Goal: Transaction & Acquisition: Purchase product/service

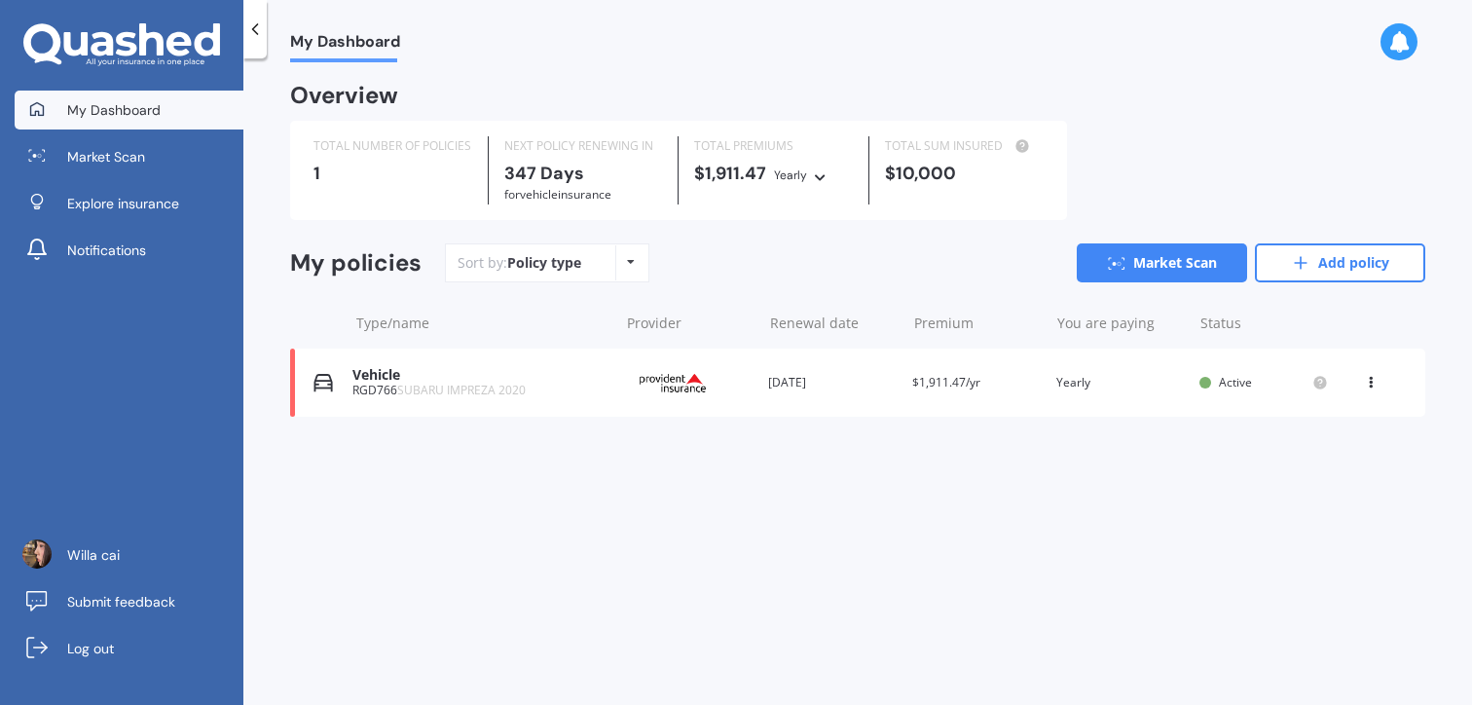
click at [566, 362] on div "Vehicle RGD766 SUBARU IMPREZA 2020 Provider Renewal date 27 Aug 2026 Premium $1…" at bounding box center [857, 382] width 1135 height 68
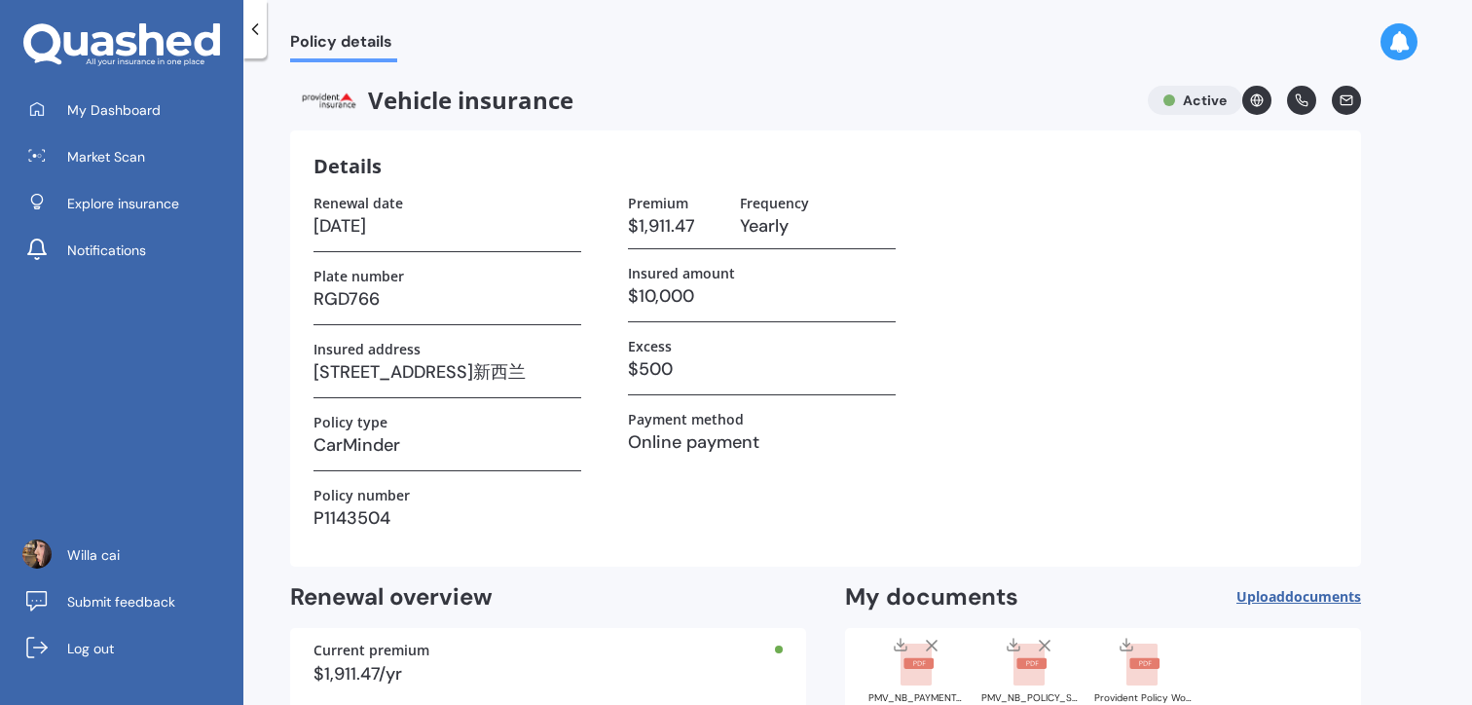
click at [1299, 95] on icon at bounding box center [1302, 100] width 12 height 12
click at [1402, 45] on icon at bounding box center [1398, 41] width 21 height 21
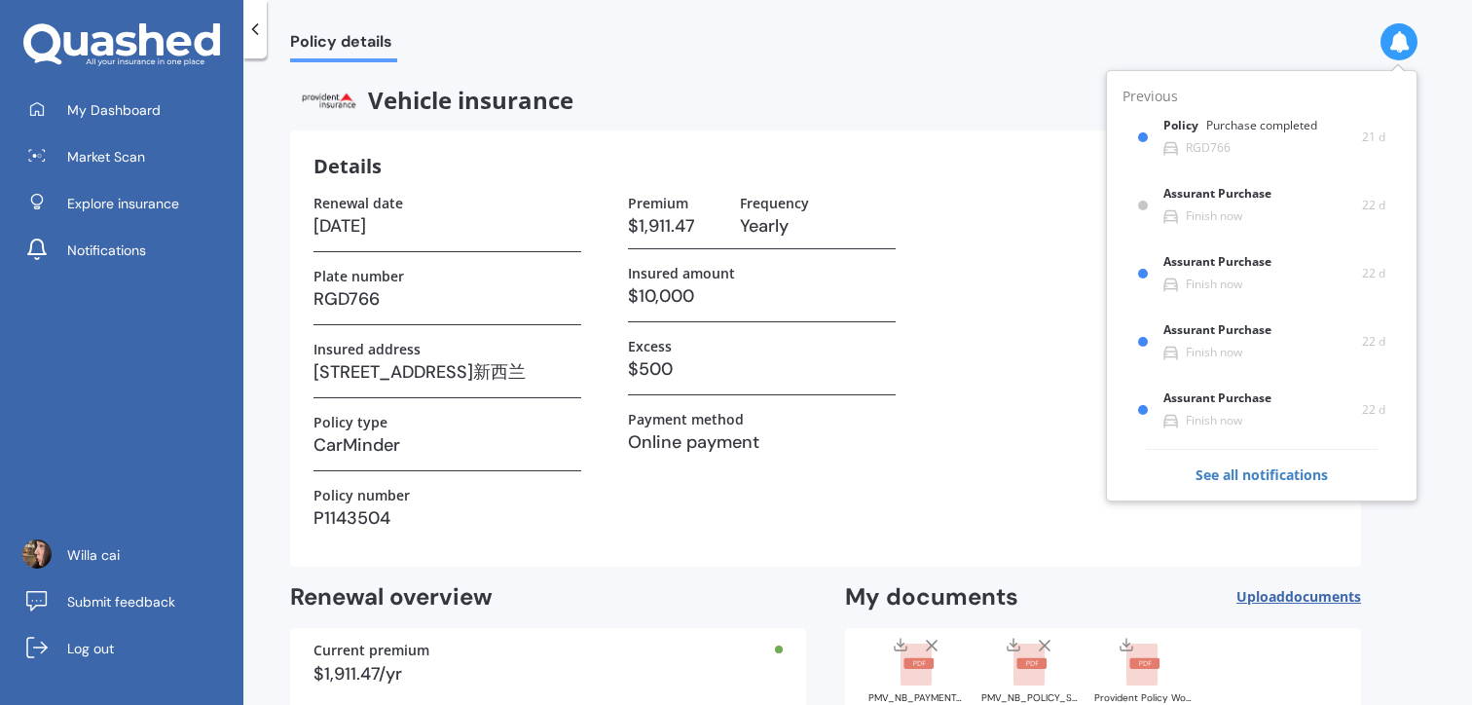
click at [1038, 449] on div "Renewal date 27/08/2026 Plate number RGD766 Insured address 64 Lyons Avenue, Mu…" at bounding box center [825, 369] width 1024 height 348
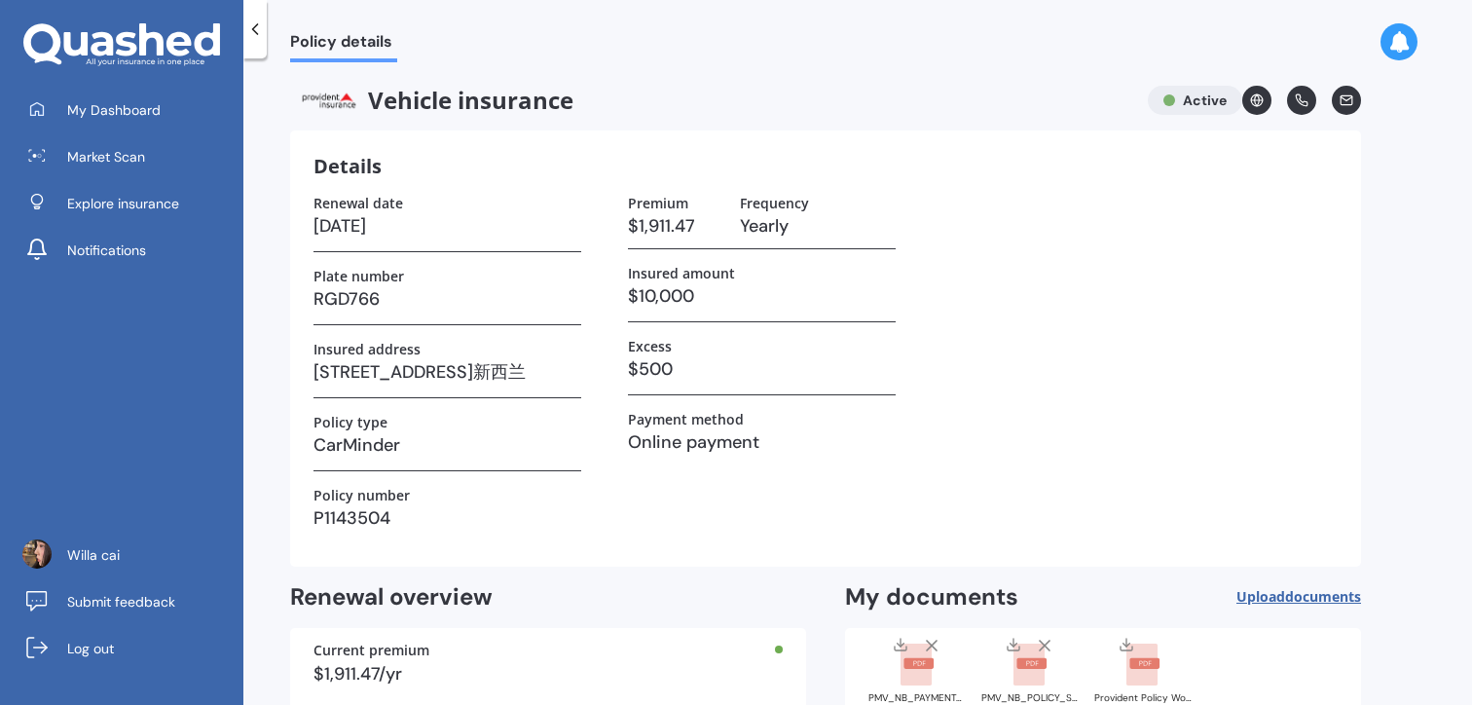
click at [1355, 102] on link at bounding box center [1346, 100] width 29 height 29
click at [484, 504] on h3 "P1143504" at bounding box center [447, 517] width 268 height 29
click at [358, 313] on div "Plate number RGD766" at bounding box center [447, 296] width 268 height 57
click at [366, 505] on h3 "P1143504" at bounding box center [447, 517] width 268 height 29
click at [357, 542] on div "Policy number P1143504" at bounding box center [447, 515] width 268 height 56
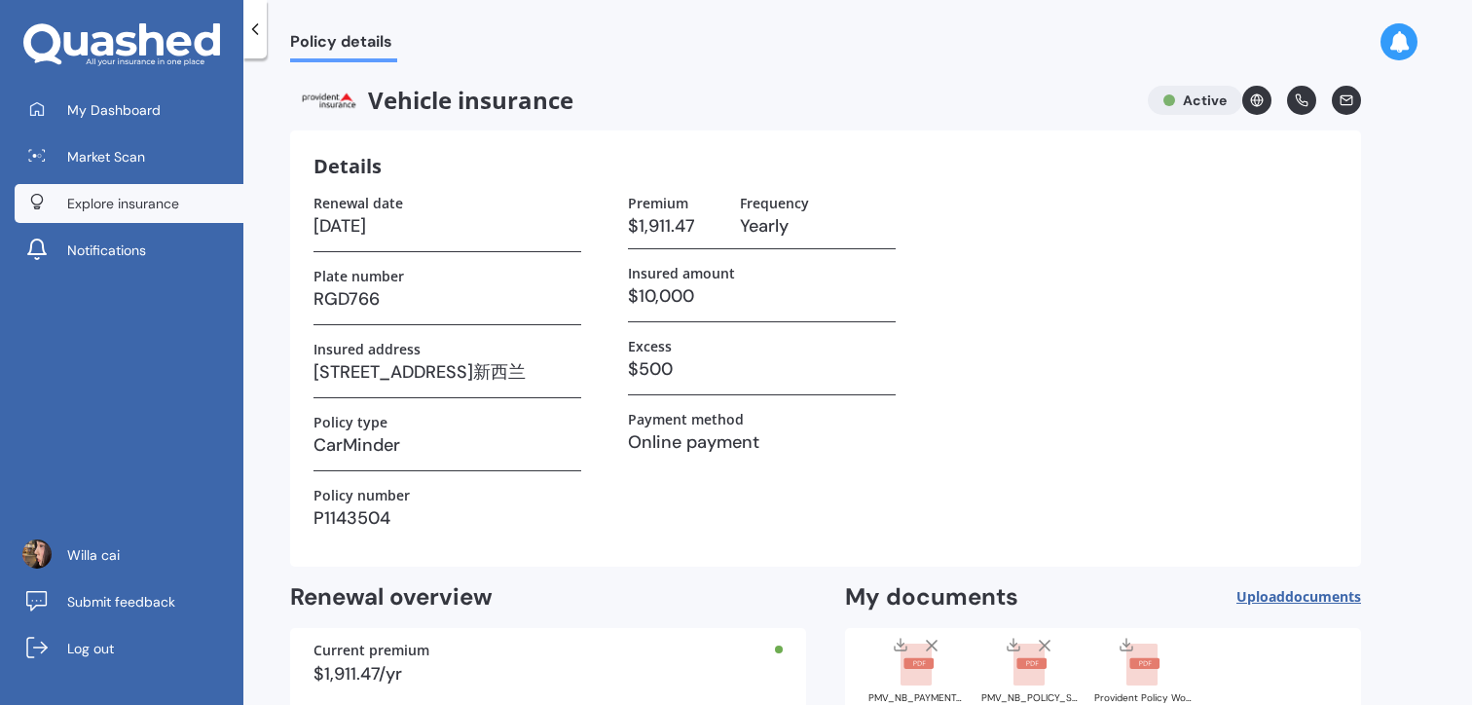
click at [174, 198] on span "Explore insurance" at bounding box center [123, 203] width 112 height 19
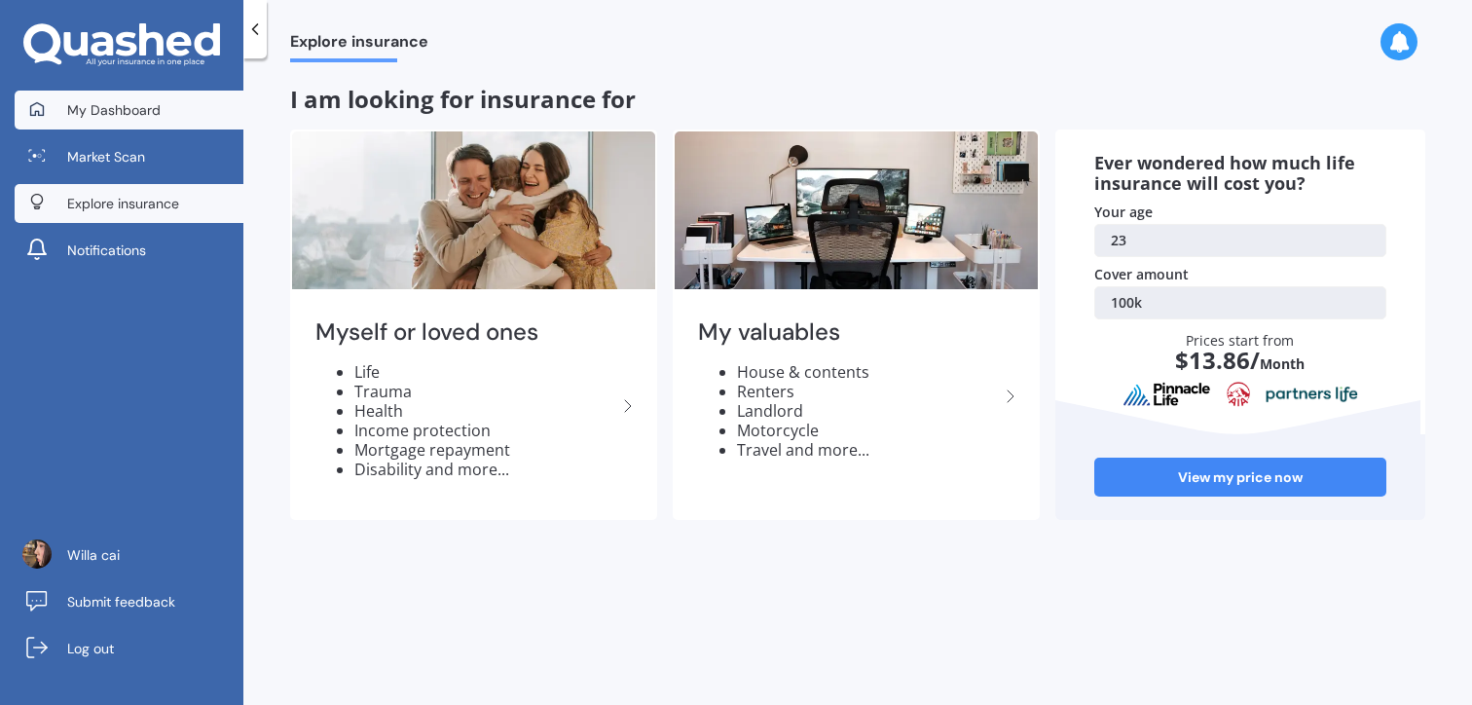
click at [110, 110] on span "My Dashboard" at bounding box center [113, 109] width 93 height 19
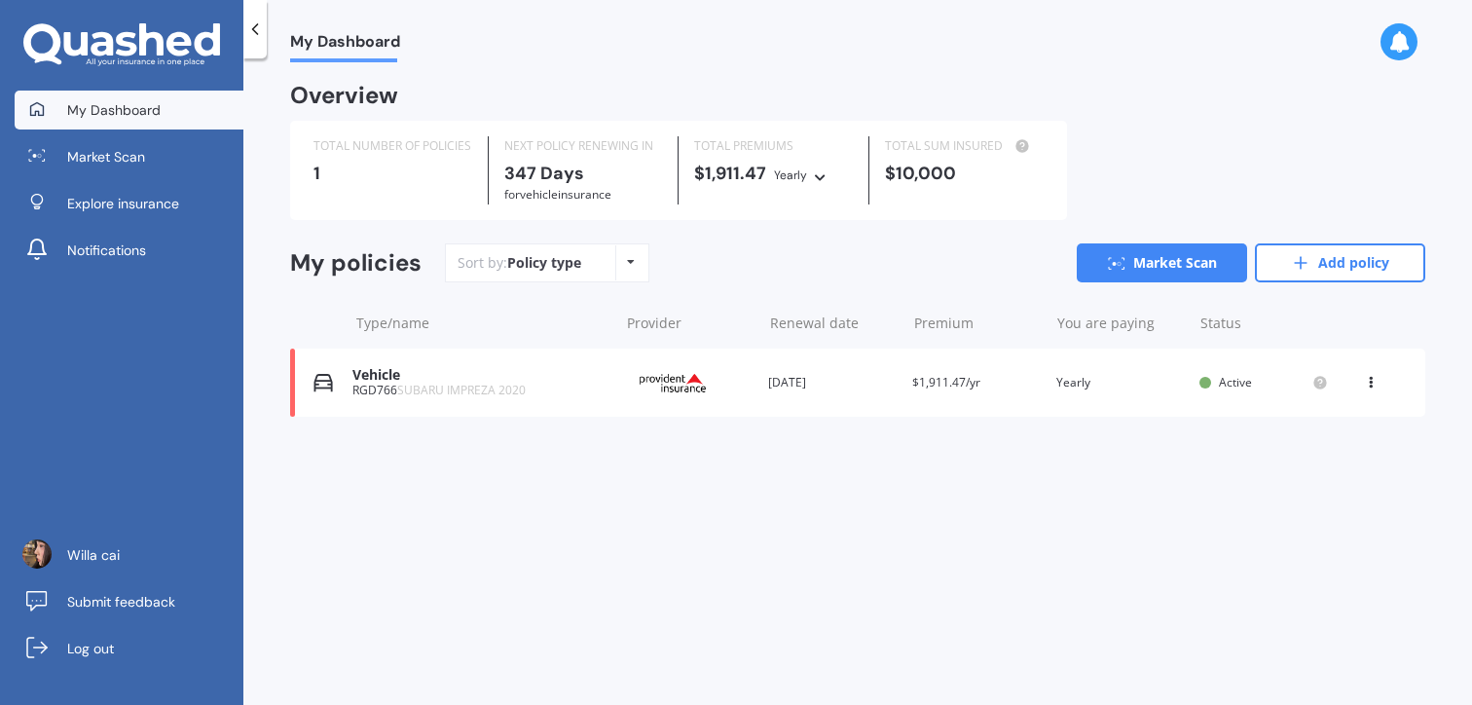
click at [1374, 375] on icon at bounding box center [1371, 379] width 14 height 12
click at [1363, 408] on div "View policy" at bounding box center [1327, 419] width 193 height 39
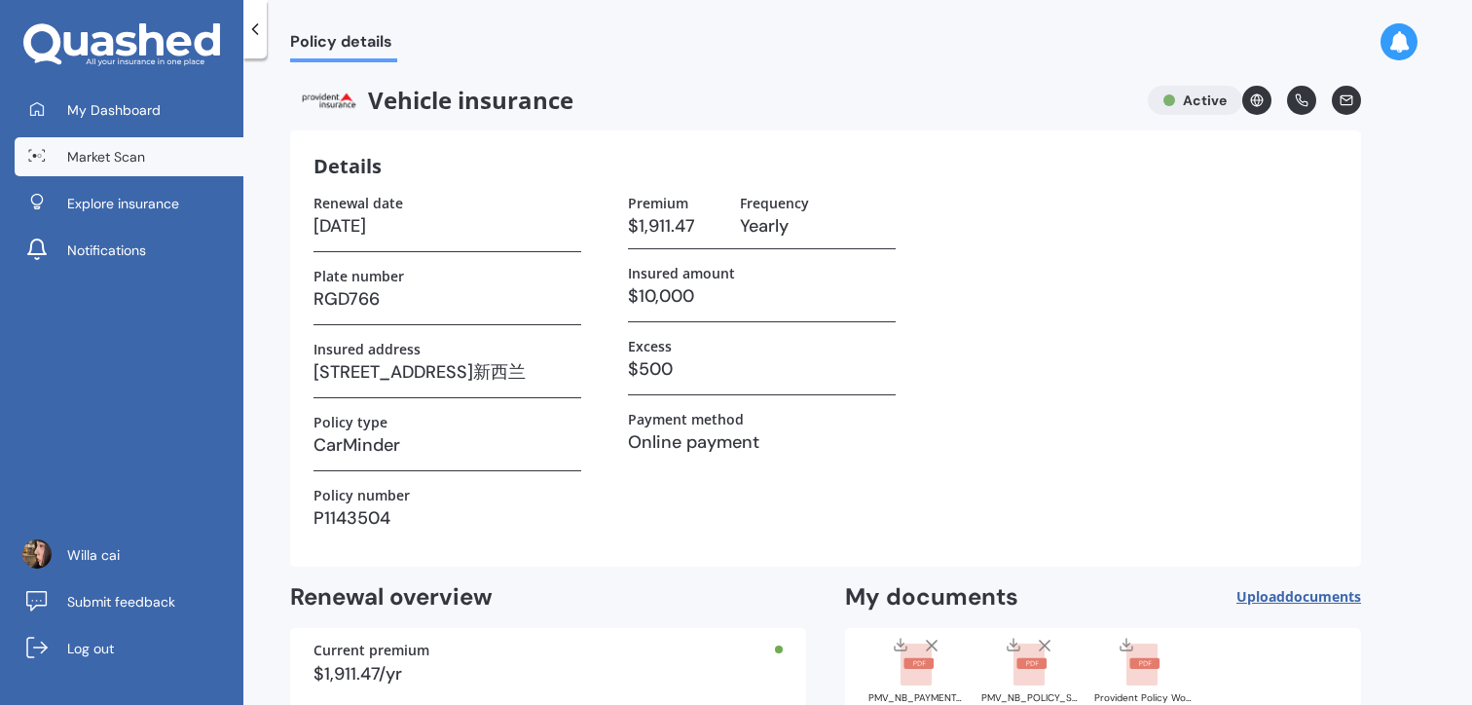
click at [100, 137] on link "Market Scan" at bounding box center [129, 156] width 229 height 39
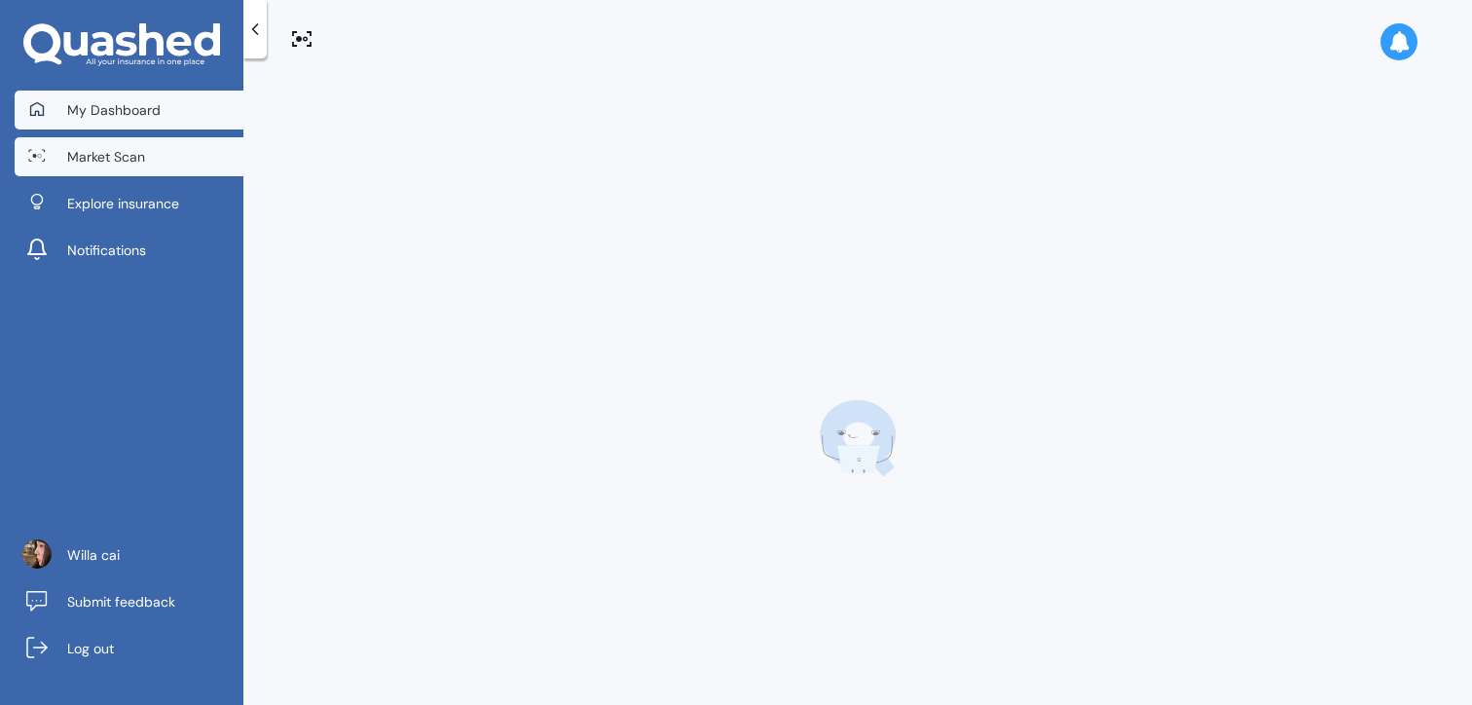
click at [131, 105] on span "My Dashboard" at bounding box center [113, 109] width 93 height 19
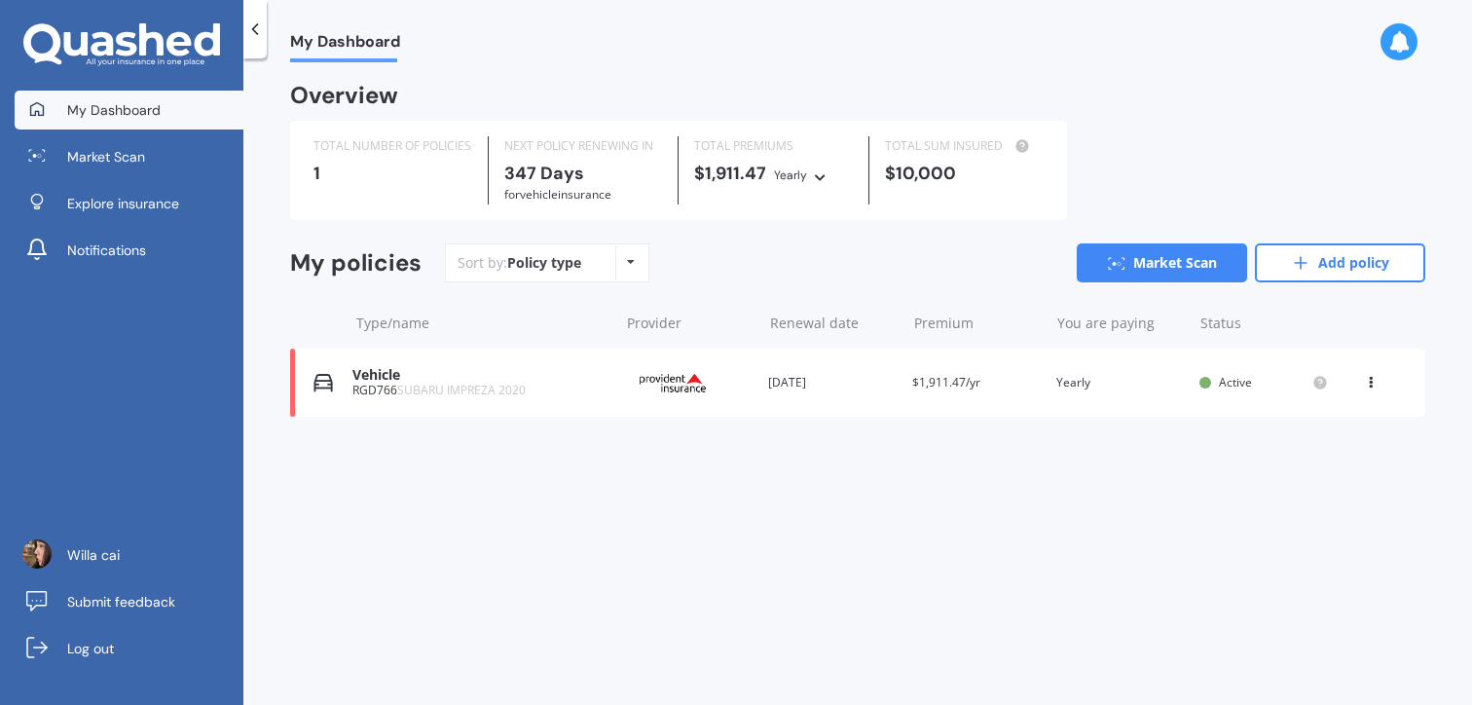
click at [611, 183] on span "347 Days for Vehicle insurance" at bounding box center [557, 183] width 107 height 43
click at [760, 155] on div "TOTAL PREMIUMS" at bounding box center [773, 145] width 159 height 19
click at [826, 180] on icon at bounding box center [820, 174] width 14 height 12
click at [831, 199] on span "Yearly" at bounding box center [810, 208] width 41 height 18
click at [1305, 270] on icon at bounding box center [1300, 262] width 19 height 19
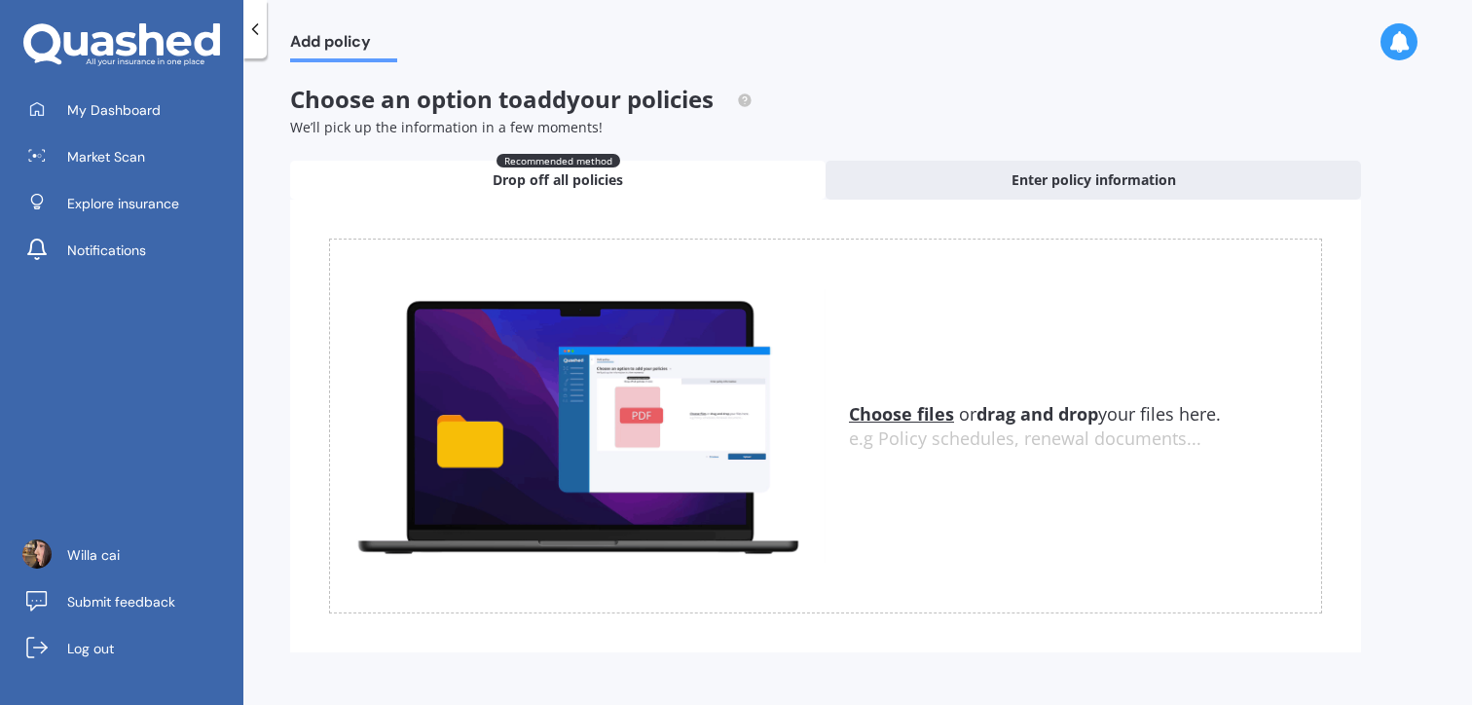
click at [618, 456] on img at bounding box center [577, 426] width 495 height 274
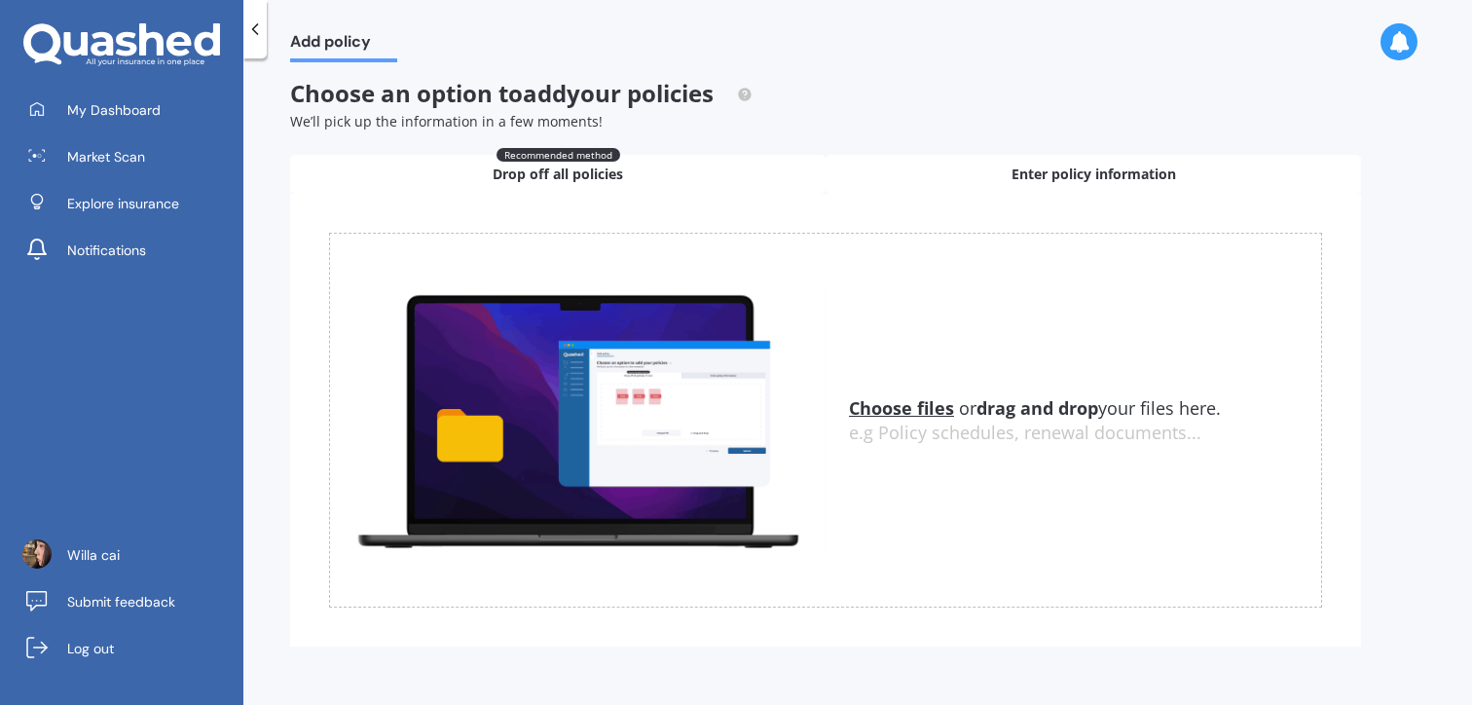
click at [961, 187] on div "Enter policy information" at bounding box center [1092, 174] width 535 height 39
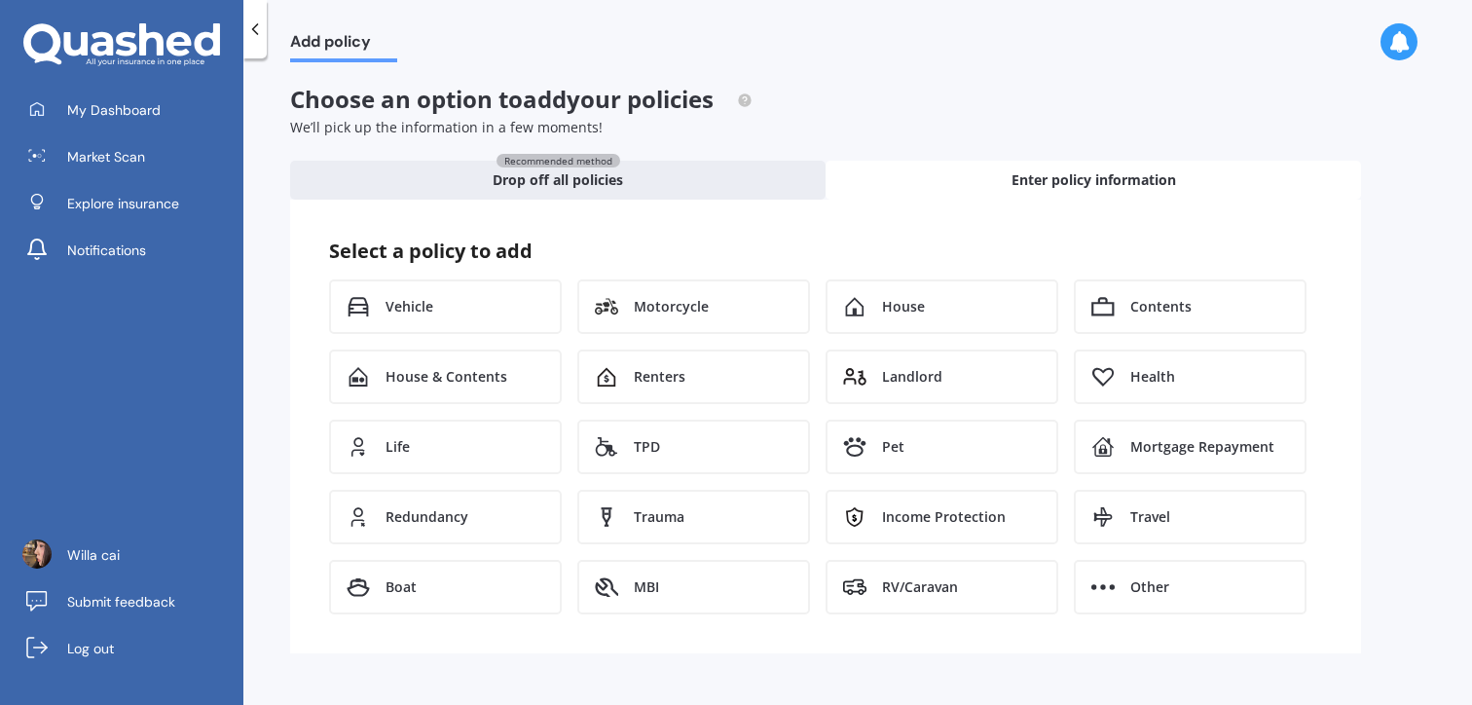
scroll to position [0, 0]
click at [200, 124] on link "My Dashboard" at bounding box center [129, 110] width 229 height 39
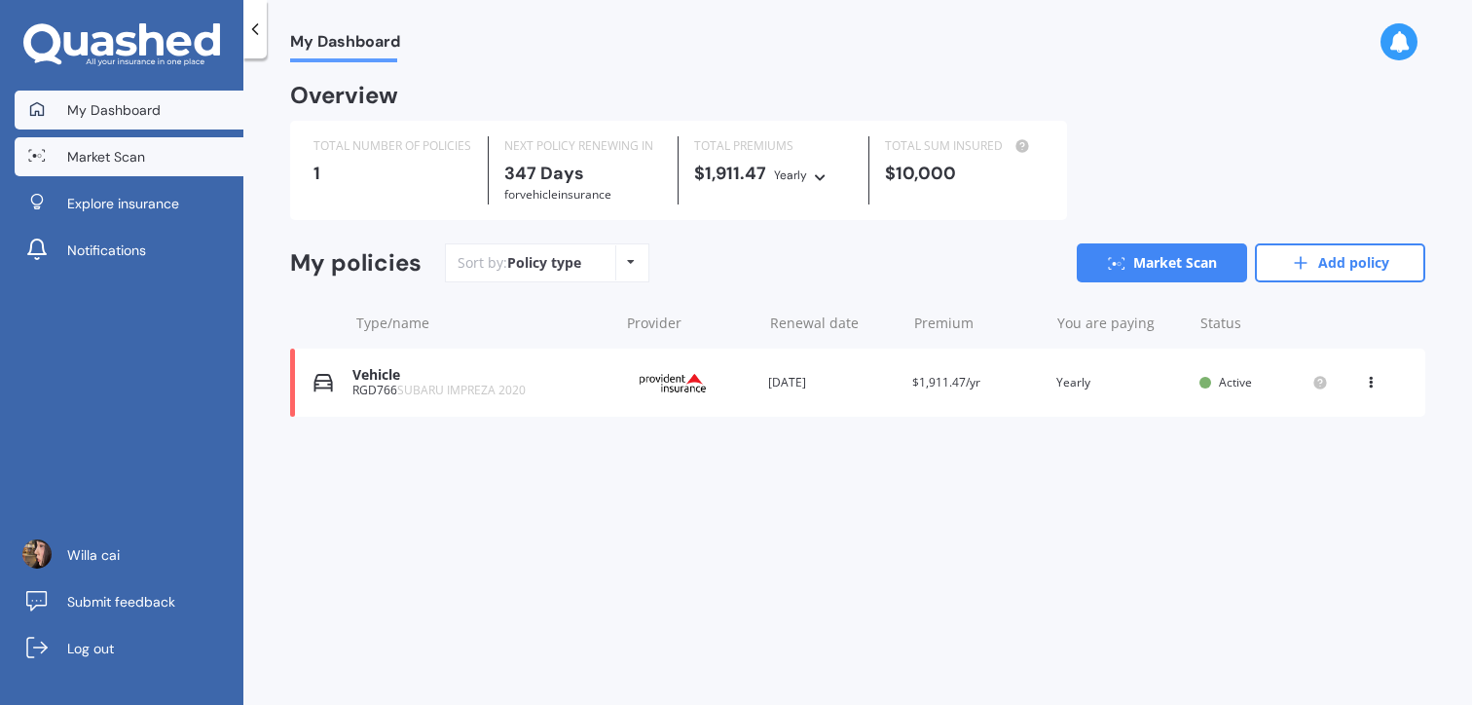
click at [148, 170] on link "Market Scan" at bounding box center [129, 156] width 229 height 39
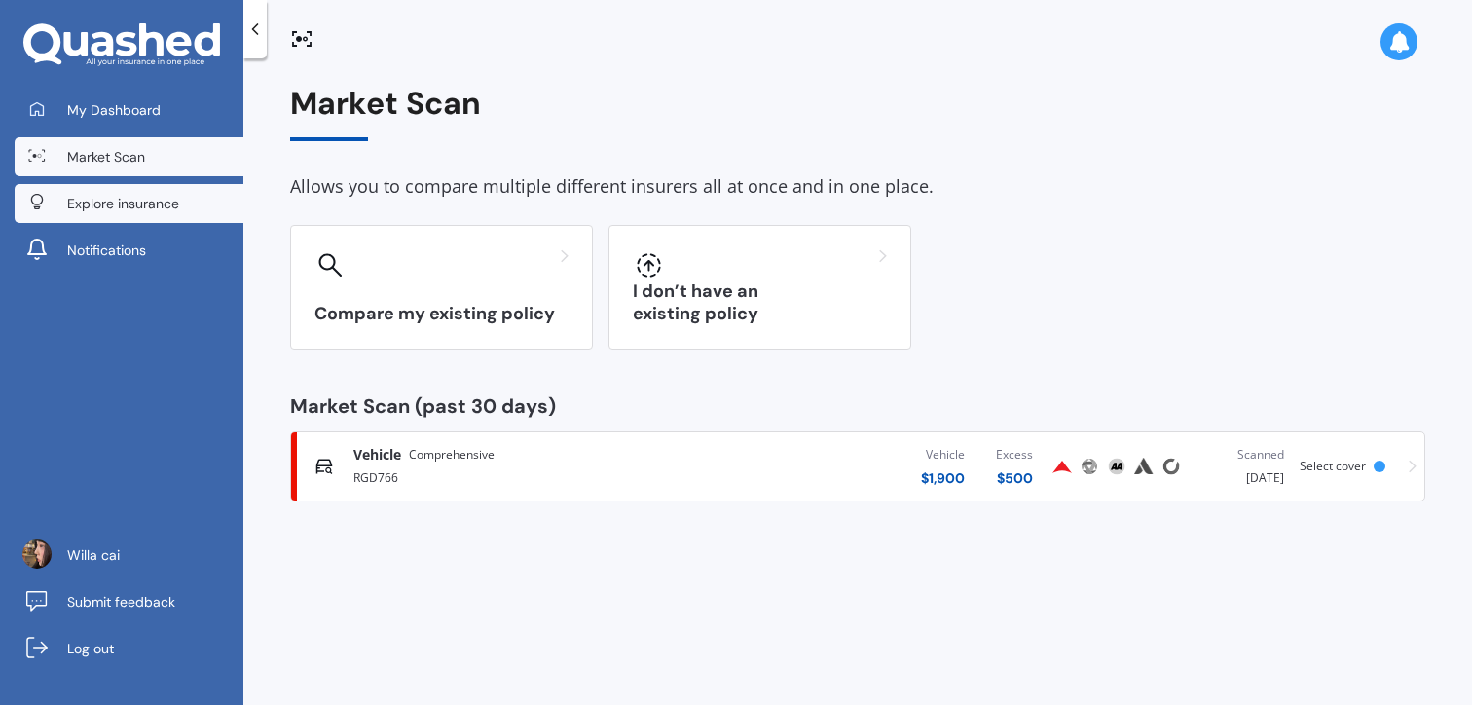
click at [160, 204] on span "Explore insurance" at bounding box center [123, 203] width 112 height 19
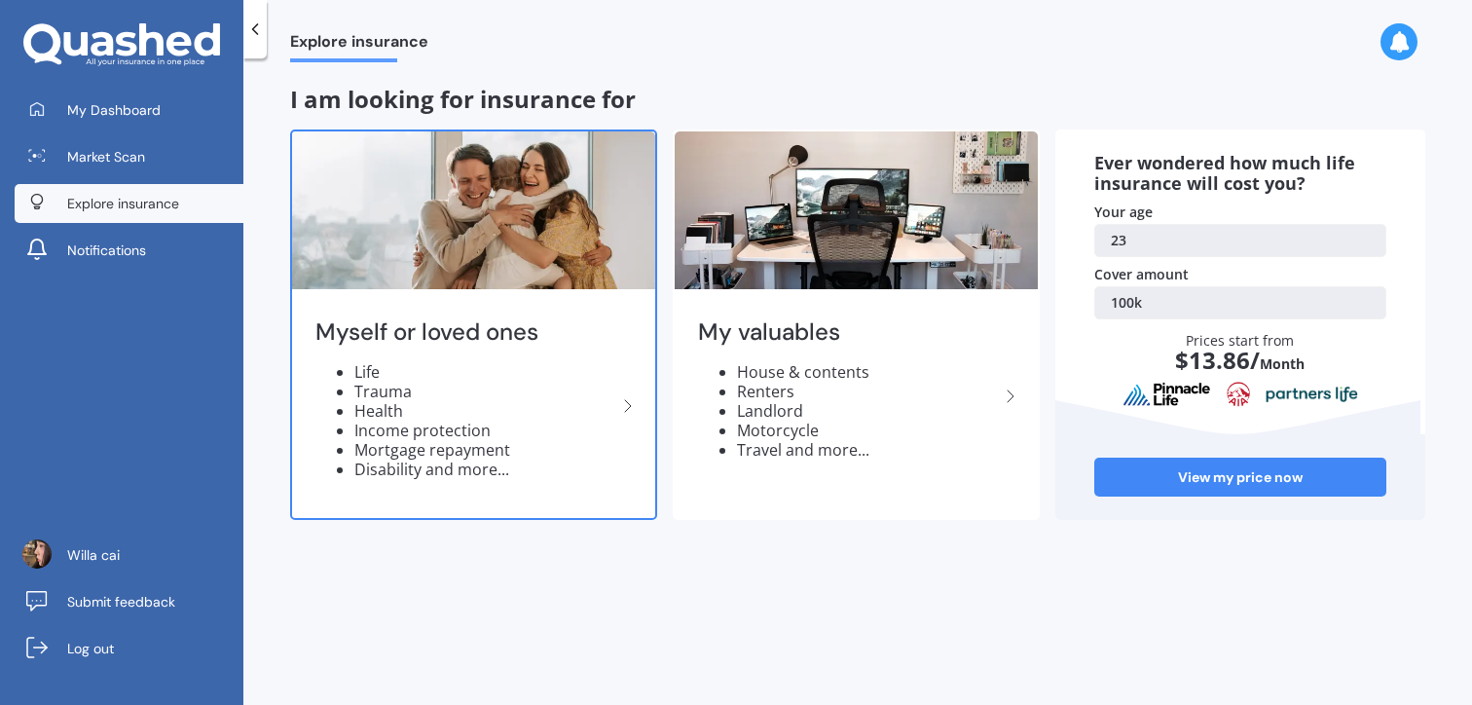
click at [301, 319] on div "Myself or loved ones Life Trauma Health Income protection Mortgage repayment Di…" at bounding box center [473, 406] width 363 height 225
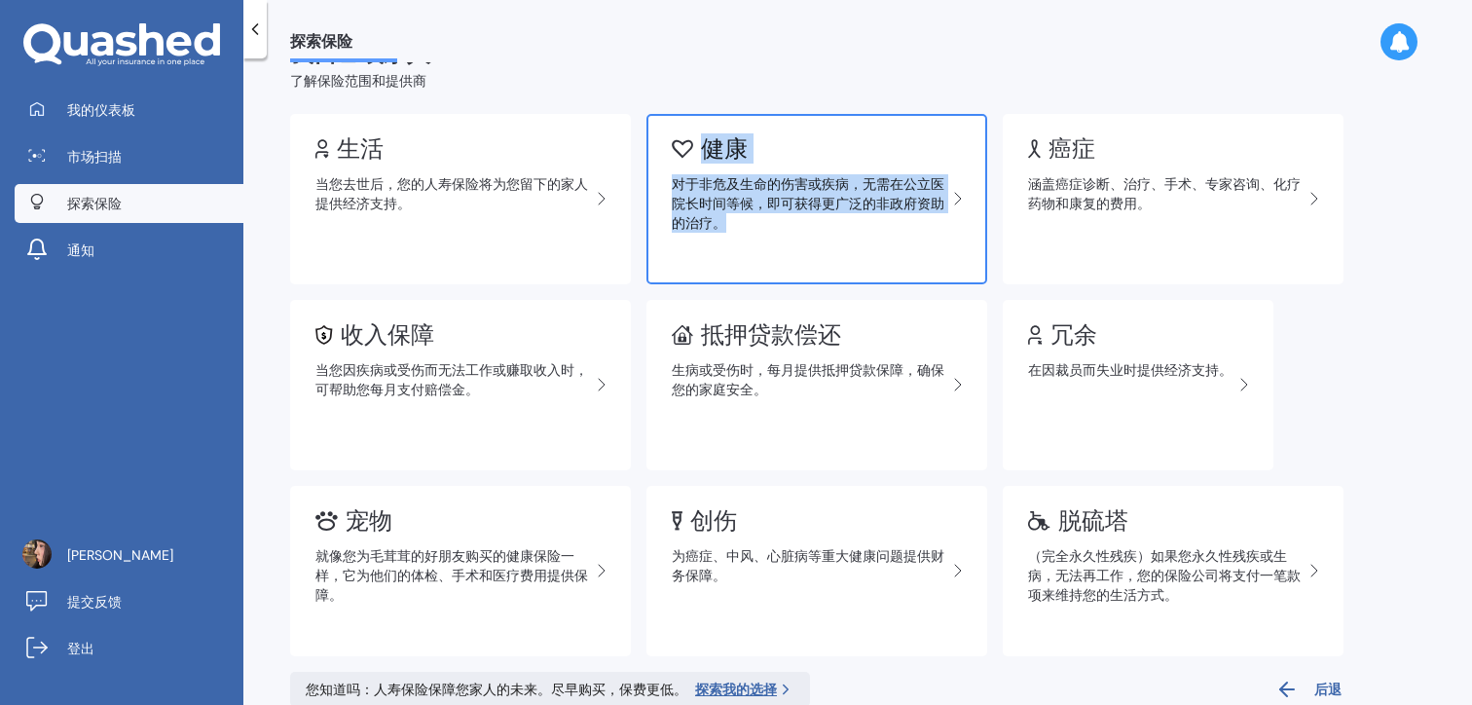
scroll to position [84, 0]
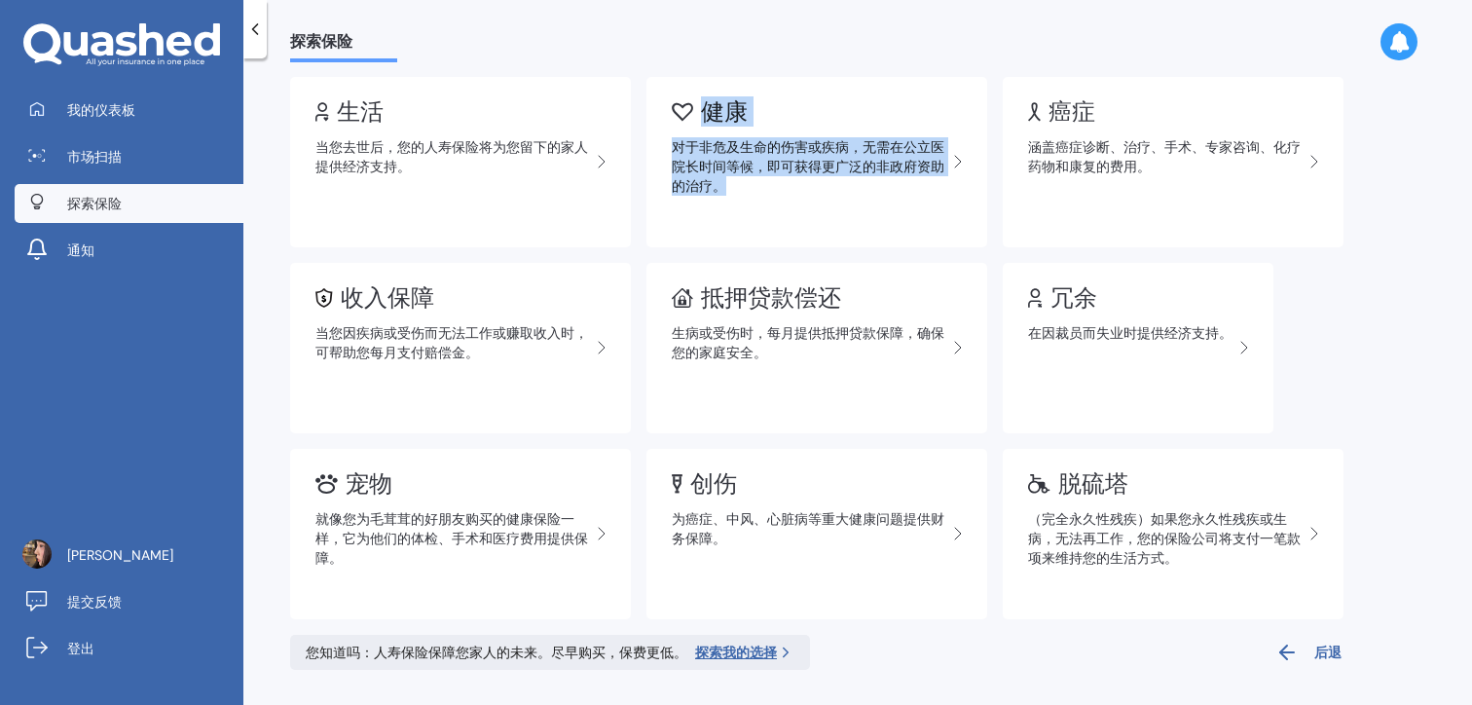
click at [1334, 659] on font "后退" at bounding box center [1327, 651] width 27 height 18
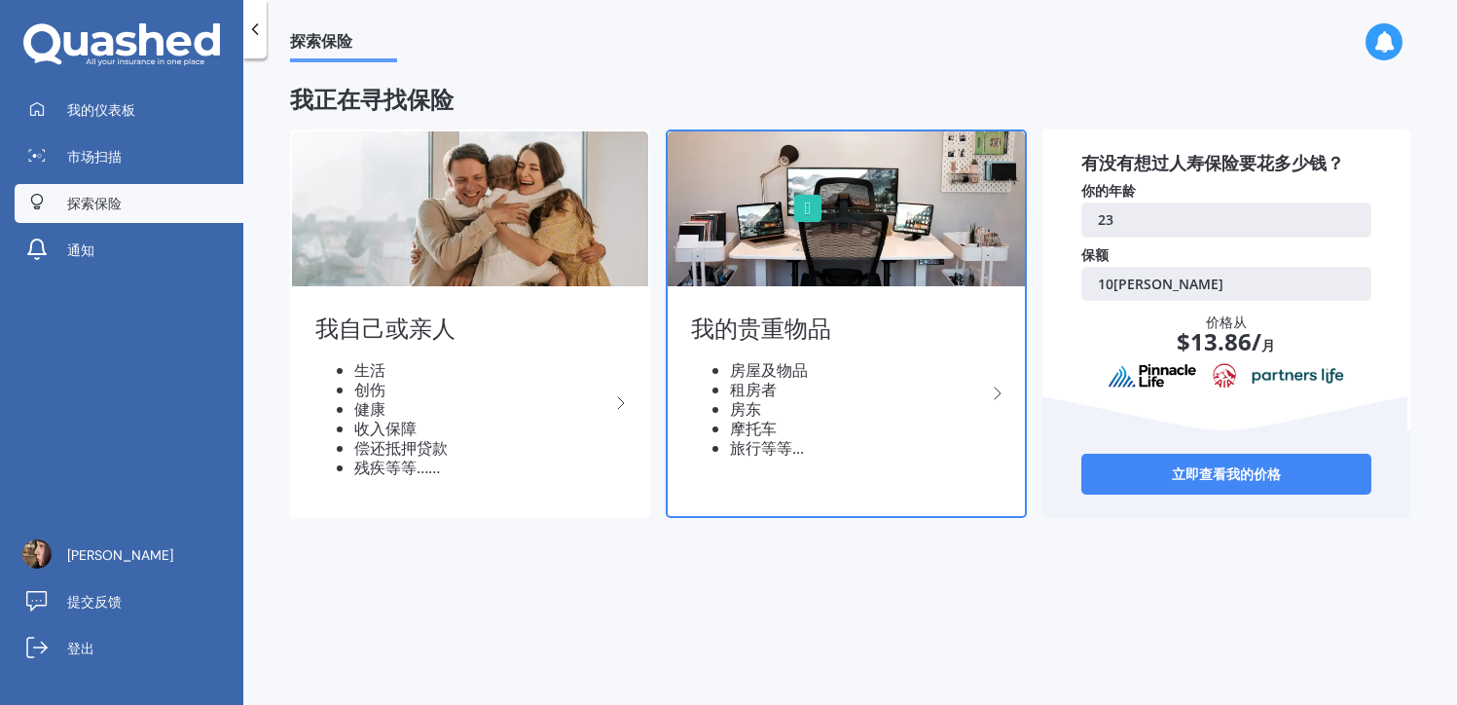
click at [884, 244] on img at bounding box center [846, 208] width 356 height 155
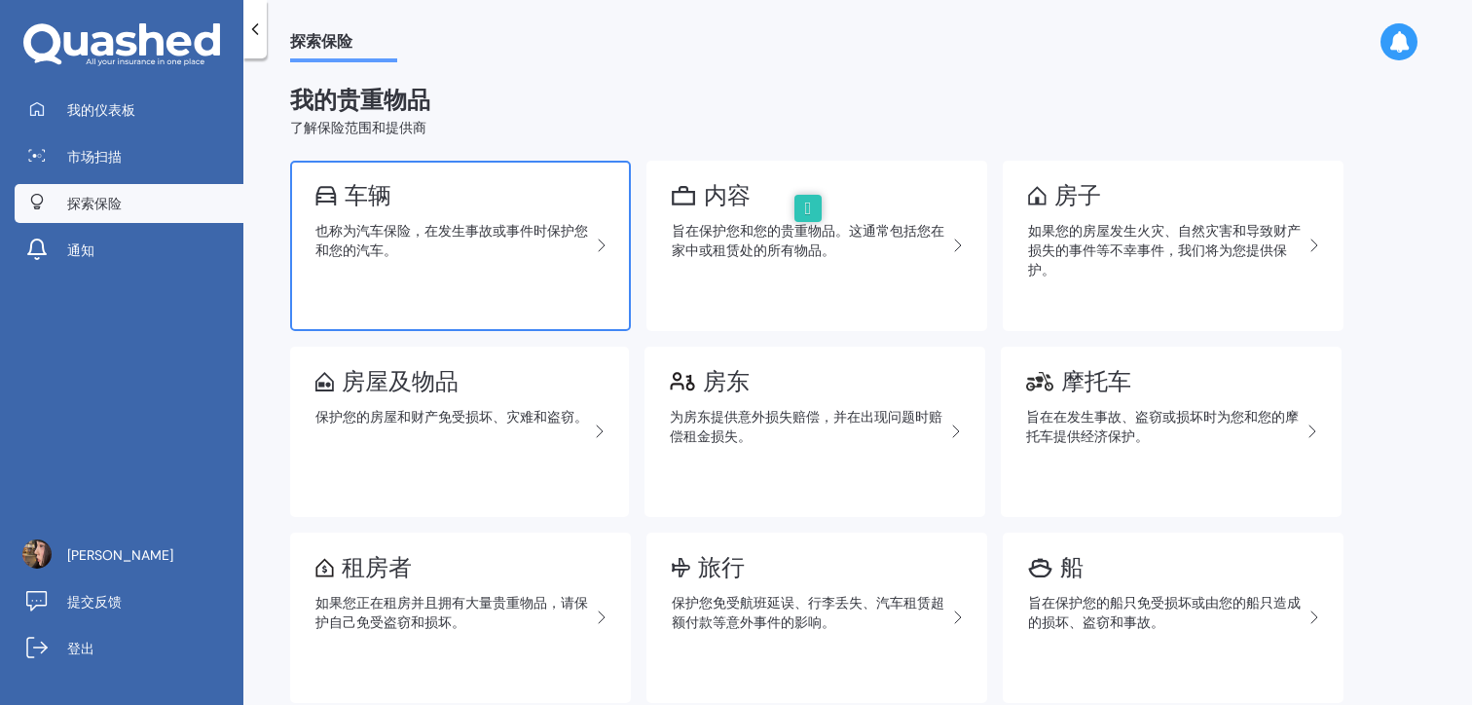
click at [455, 247] on div "也称为汽车保险，在发生事故或事件时保护您和您的汽车。" at bounding box center [452, 240] width 274 height 39
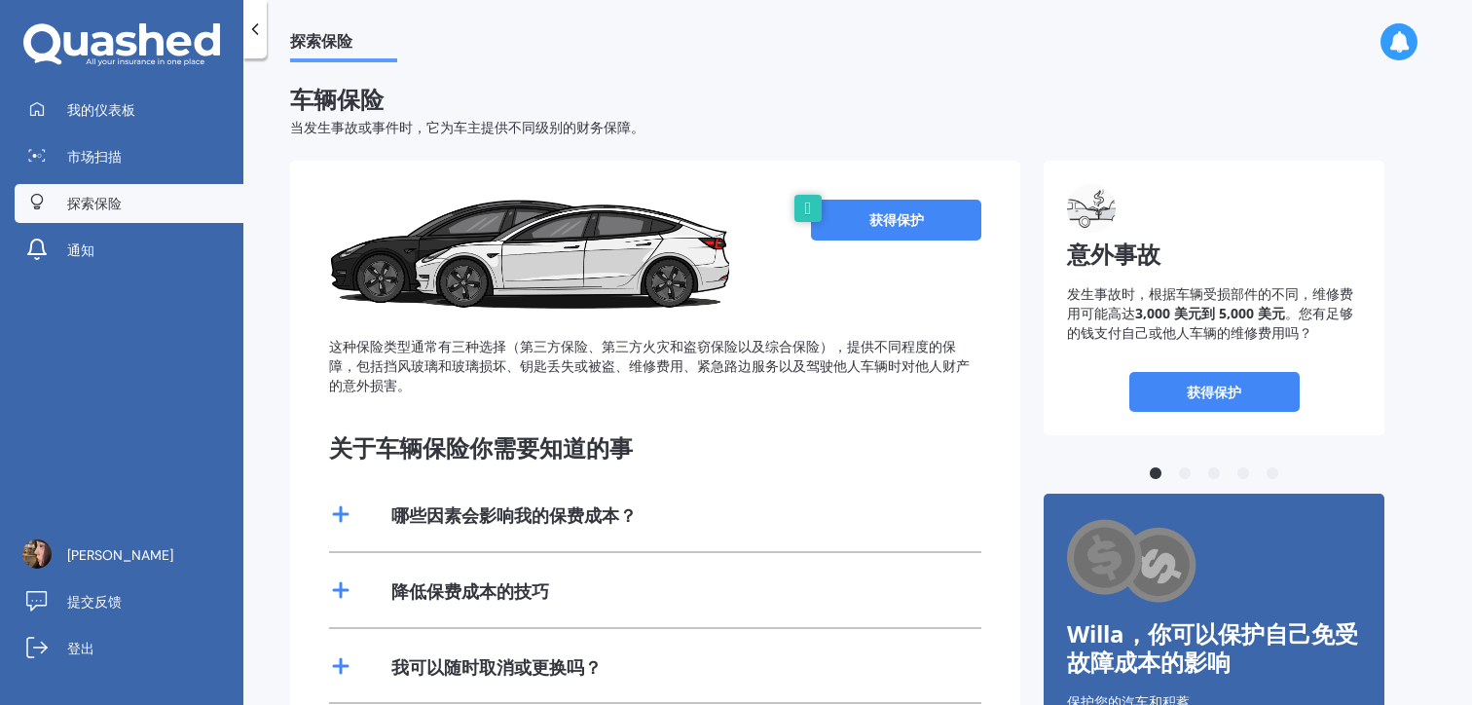
click at [867, 207] on link "获得保护" at bounding box center [896, 220] width 170 height 41
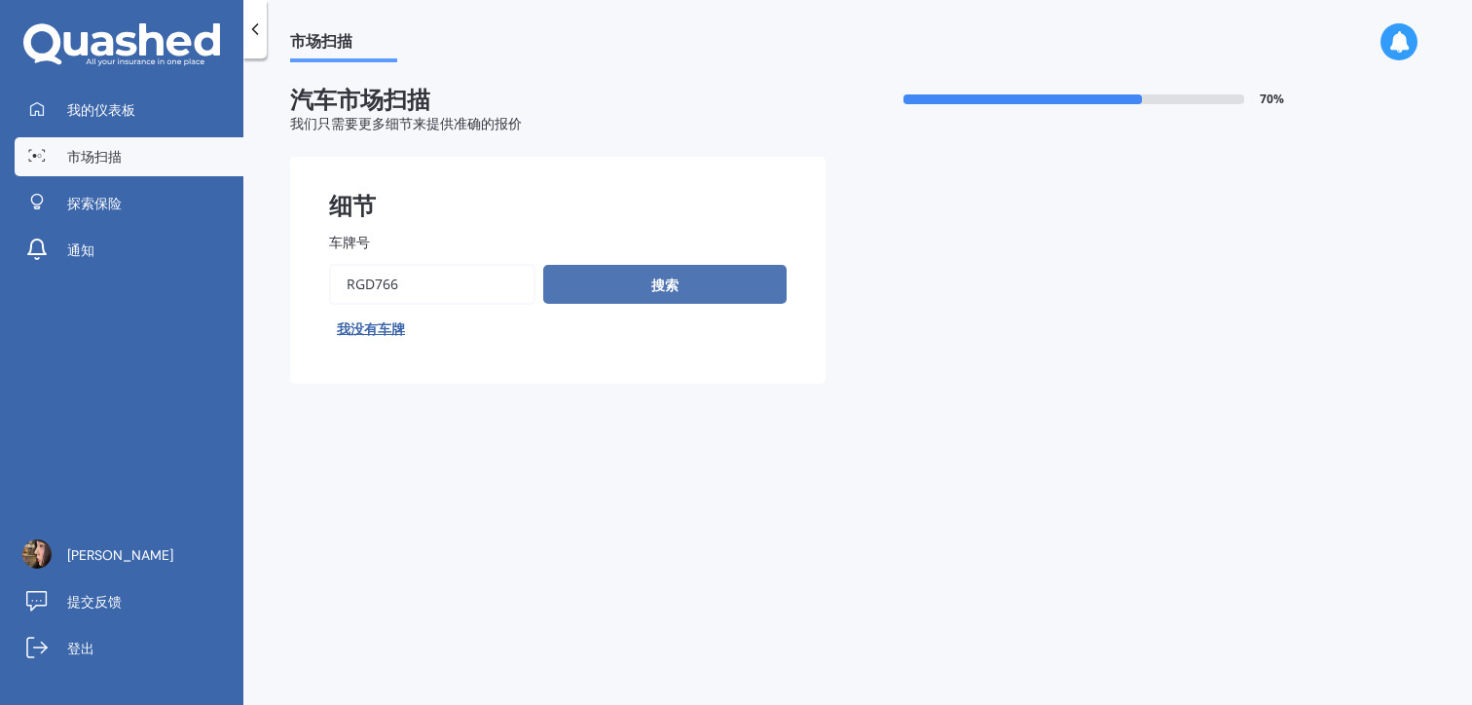
click at [610, 270] on button "搜索" at bounding box center [664, 284] width 243 height 39
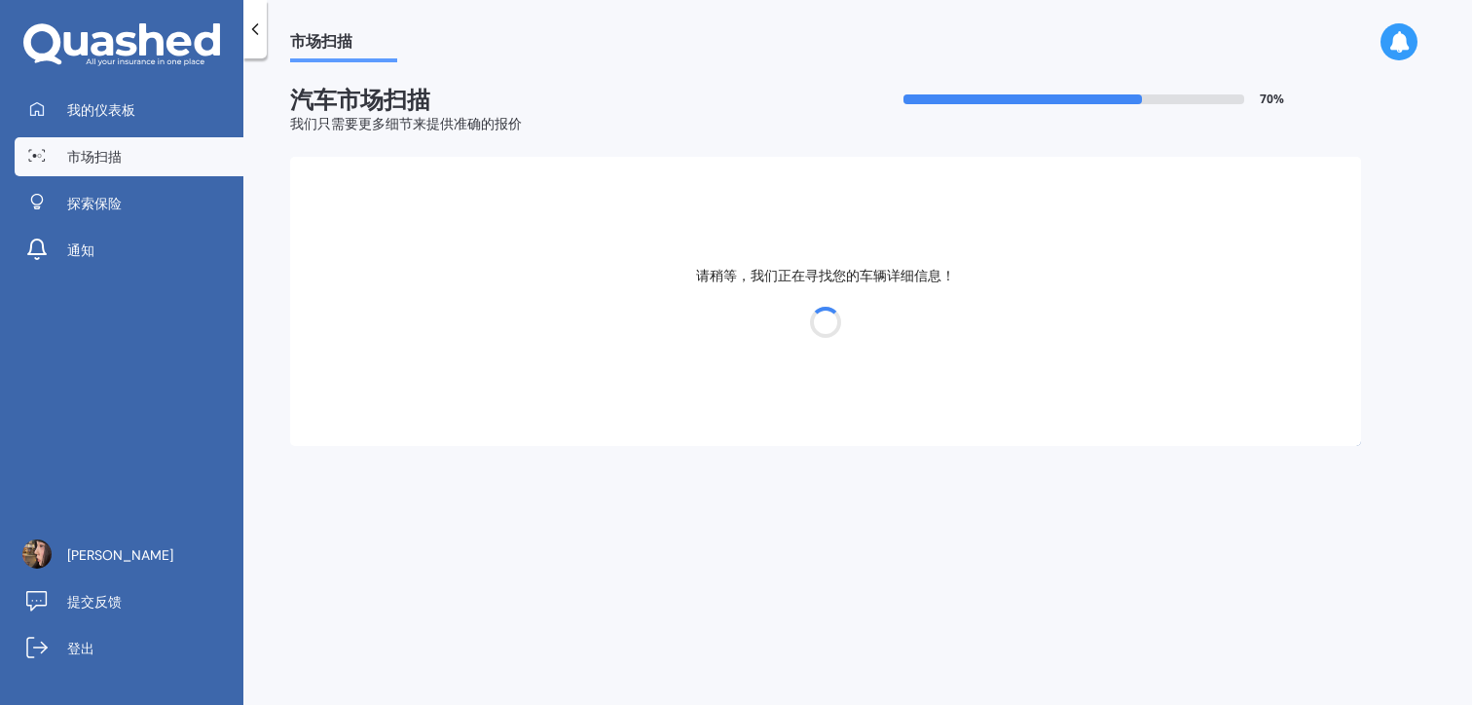
select select "09"
select select "08"
select select "2002"
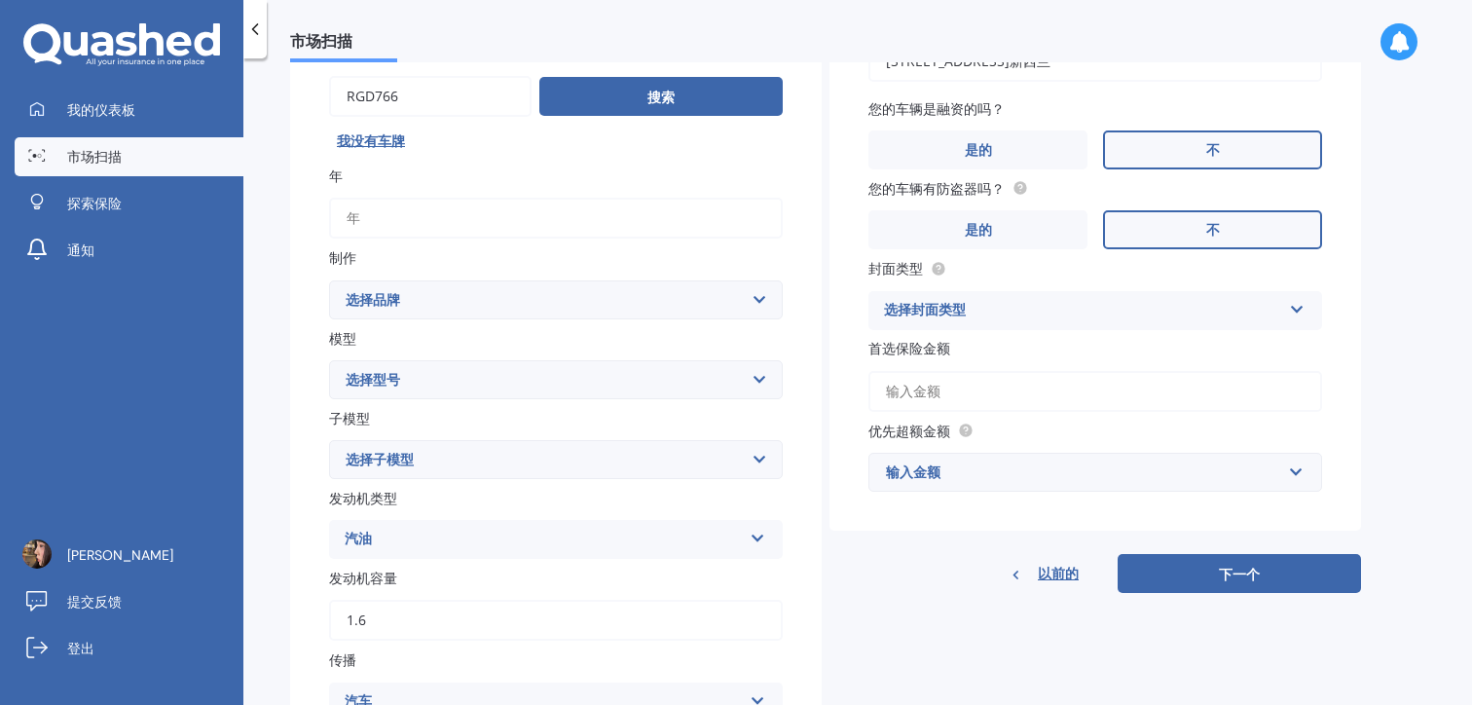
scroll to position [216, 0]
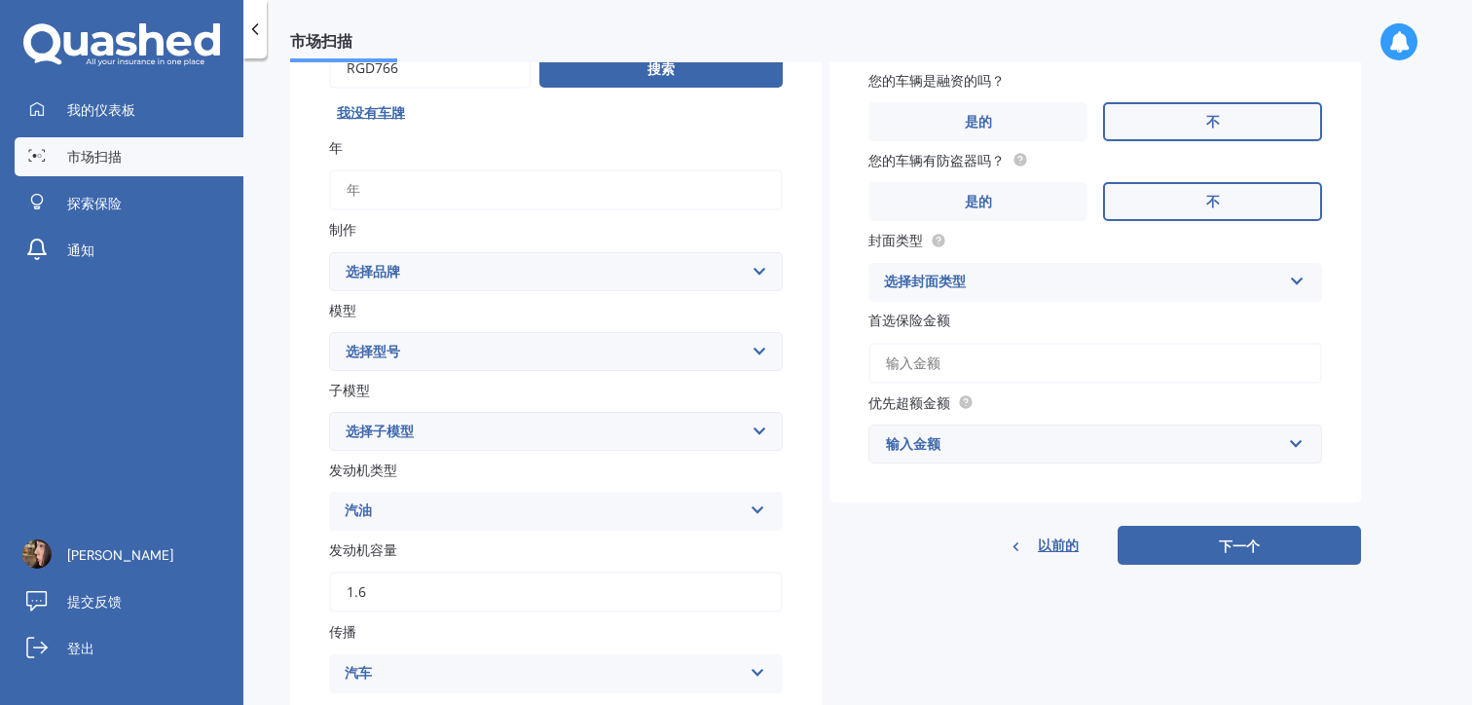
click at [657, 276] on select "选择品牌 交流电 阿尔法·罗密欧 阿斯顿·马丁 奥迪 奥斯汀 贝德福德 宾利 宝马 世界 凯迪拉克 奇瑞 雪佛兰 克莱斯勒 雪铁龙 巡洋舰 铜普拉 大宇 大发…" at bounding box center [556, 271] width 454 height 39
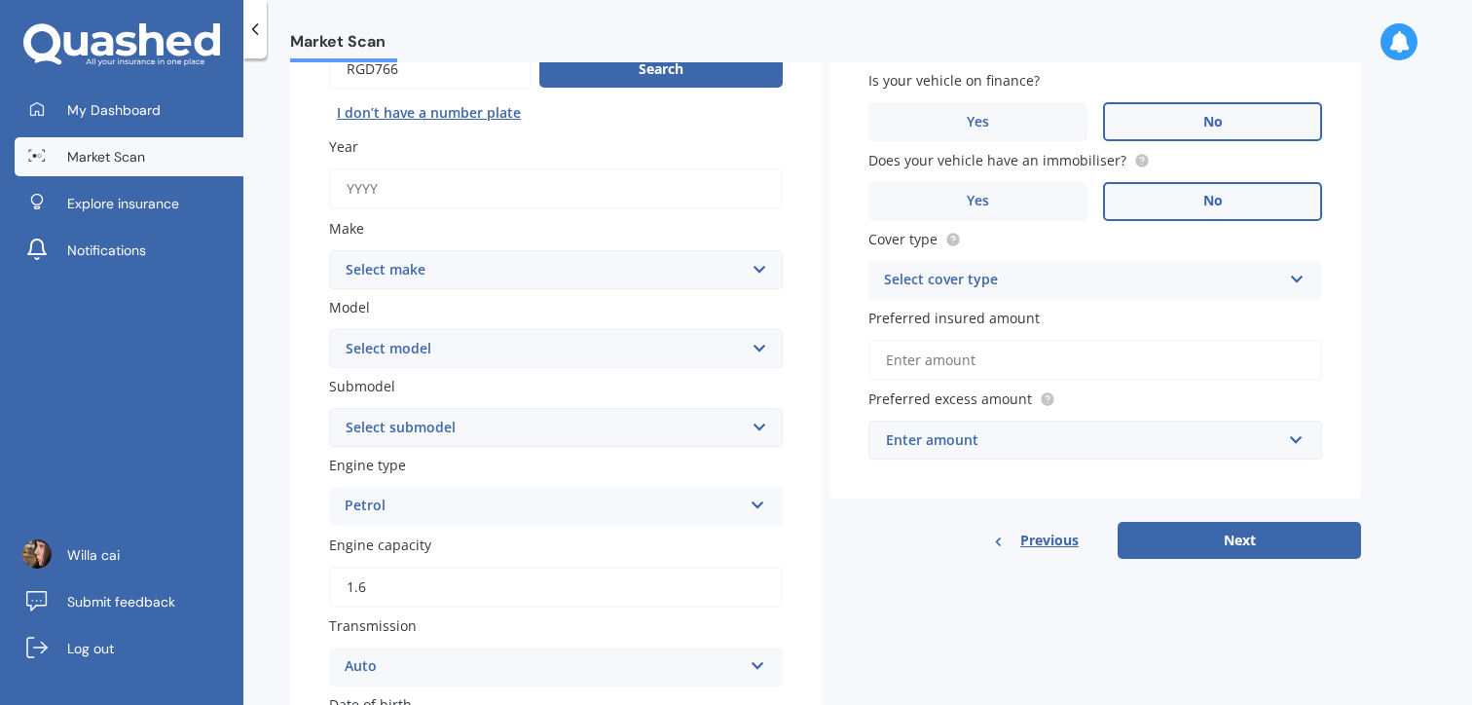
click at [585, 272] on select "Select make AC ALFA ROMEO ASTON MARTIN AUDI AUSTIN BEDFORD Bentley BMW BYD CADI…" at bounding box center [556, 269] width 454 height 39
select select "SUBARU"
click at [329, 250] on select "Select make AC ALFA ROMEO ASTON MARTIN AUDI AUSTIN BEDFORD Bentley BMW BYD CADI…" at bounding box center [556, 269] width 454 height 39
click at [565, 342] on select "Select model" at bounding box center [556, 348] width 454 height 39
select select "IMPREZA"
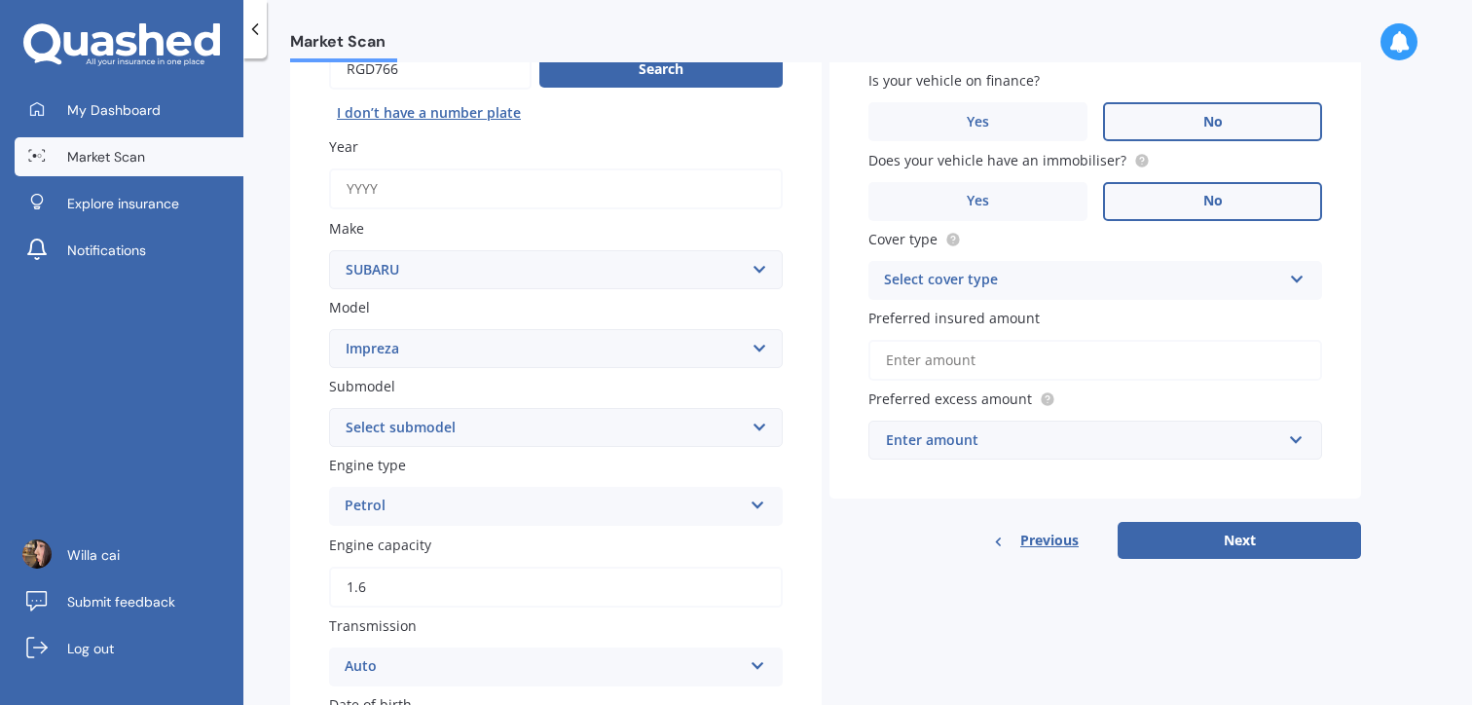
click at [329, 330] on select "Select model BRZ Crosstrek Dex Exiga Forester Impreza Justy Legacy Leone levorg…" at bounding box center [556, 348] width 454 height 39
click at [552, 460] on label "Engine type" at bounding box center [552, 465] width 446 height 20
click at [532, 443] on select "Select submodel" at bounding box center [556, 427] width 454 height 39
select select "G4 NON TURBO"
click at [329, 410] on select "Select submodel (All other turbo) 2.0i 2.0i Luxury 2.0i S Edition 2.0R 2.0R Spo…" at bounding box center [556, 427] width 454 height 39
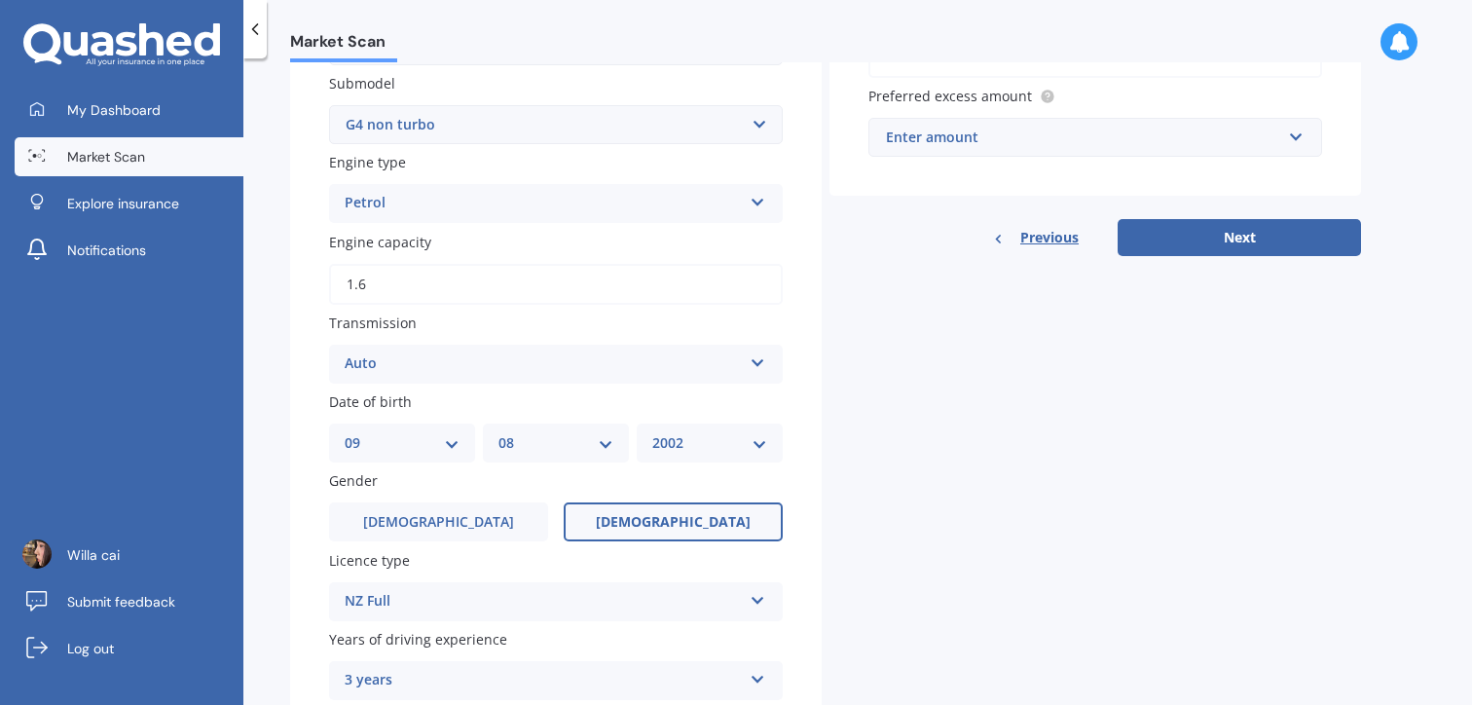
scroll to position [519, 0]
click at [446, 362] on div "Auto" at bounding box center [543, 361] width 397 height 23
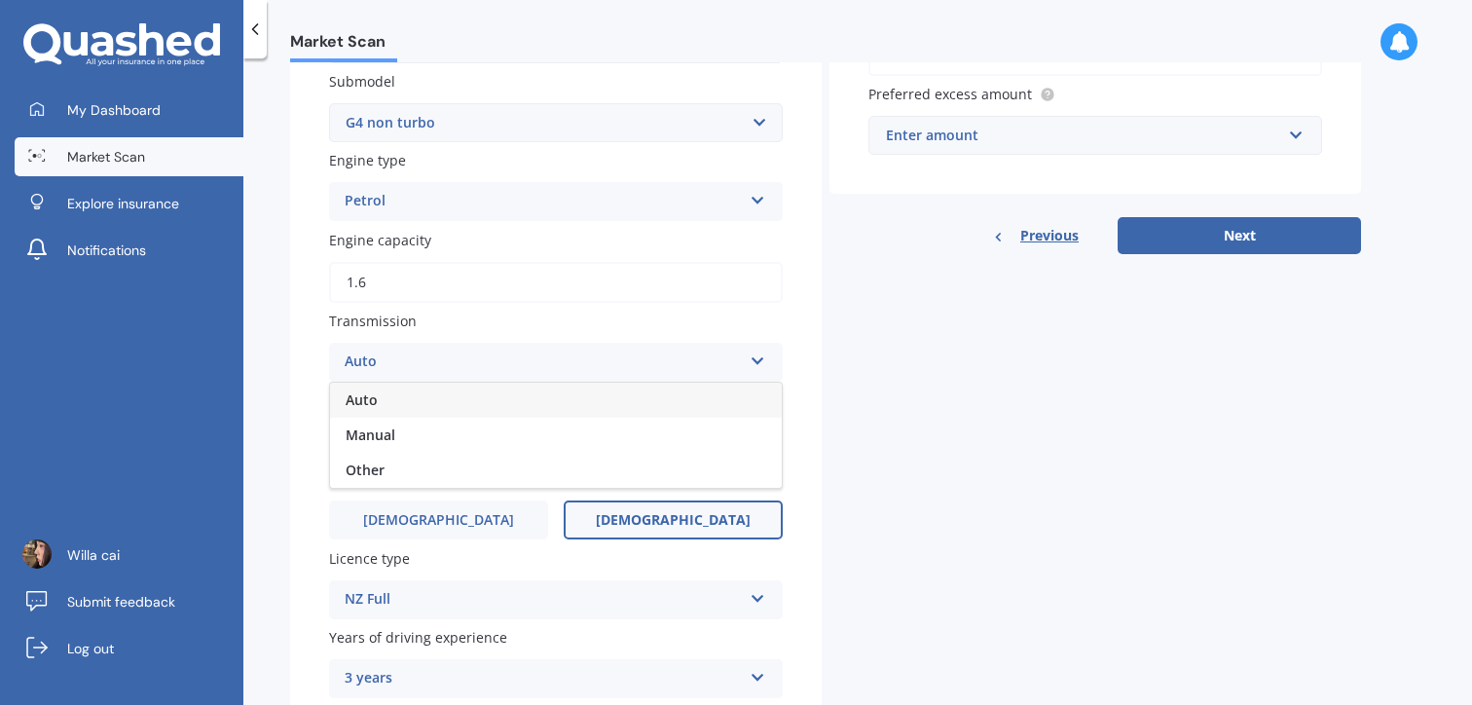
click at [446, 362] on div "Auto" at bounding box center [543, 361] width 397 height 23
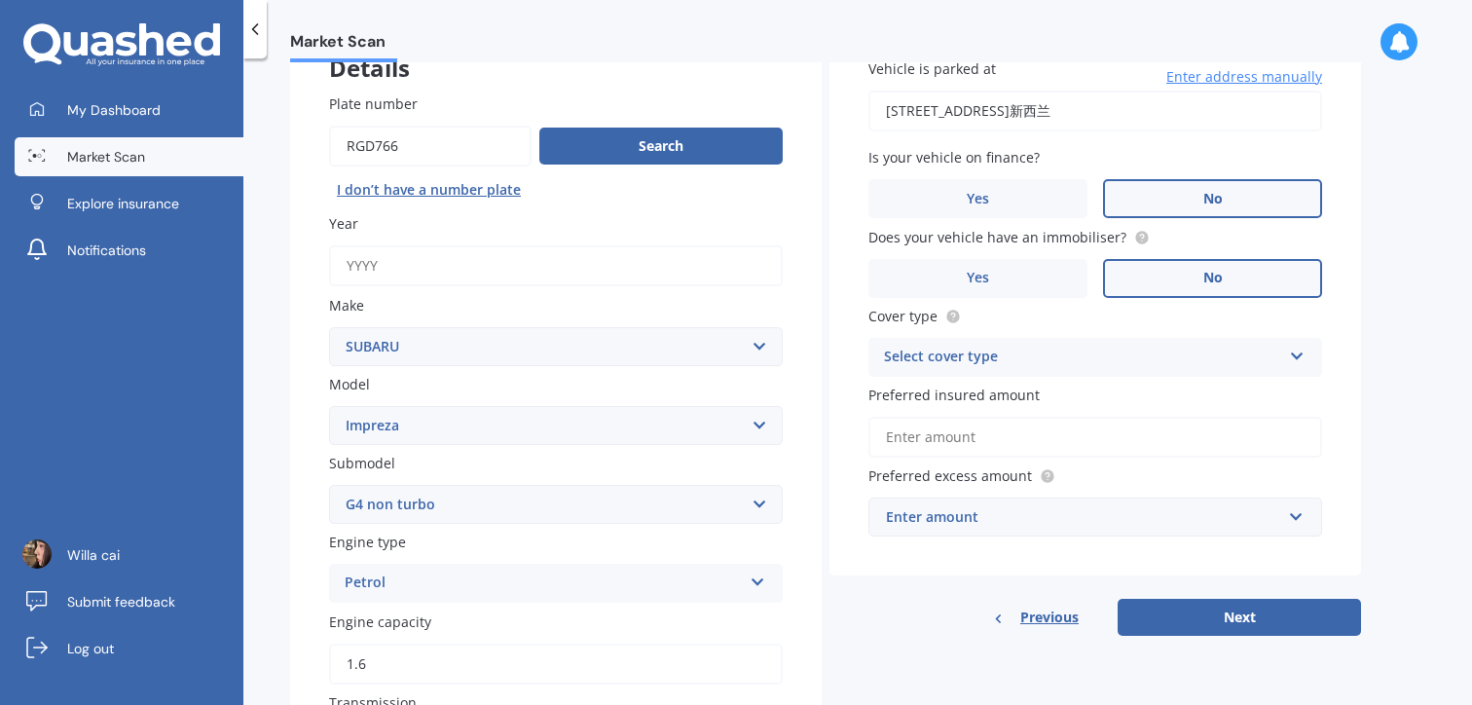
scroll to position [0, 0]
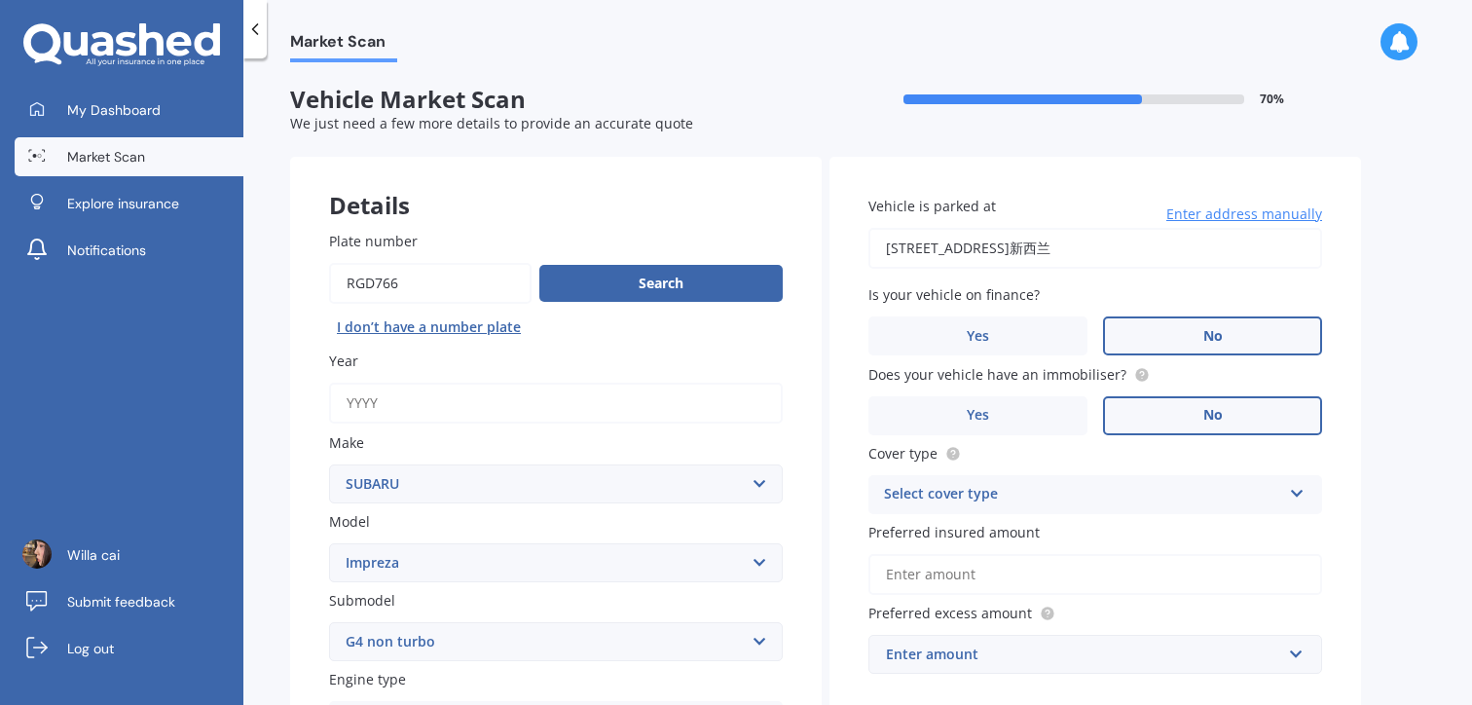
click at [1080, 548] on div "Preferred insured amount" at bounding box center [1095, 558] width 454 height 73
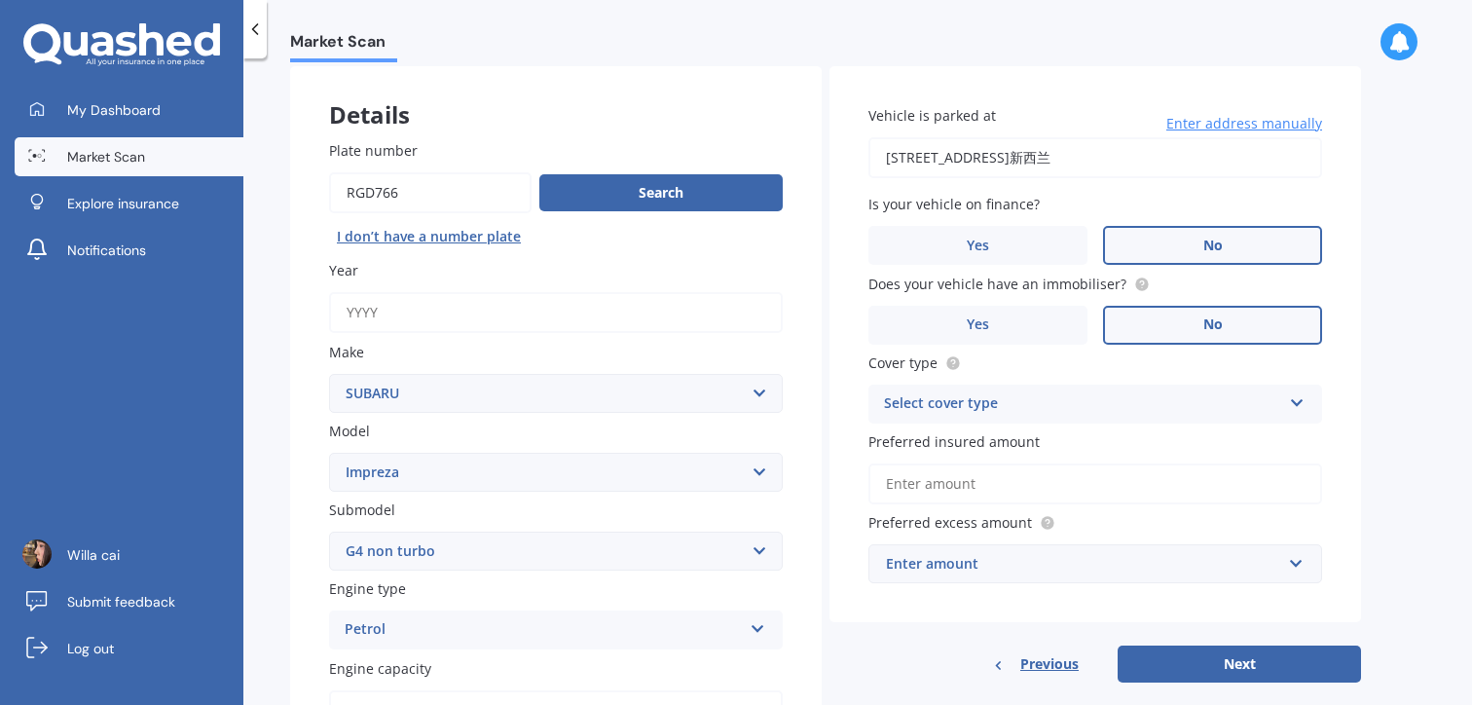
scroll to position [92, 0]
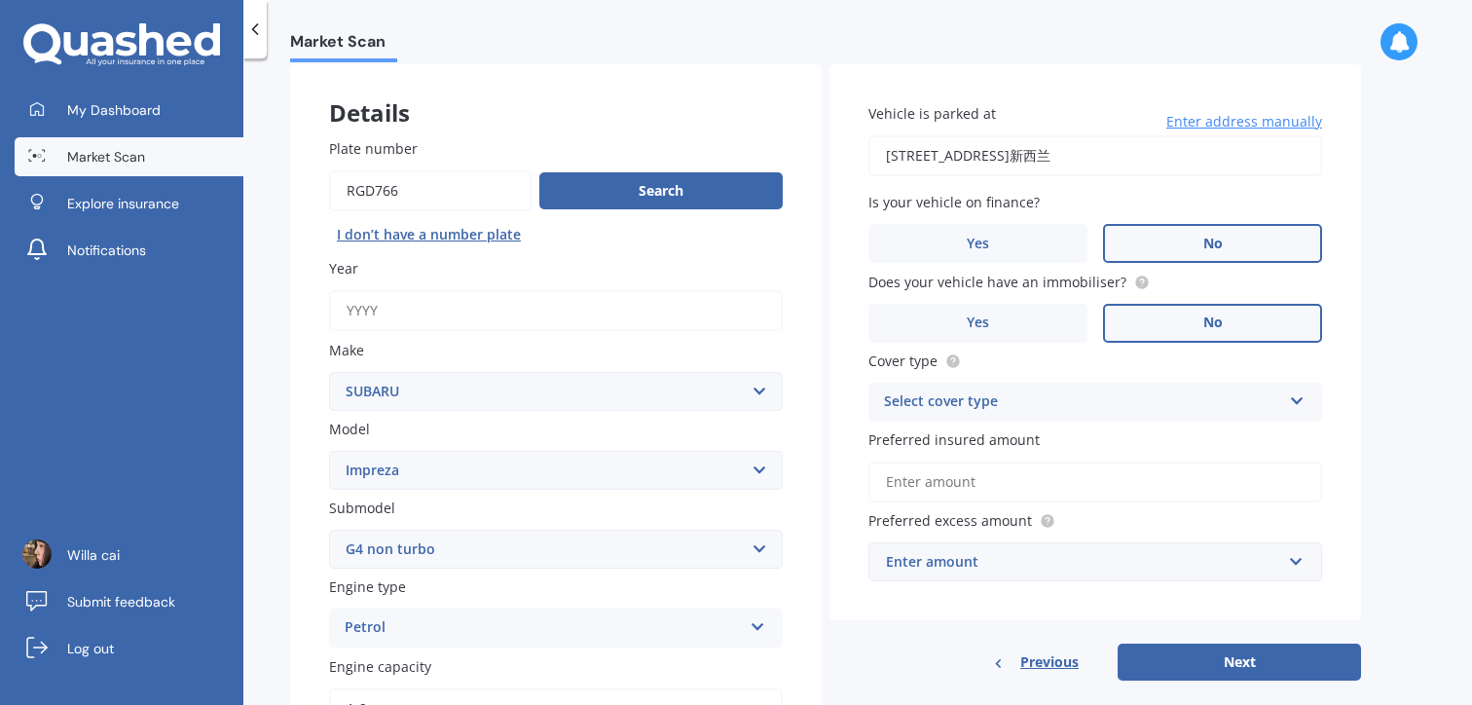
click at [1005, 406] on div "Select cover type" at bounding box center [1082, 401] width 397 height 23
click at [997, 443] on div "Comprehensive" at bounding box center [1095, 439] width 452 height 35
click at [1012, 486] on input "Preferred insured amount" at bounding box center [1095, 481] width 454 height 41
click at [1000, 565] on div "Enter amount" at bounding box center [1083, 561] width 395 height 21
click at [991, 617] on div "Vehicle is parked at 64 Lyons Avenue, Murrays Bay, Auckland 0630新西兰 Enter addre…" at bounding box center [1094, 342] width 531 height 557
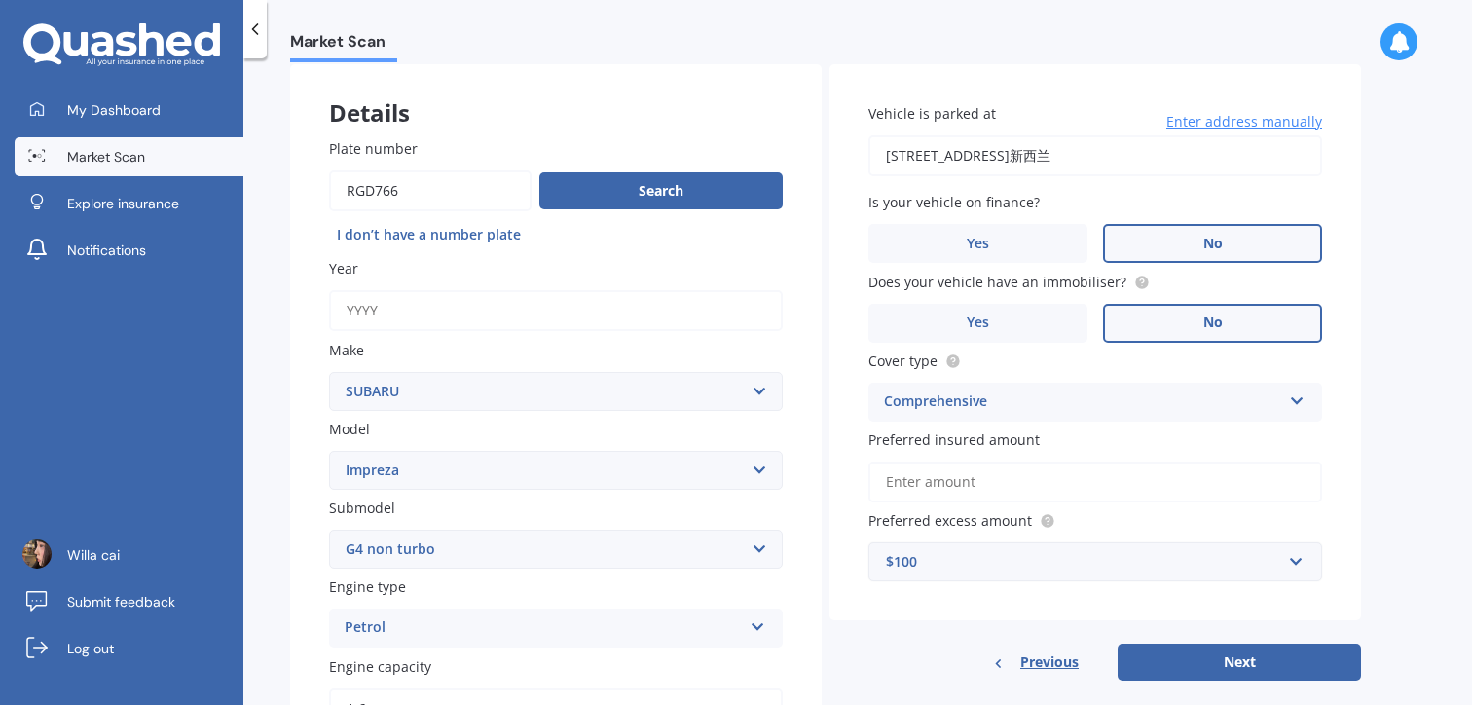
click at [901, 570] on div "$100" at bounding box center [1083, 561] width 395 height 21
click at [916, 629] on div "Vehicle is parked at 64 Lyons Avenue, Murrays Bay, Auckland 0630新西兰 Enter addre…" at bounding box center [1094, 372] width 531 height 617
click at [978, 578] on div "$100 $100 $400 $500 $750 $1,000 $1,500 $2,000" at bounding box center [1095, 561] width 454 height 39
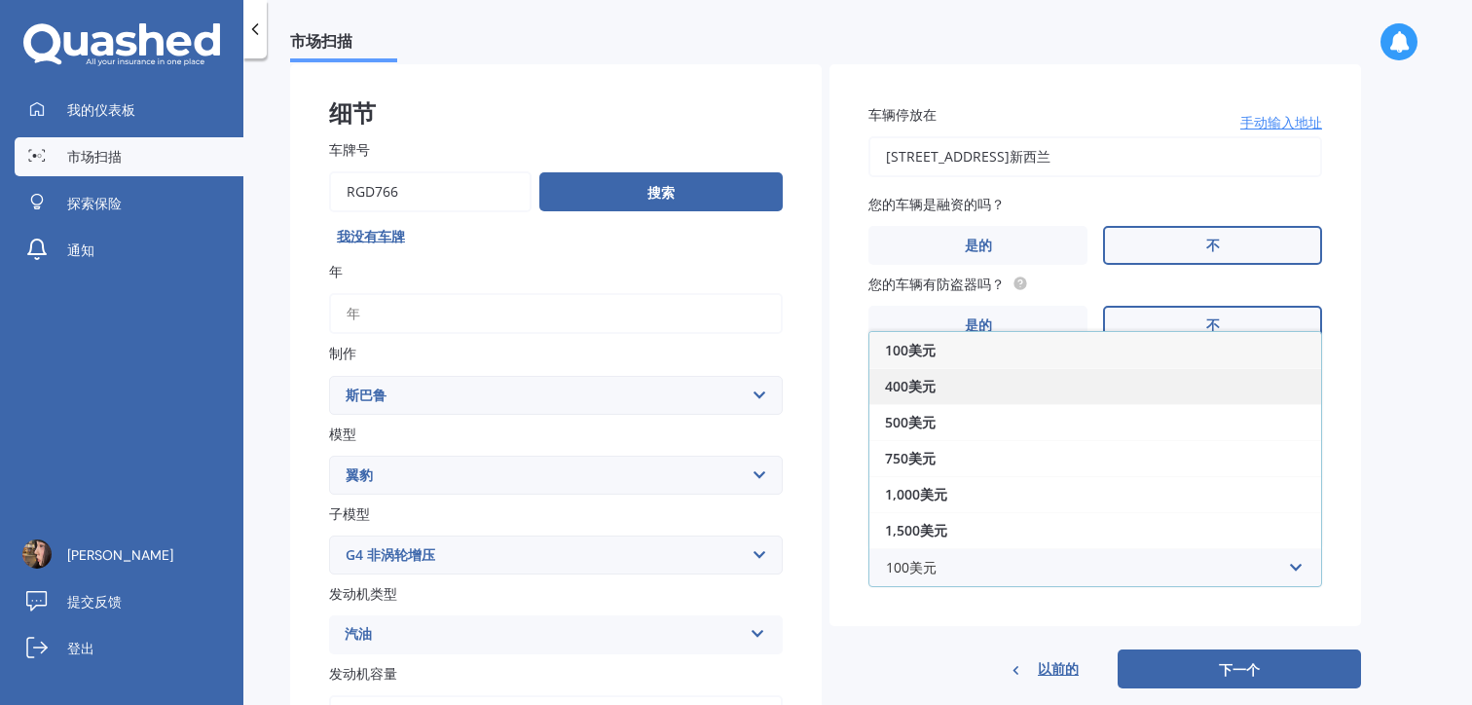
click at [965, 397] on div "400美元" at bounding box center [1095, 386] width 452 height 36
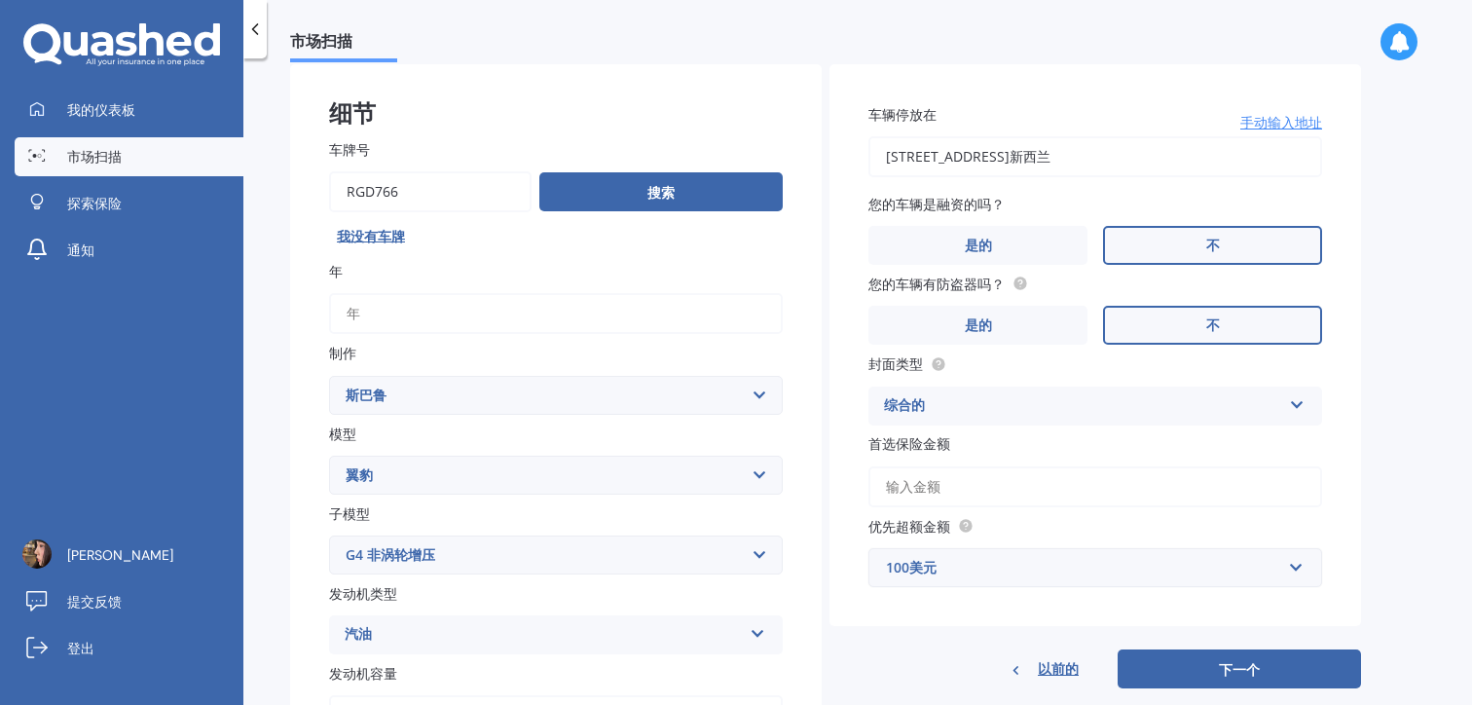
click at [1040, 578] on div "100美元" at bounding box center [1083, 567] width 395 height 21
click at [930, 395] on font "400美元" at bounding box center [910, 386] width 51 height 18
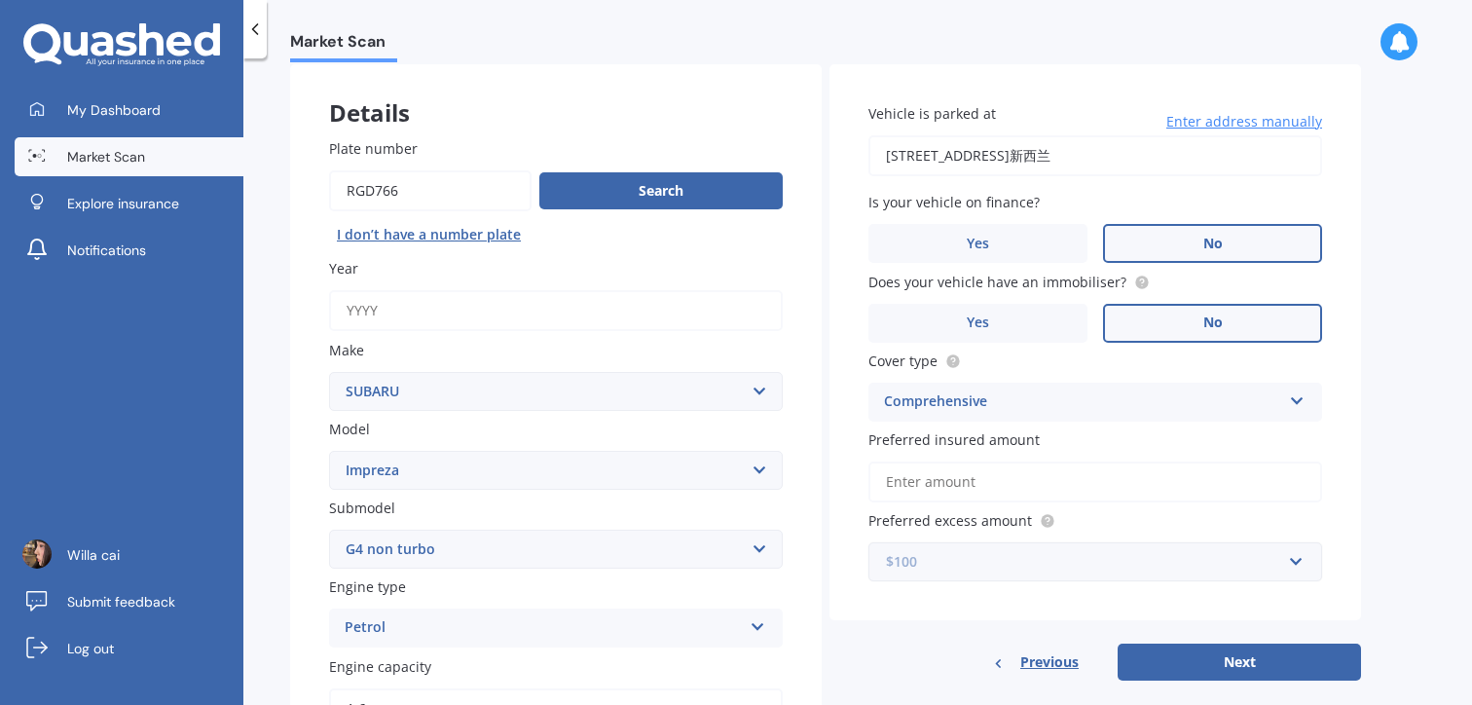
click at [989, 550] on input "text" at bounding box center [1088, 561] width 436 height 37
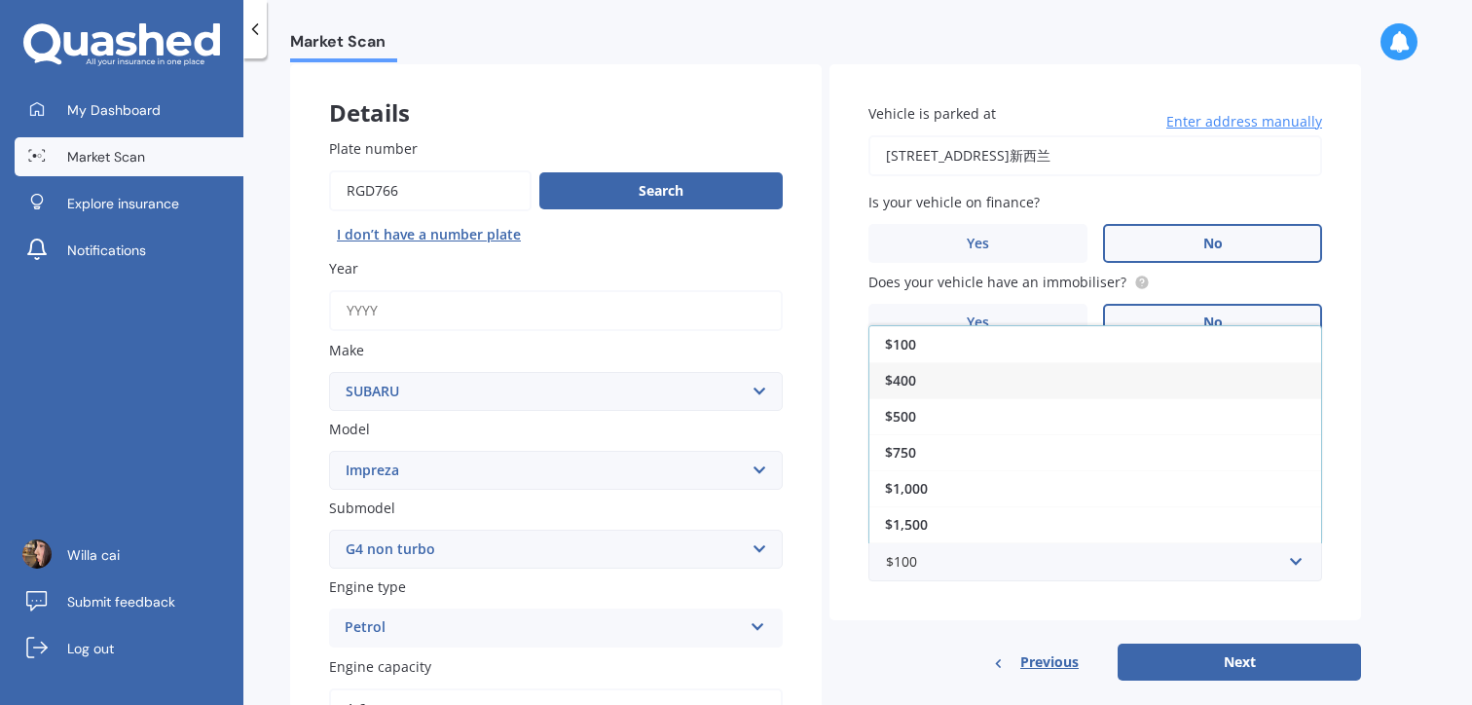
click at [983, 382] on div "$400" at bounding box center [1095, 380] width 452 height 36
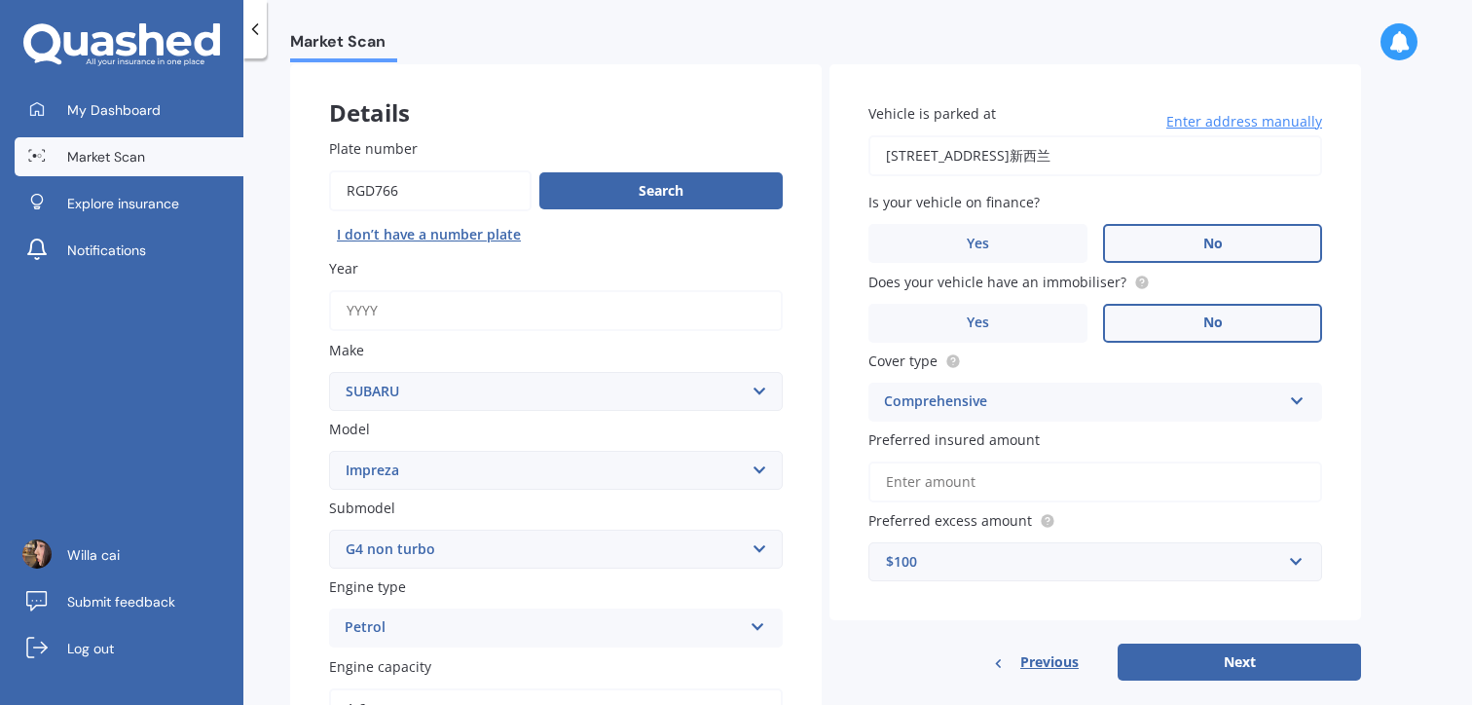
click at [979, 555] on div "$100" at bounding box center [1083, 561] width 395 height 21
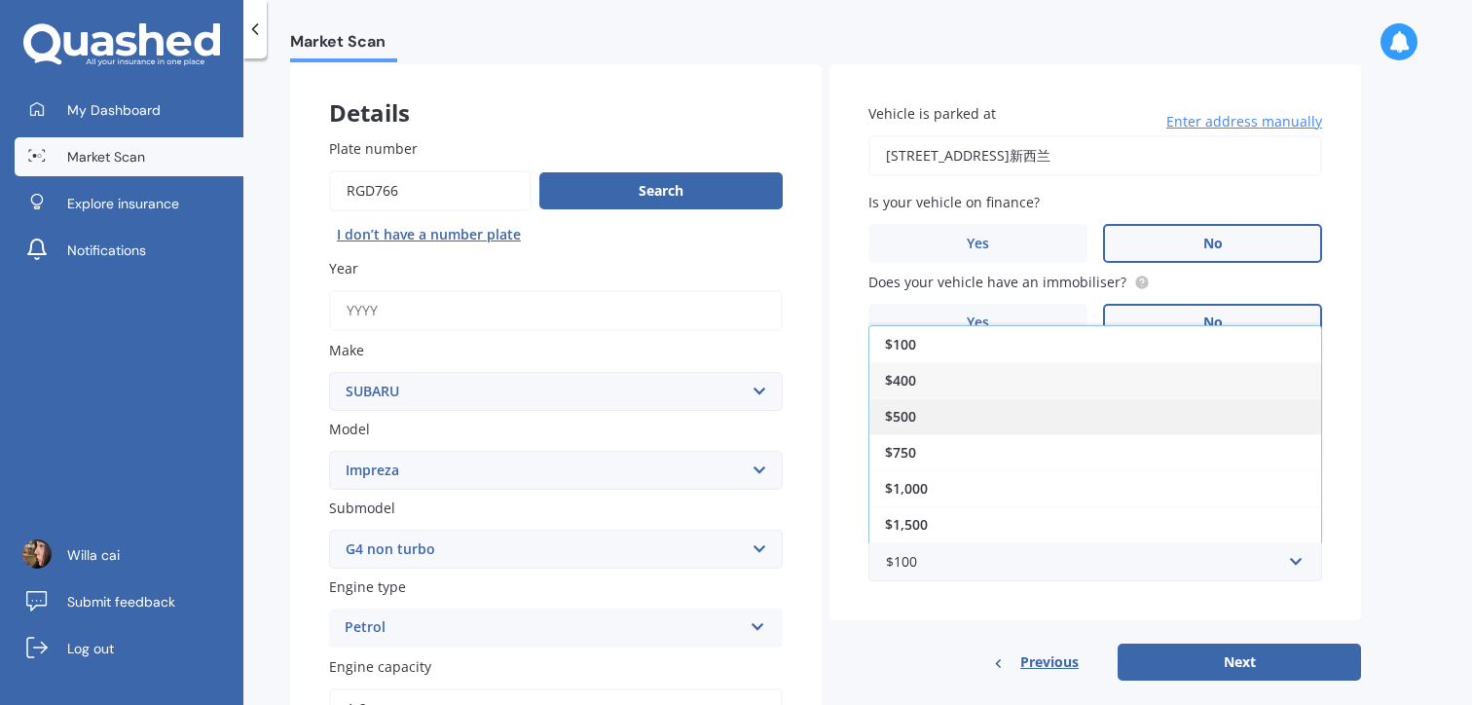
click at [893, 420] on span "$500" at bounding box center [900, 416] width 31 height 18
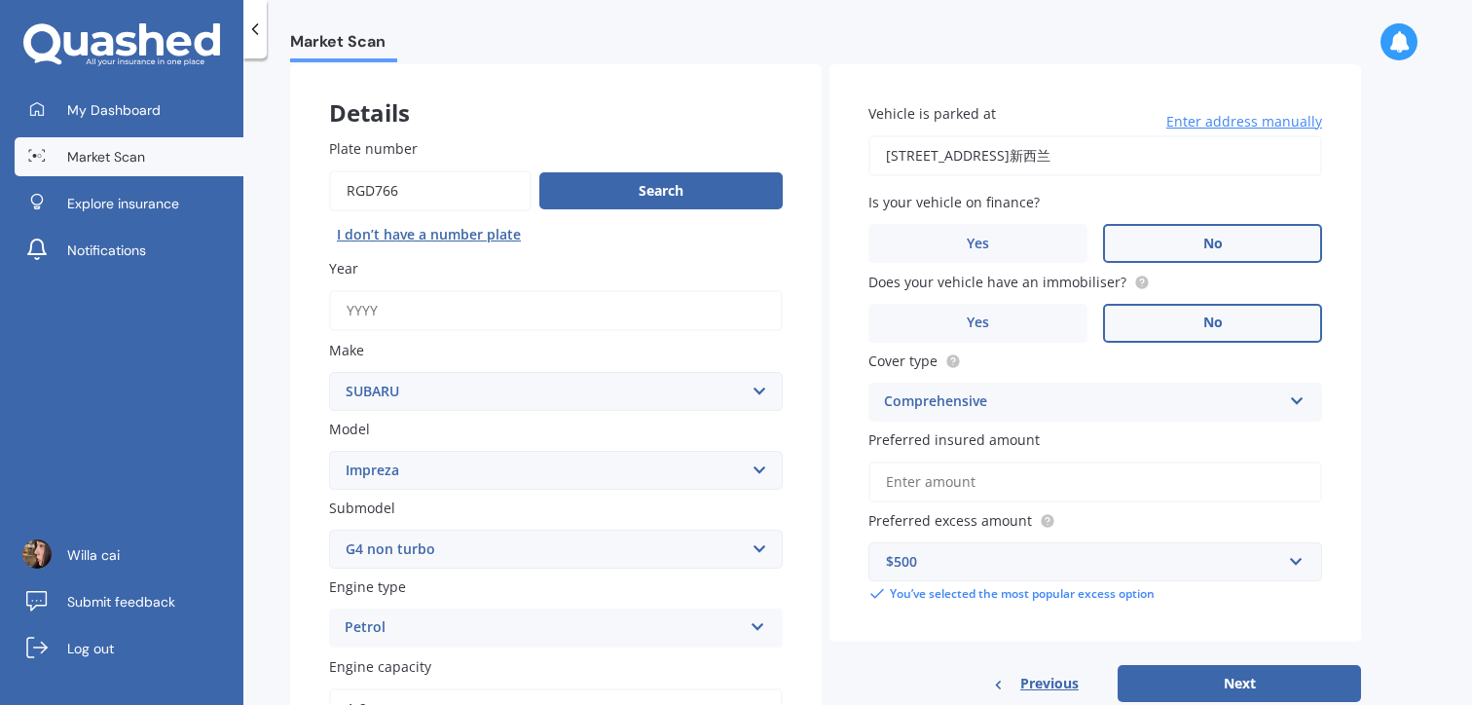
click at [947, 569] on div "$500" at bounding box center [1083, 561] width 395 height 21
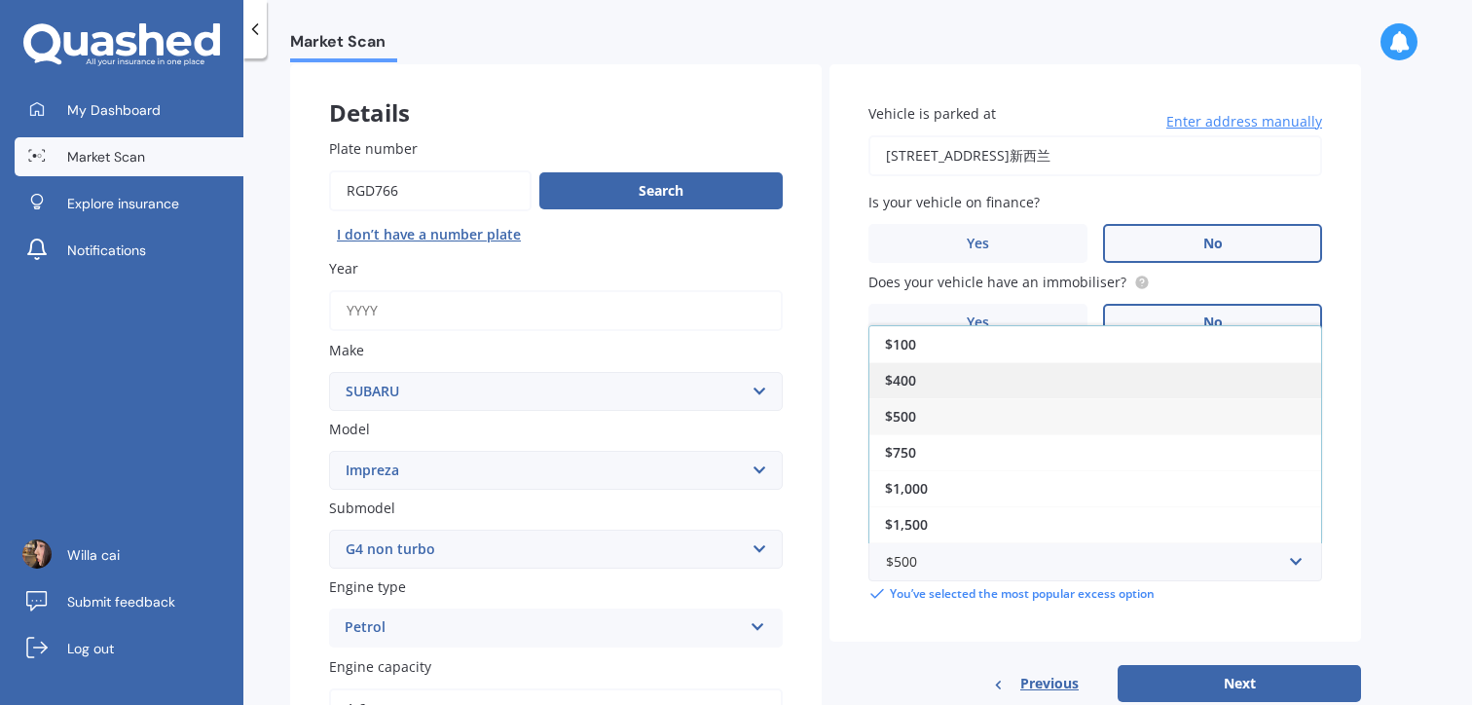
click at [964, 385] on div "$400" at bounding box center [1095, 380] width 452 height 36
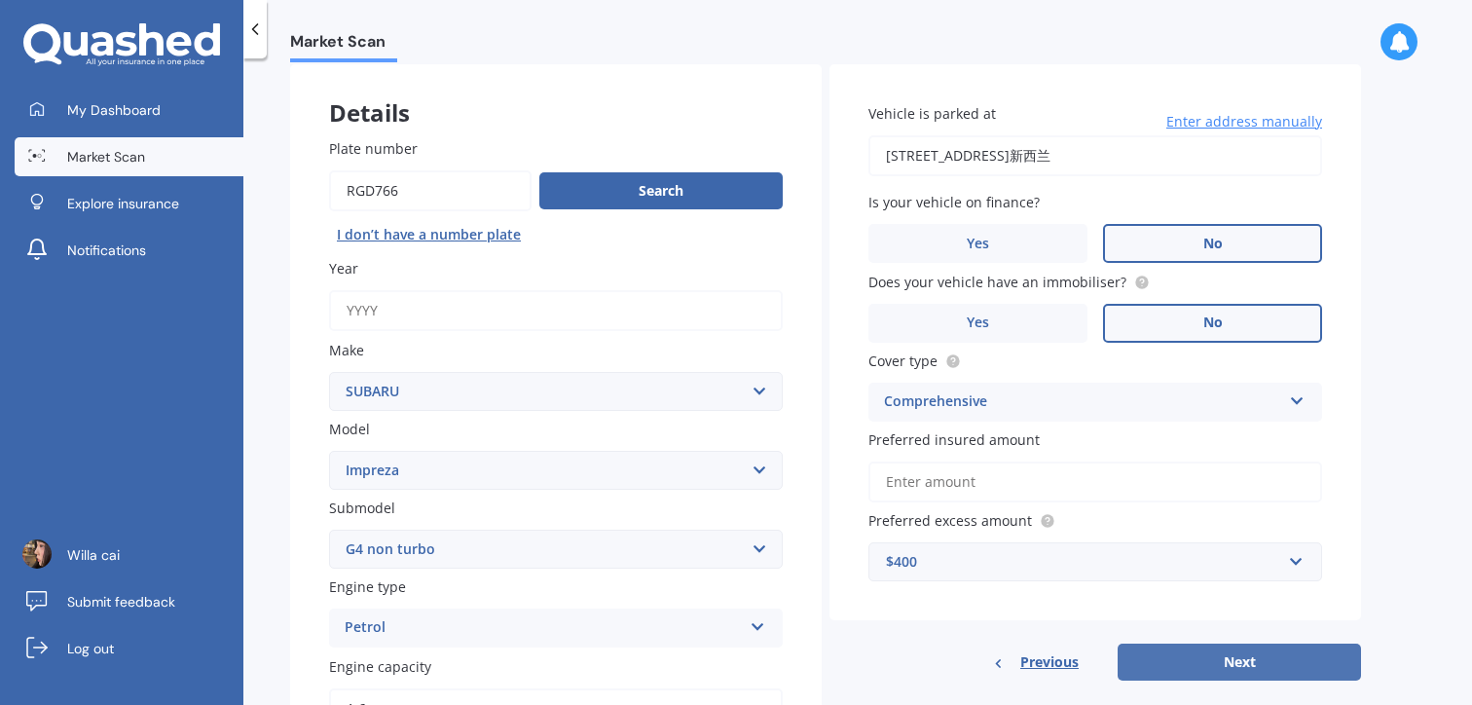
click at [1232, 658] on button "Next" at bounding box center [1238, 661] width 243 height 37
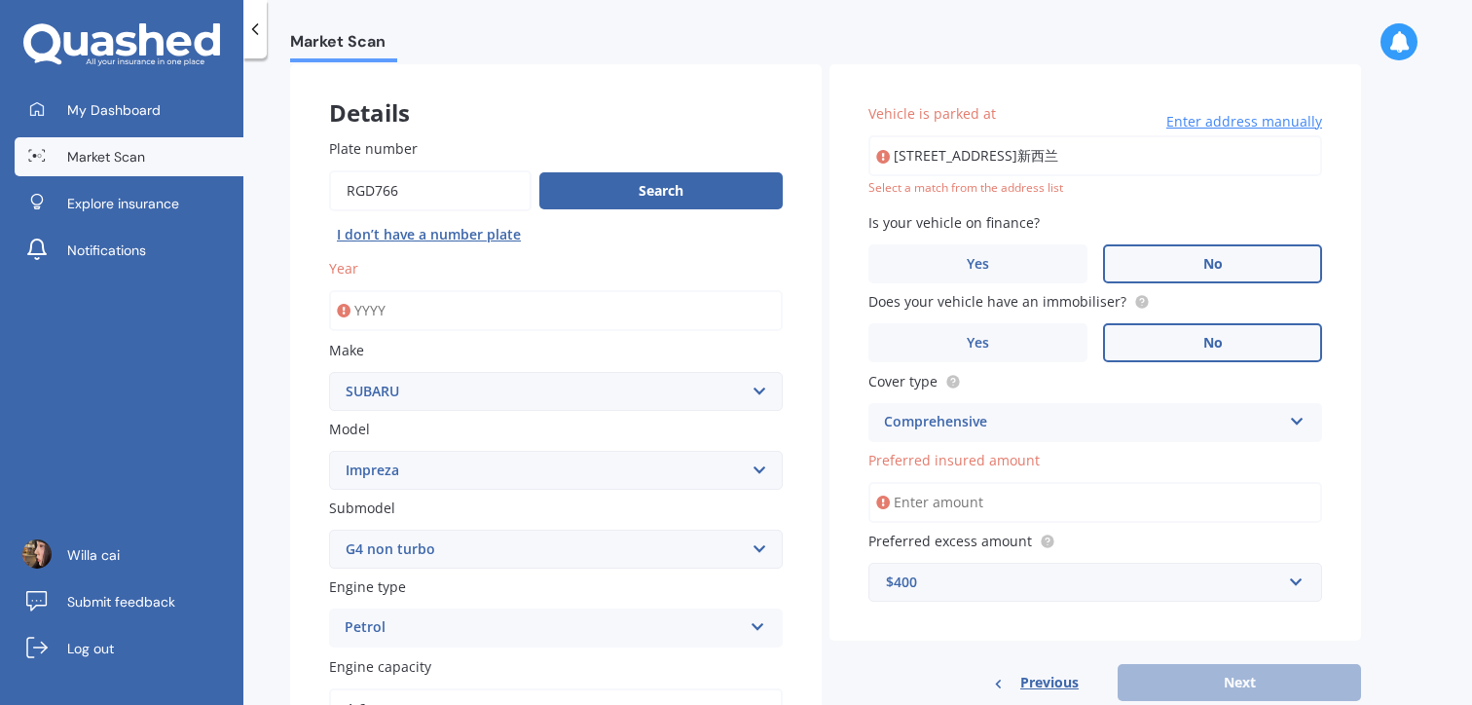
type input "2020"
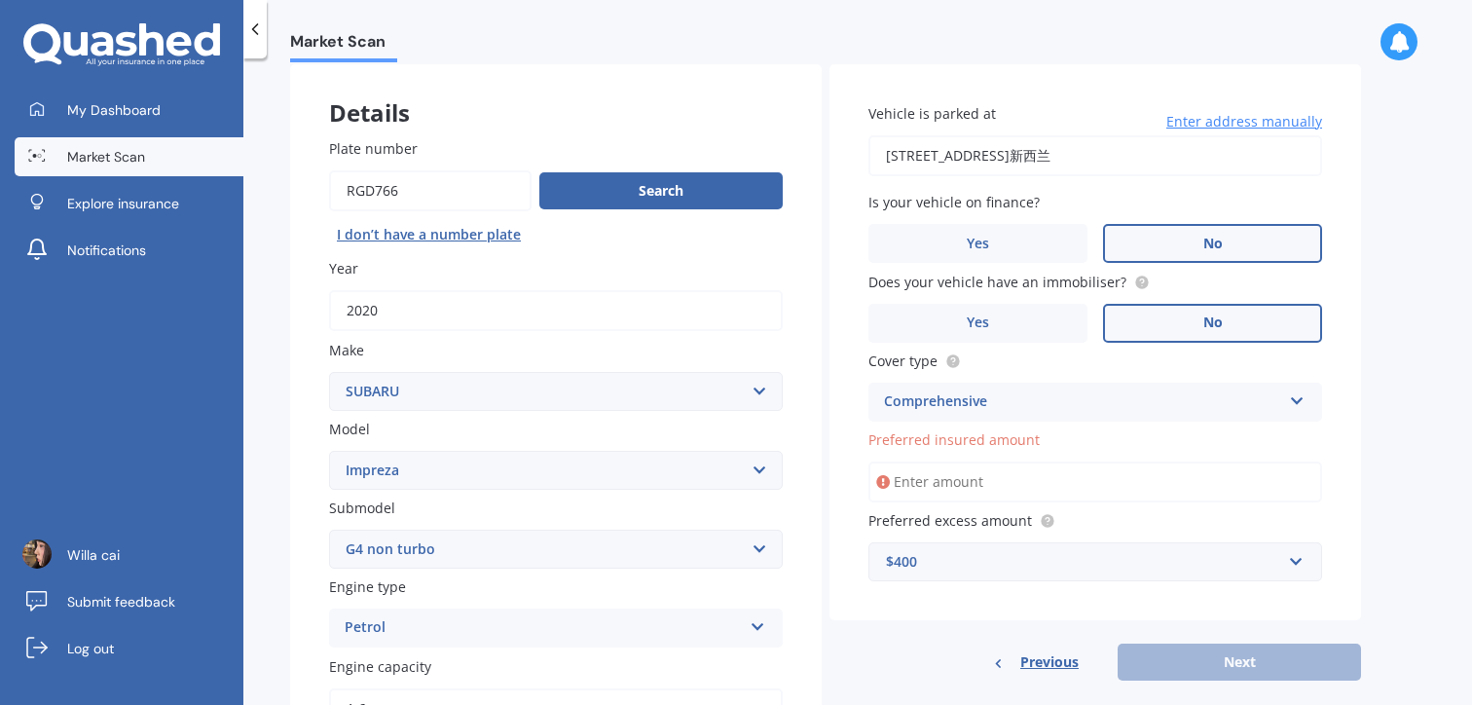
click at [1261, 656] on div "Previous Next" at bounding box center [1094, 661] width 531 height 37
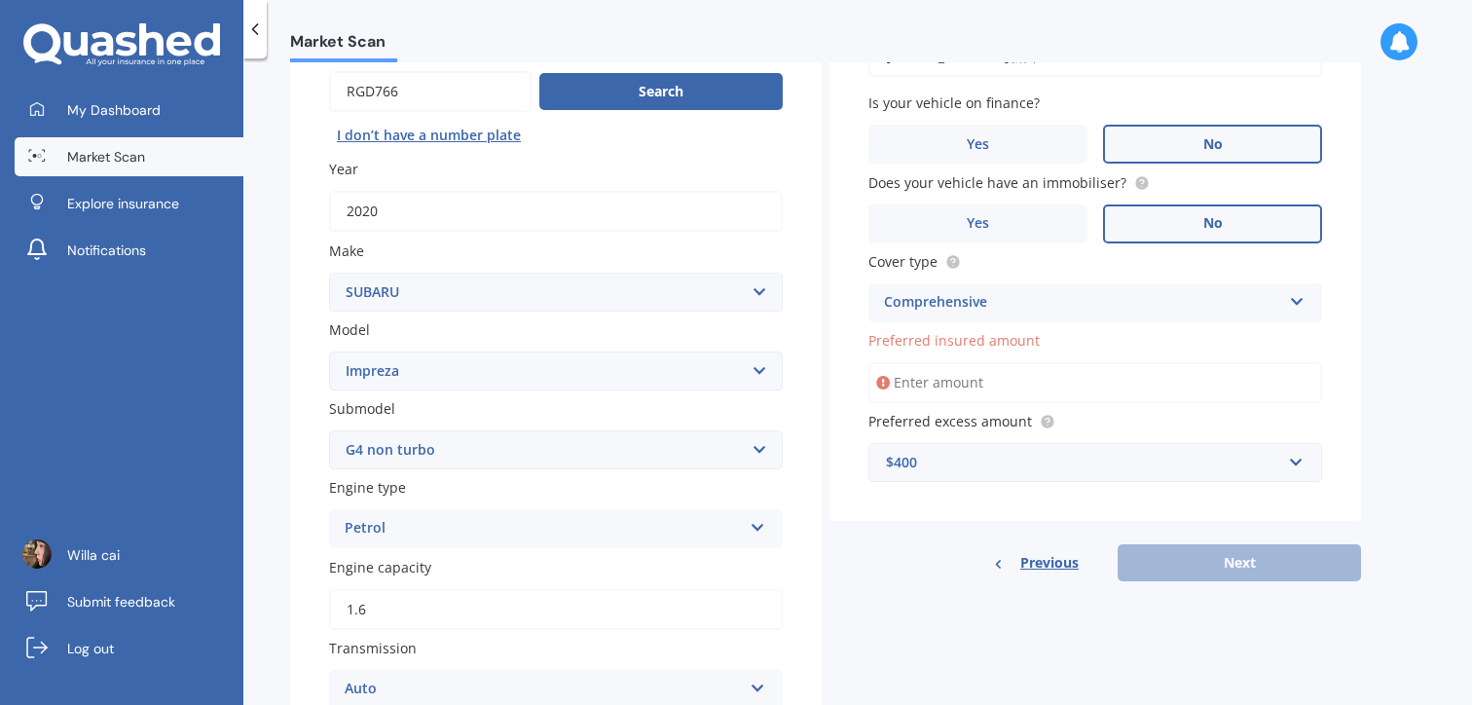
scroll to position [196, 0]
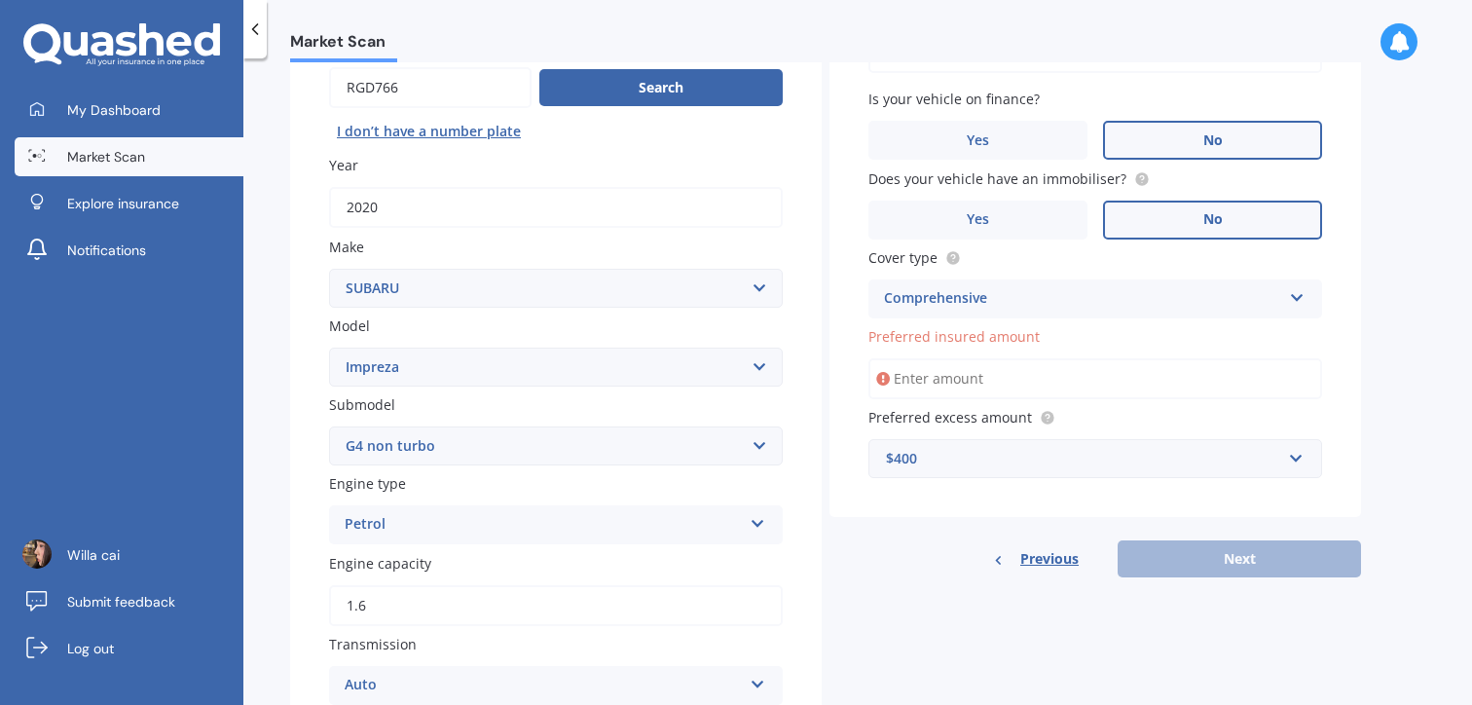
click at [998, 307] on div "Comprehensive" at bounding box center [1082, 298] width 397 height 23
click at [991, 354] on div "Comprehensive" at bounding box center [1095, 336] width 452 height 35
click at [979, 389] on input "Preferred insured amount" at bounding box center [1095, 378] width 454 height 41
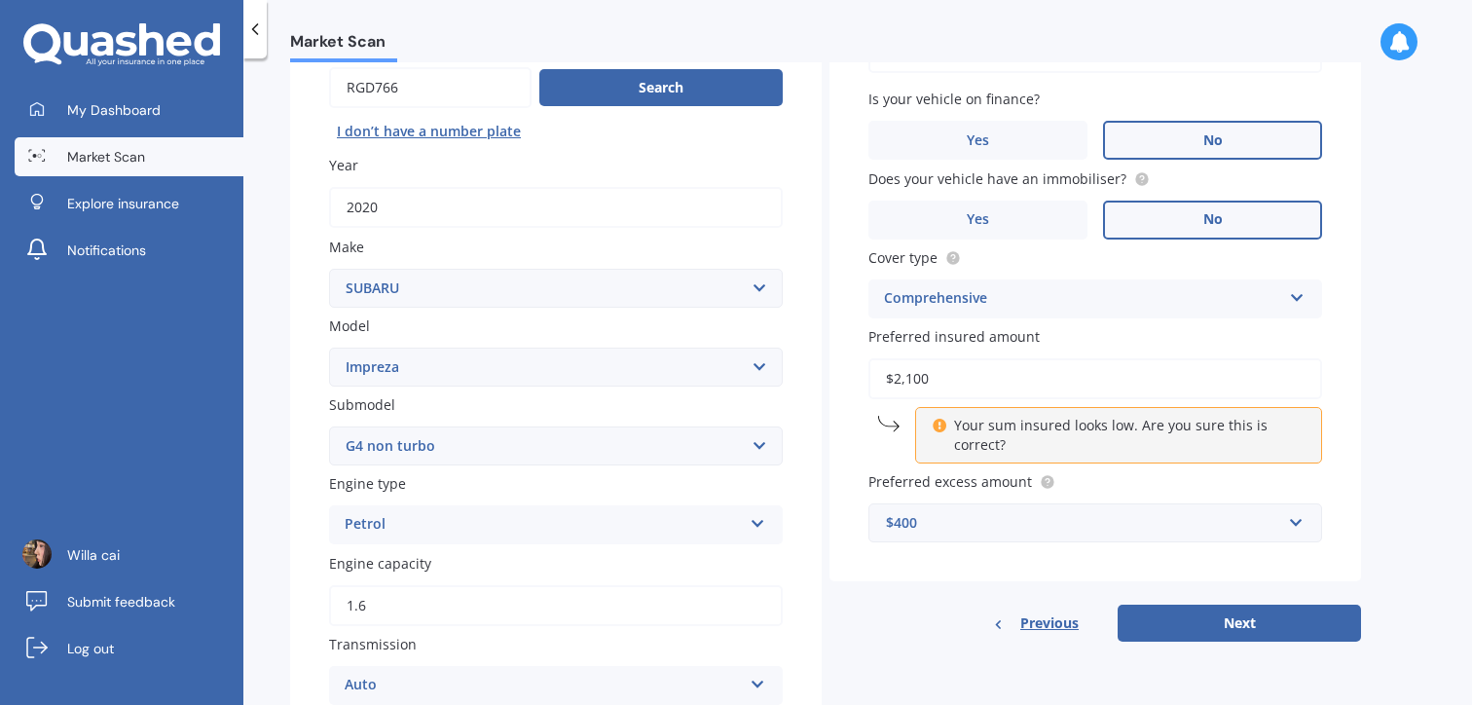
type input "$2,100"
click at [1222, 606] on div "Vehicle is parked at 64 Lyons Avenue, Murrays Bay, Auckland 0630新西兰 Enter addre…" at bounding box center [1094, 301] width 531 height 681
click at [1228, 614] on button "Next" at bounding box center [1238, 622] width 243 height 37
select select "09"
select select "08"
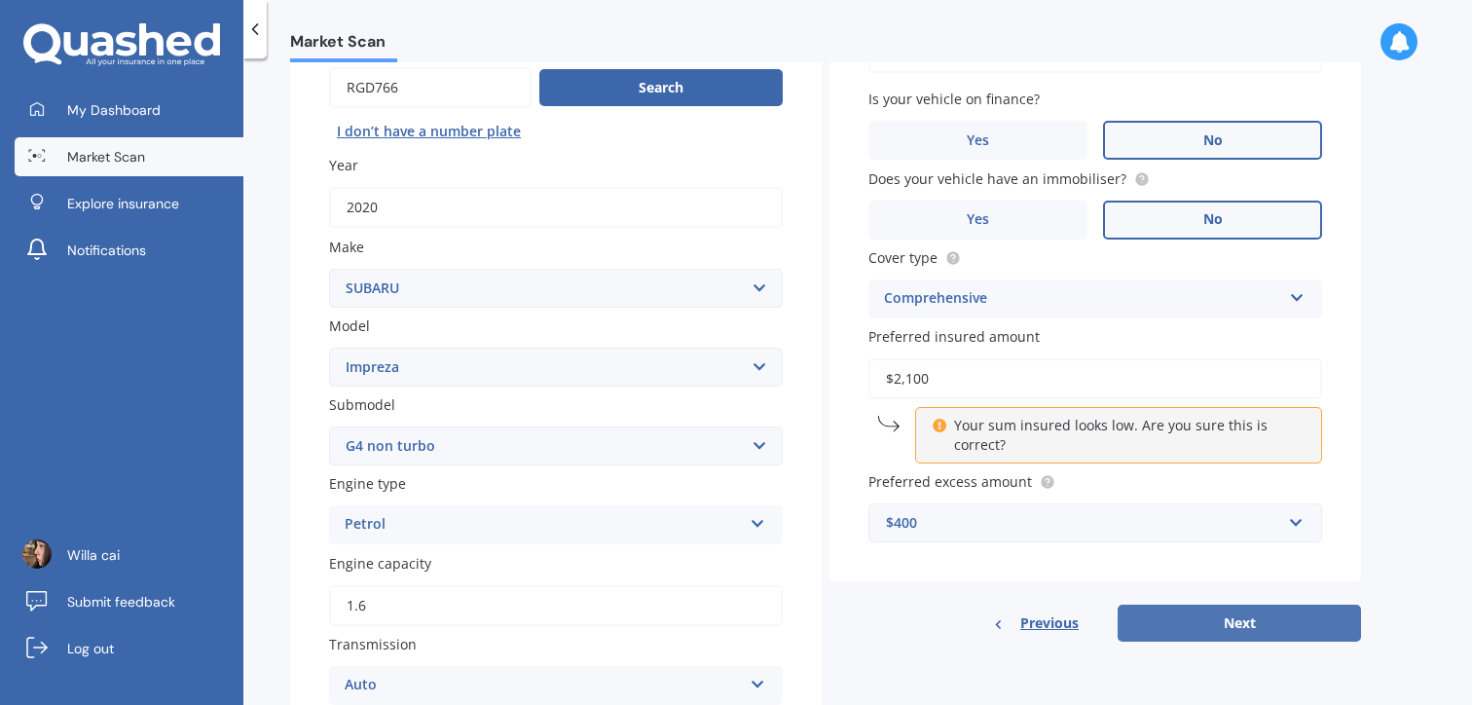
select select "2002"
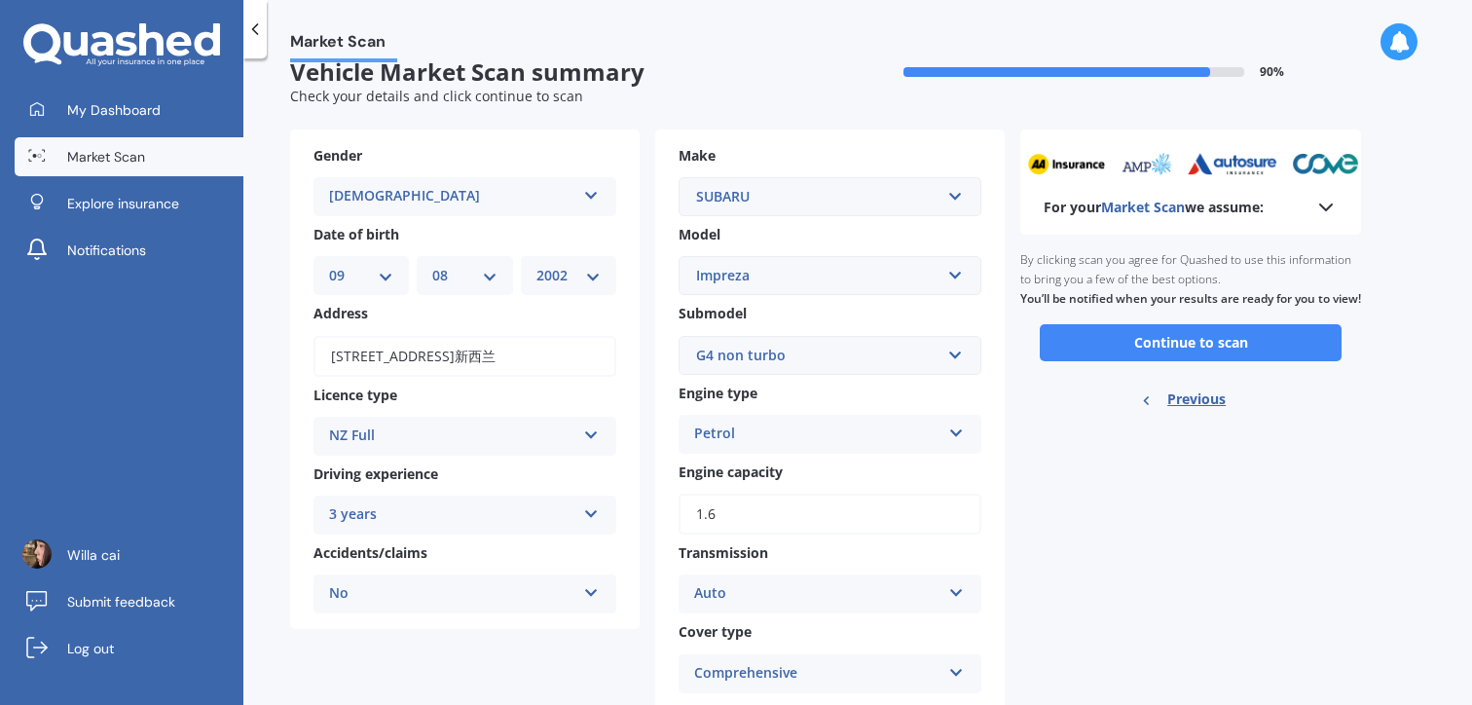
scroll to position [0, 0]
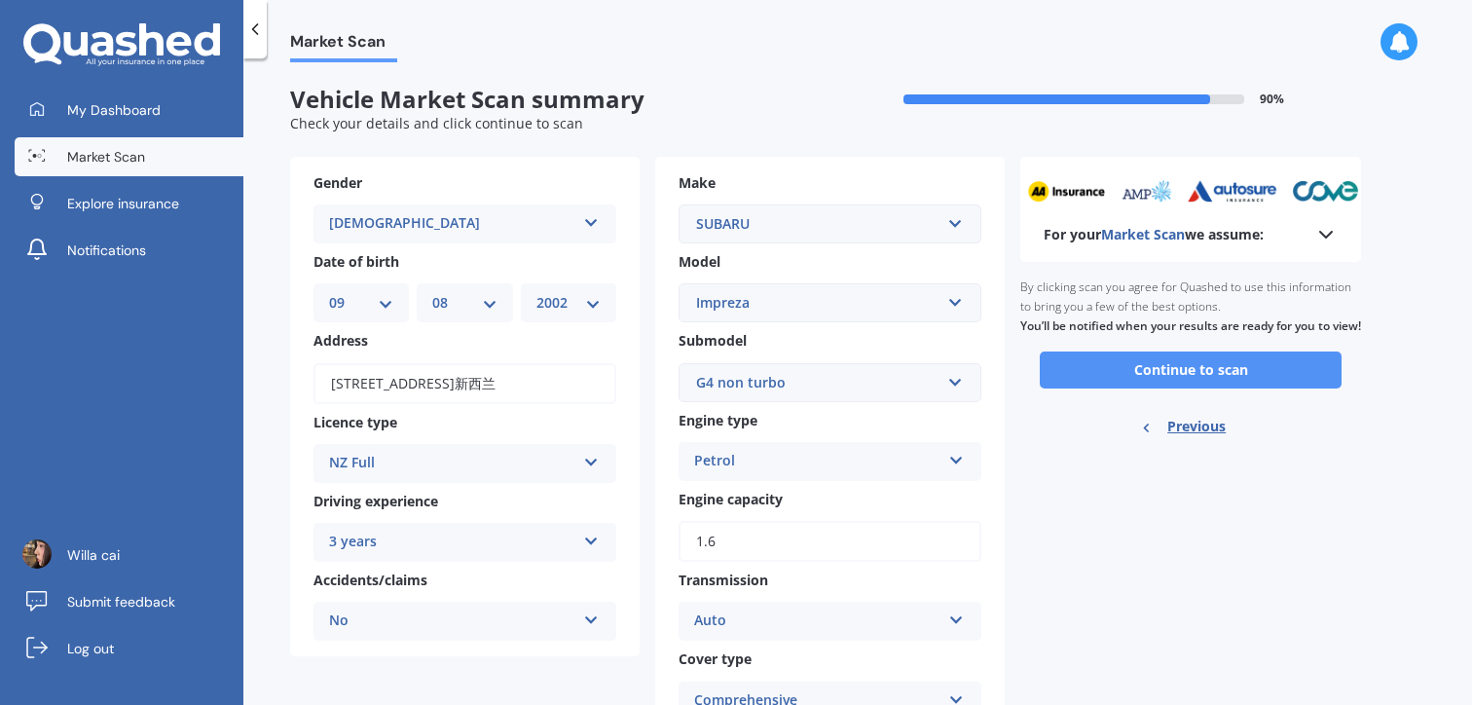
click at [1209, 384] on button "Continue to scan" at bounding box center [1191, 369] width 302 height 37
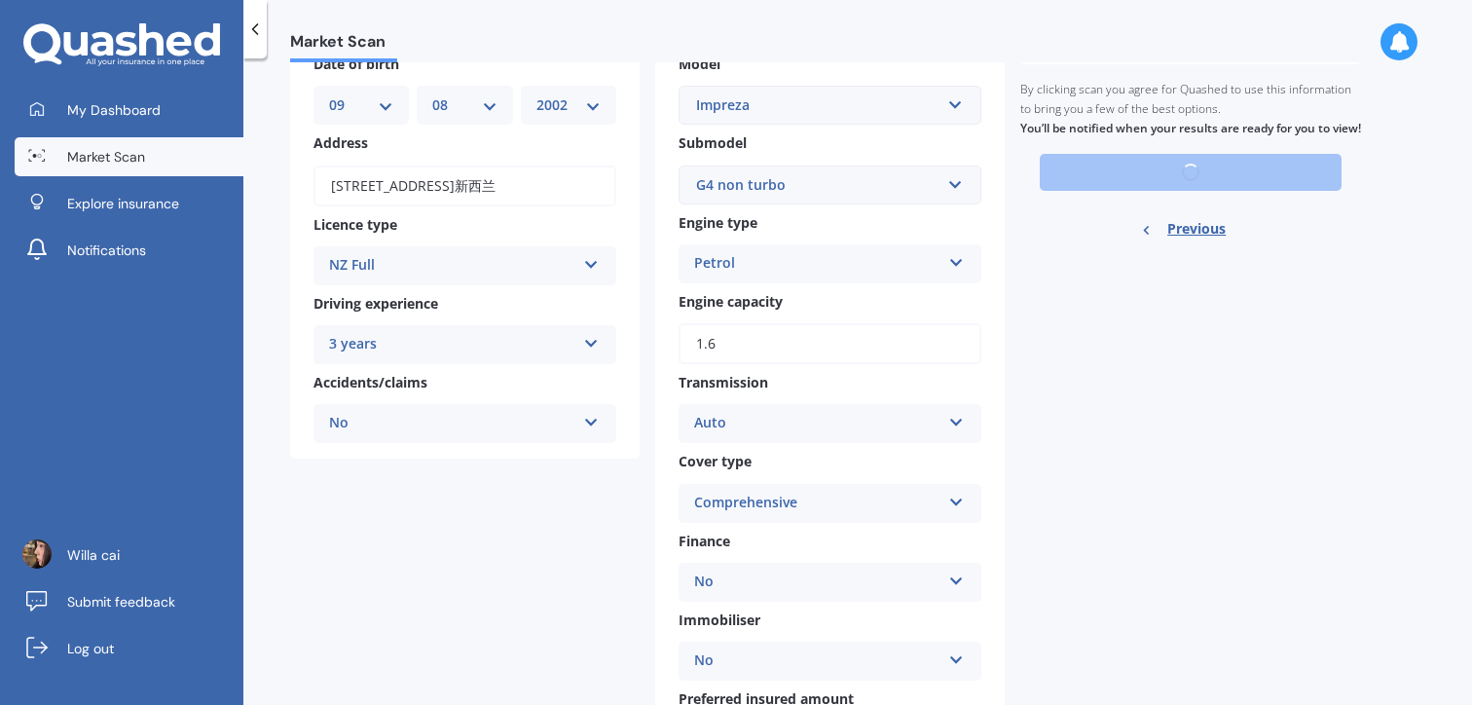
scroll to position [212, 0]
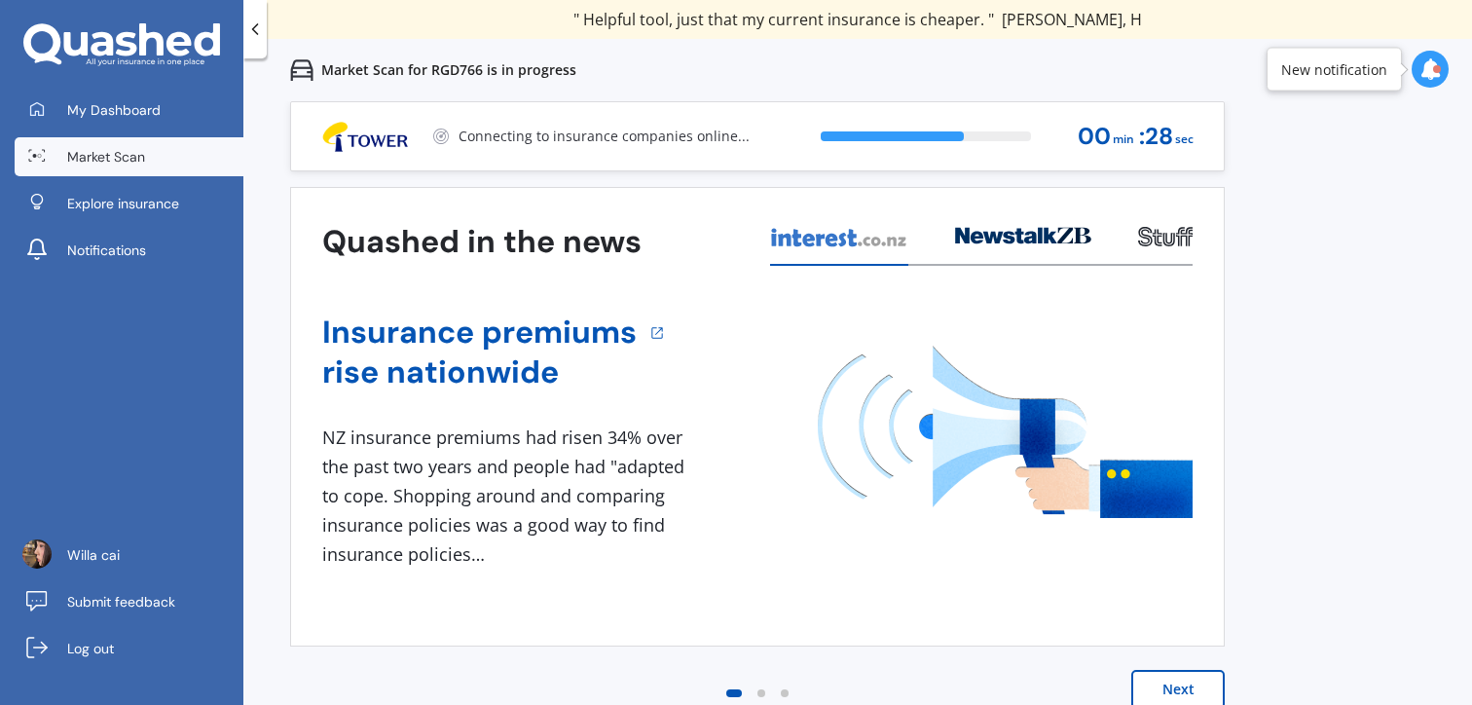
click at [1171, 681] on button "Next" at bounding box center [1177, 689] width 93 height 39
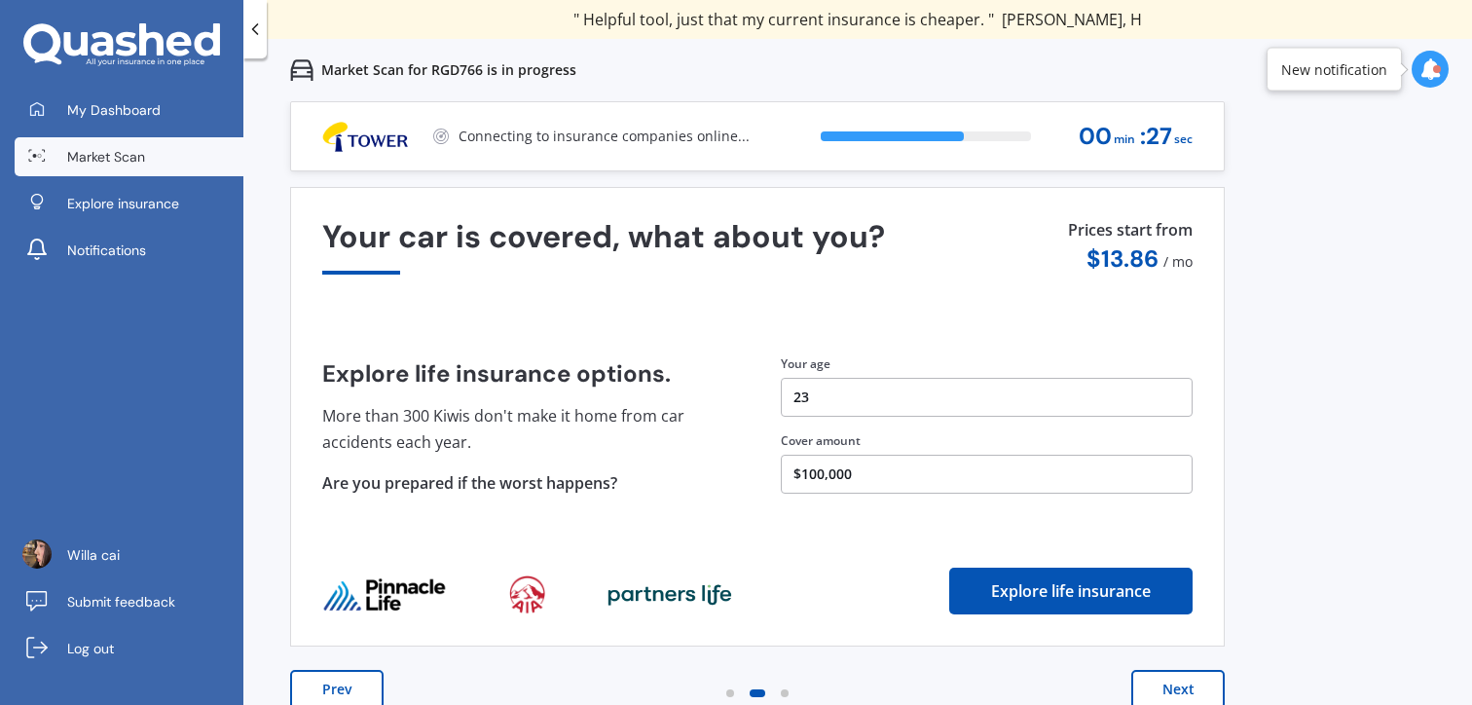
click at [1171, 681] on button "Next" at bounding box center [1177, 689] width 93 height 39
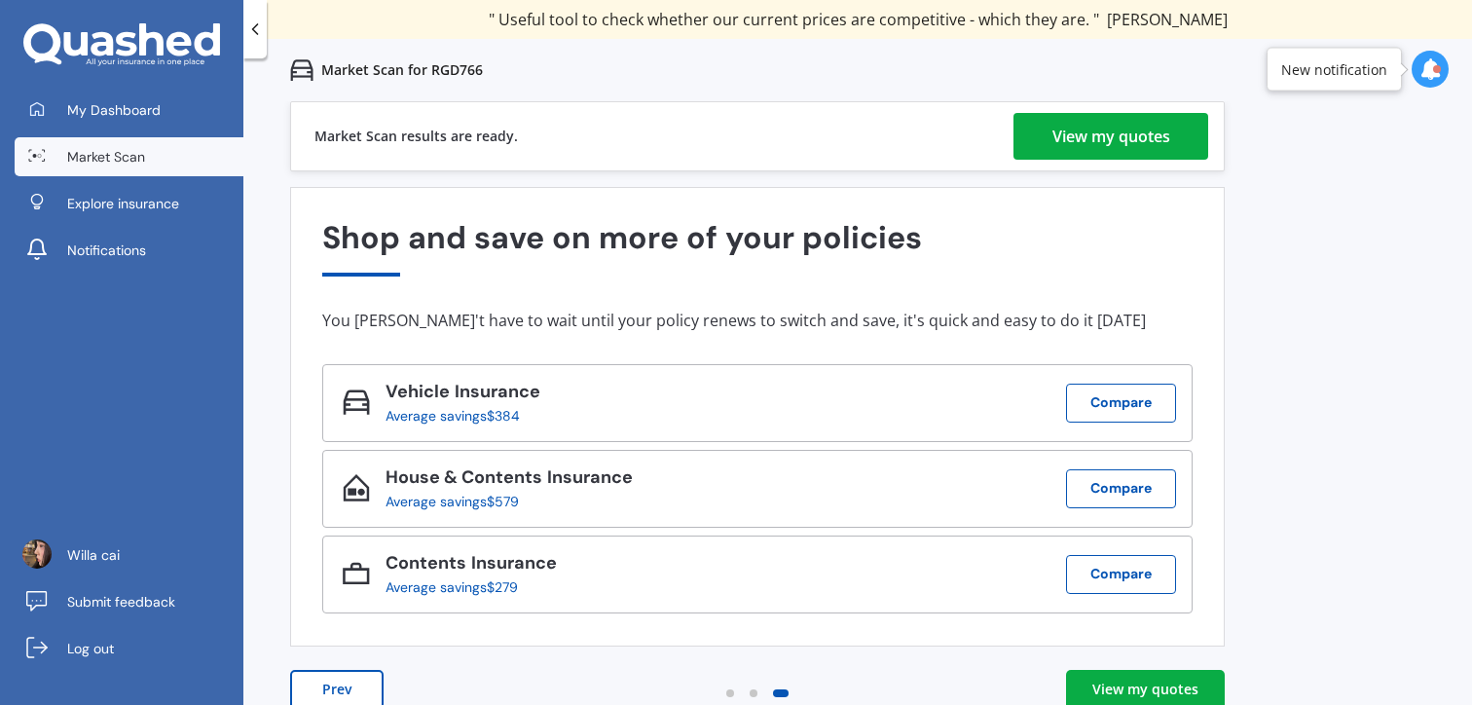
click at [835, 244] on div "Shop and save on more of your policies" at bounding box center [757, 247] width 870 height 55
click at [1026, 171] on div "Market Scan results are ready. View my quotes Quashed in the news Insurance pre…" at bounding box center [757, 424] width 934 height 646
click at [1075, 124] on div "View my quotes" at bounding box center [1111, 136] width 118 height 47
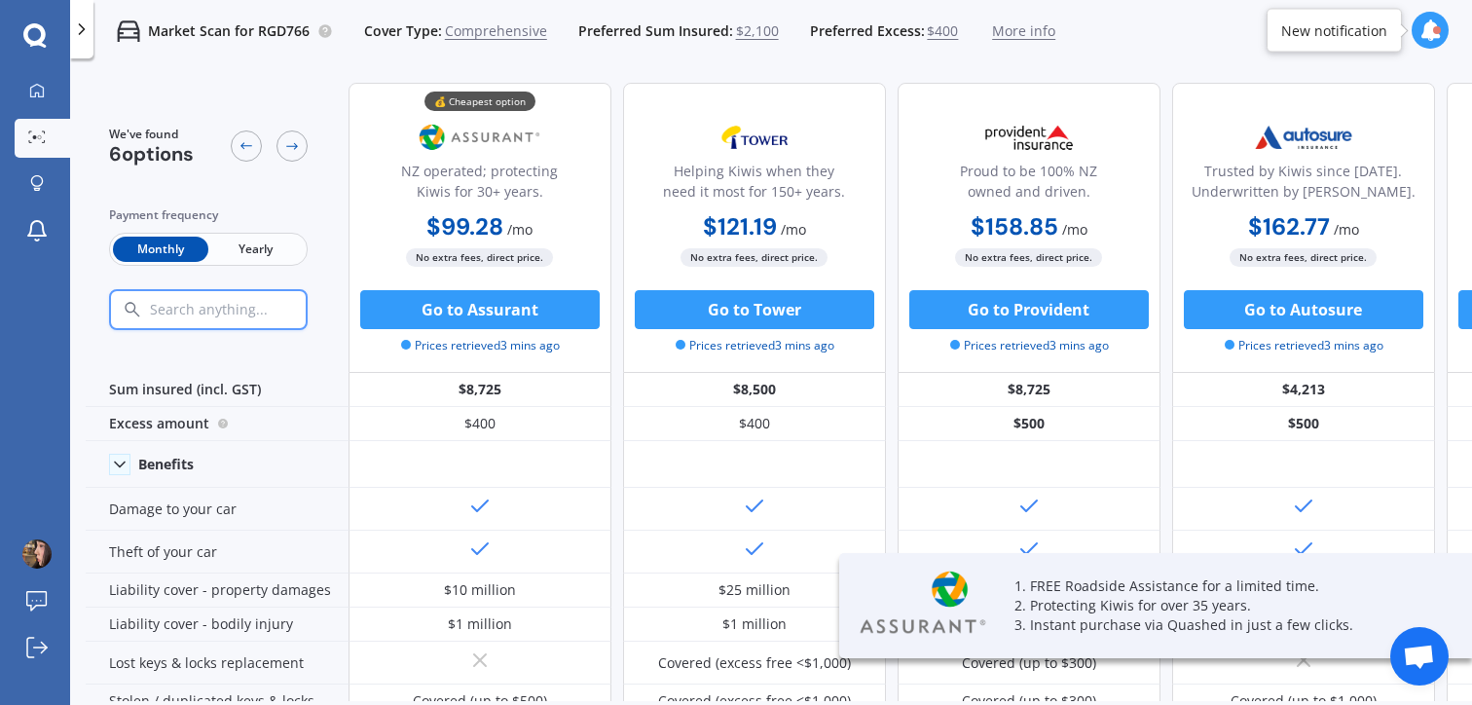
click at [237, 265] on div "Monthly Yearly" at bounding box center [208, 249] width 199 height 33
click at [276, 253] on span "Yearly" at bounding box center [255, 249] width 95 height 25
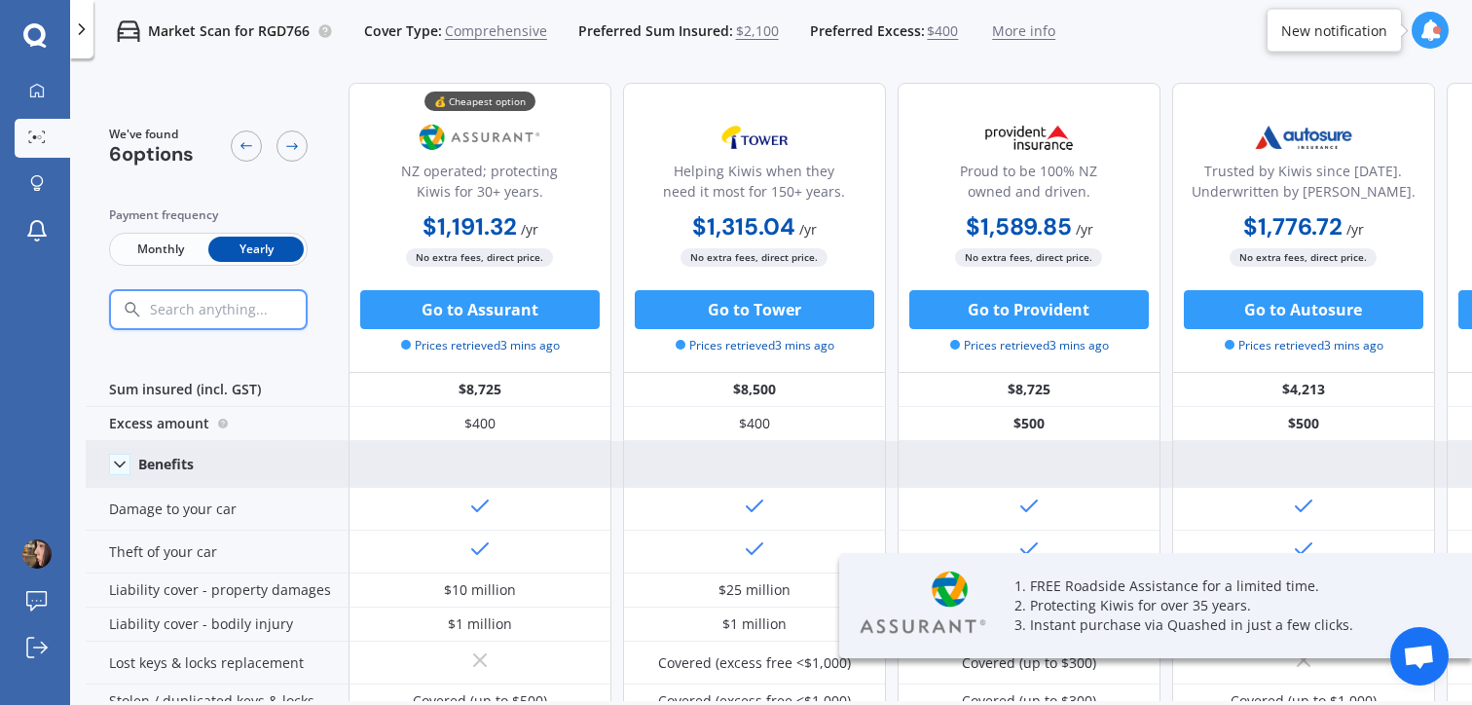
click at [168, 476] on div "Benefits" at bounding box center [217, 464] width 263 height 47
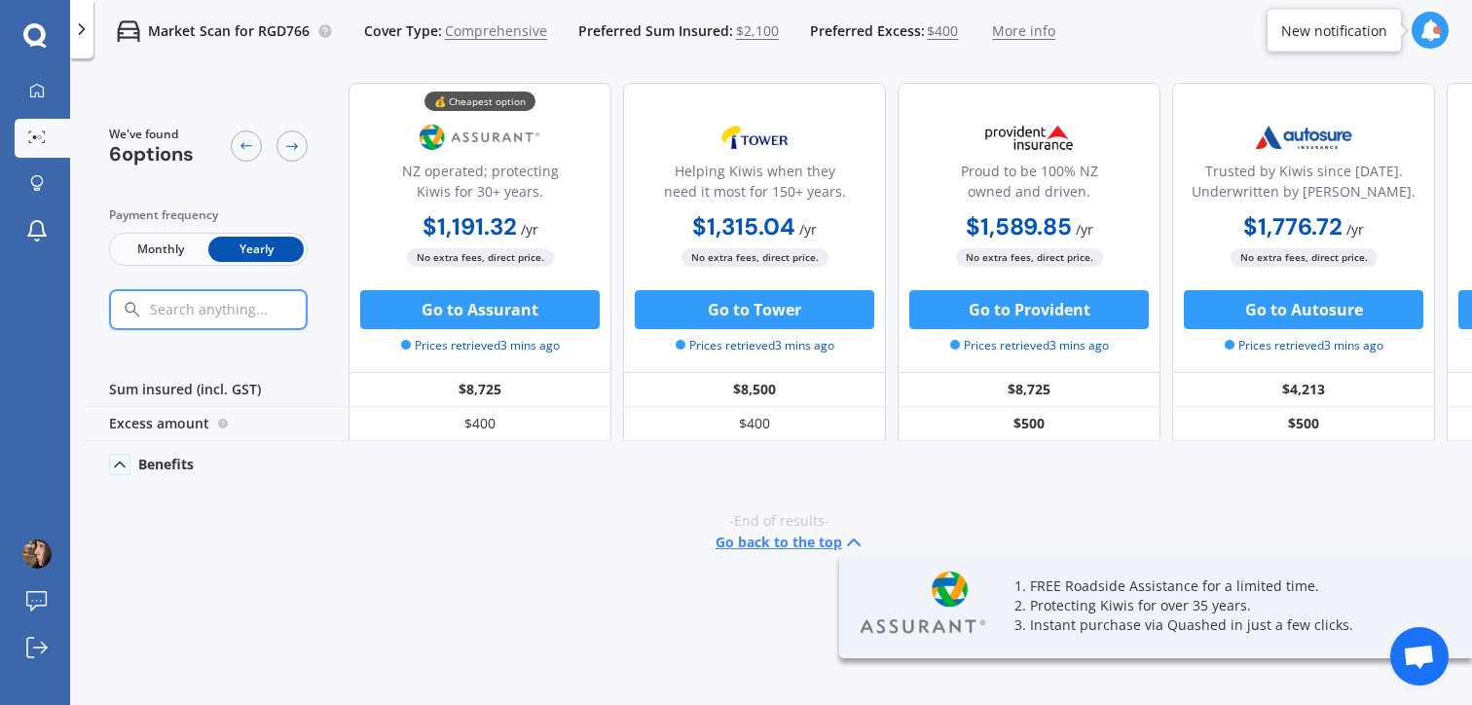
click at [849, 546] on icon at bounding box center [853, 541] width 23 height 23
click at [1066, 557] on div "1. FREE Roadside Assistance for a limited time. 2. Protecting Kiwis for over 35…" at bounding box center [1155, 605] width 633 height 105
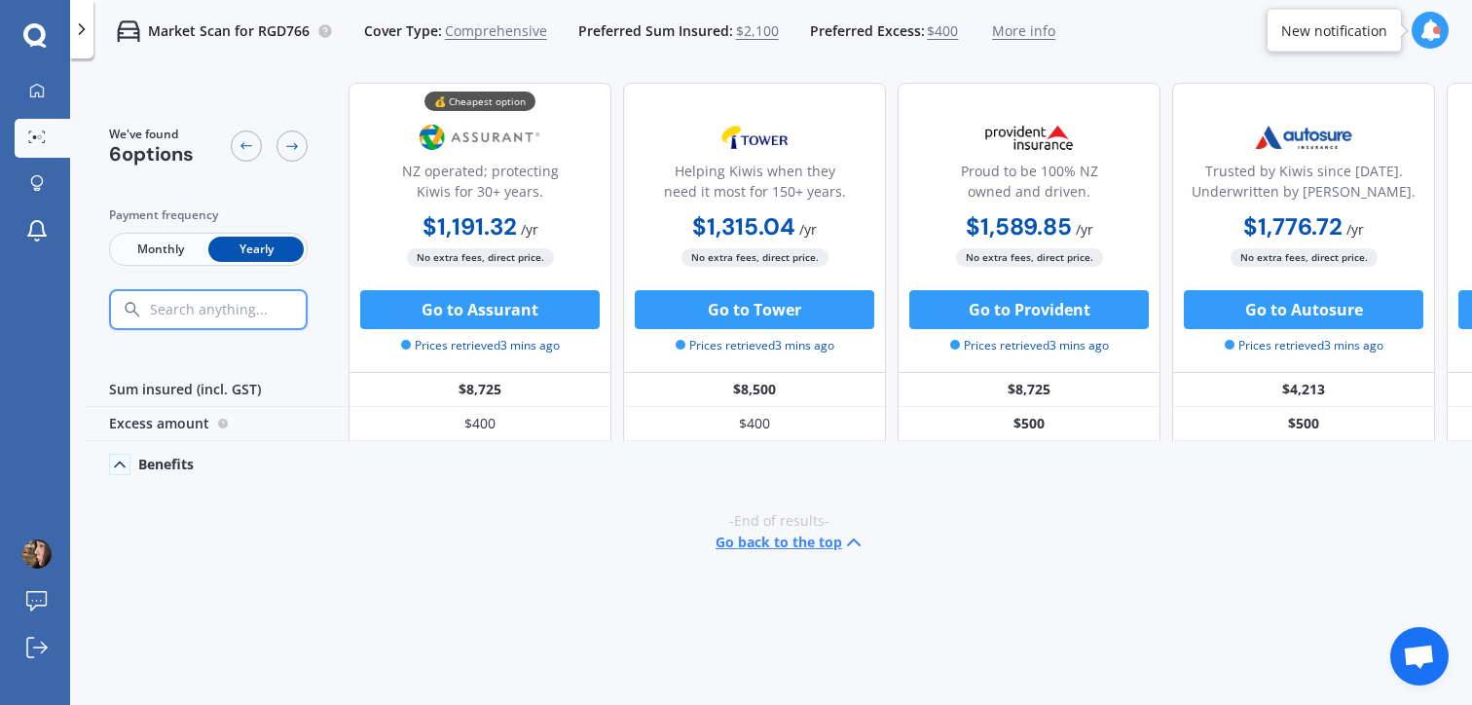
click at [829, 548] on button "Go back to the top" at bounding box center [790, 541] width 150 height 23
click at [849, 548] on icon at bounding box center [853, 541] width 23 height 23
click at [1054, 162] on div "Proud to be 100% NZ owned and driven." at bounding box center [1029, 185] width 230 height 49
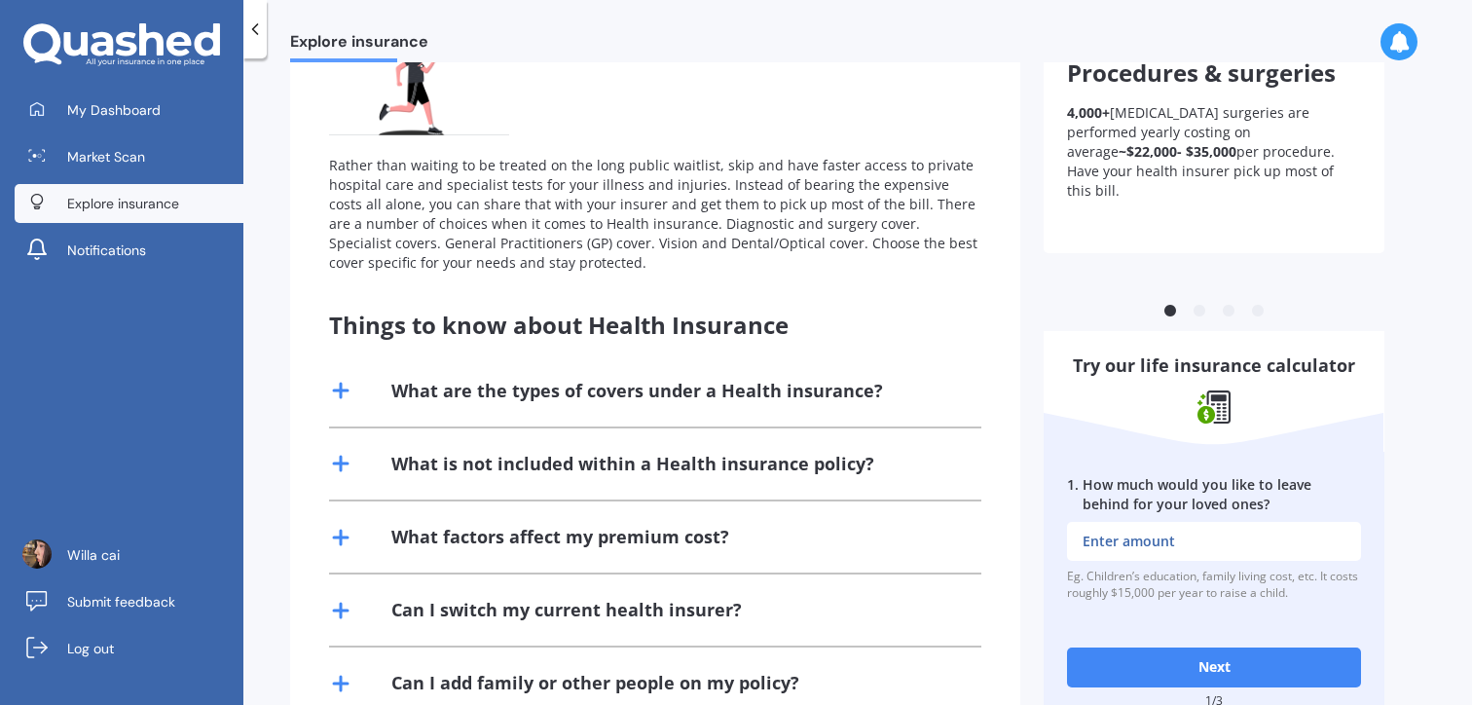
scroll to position [286, 0]
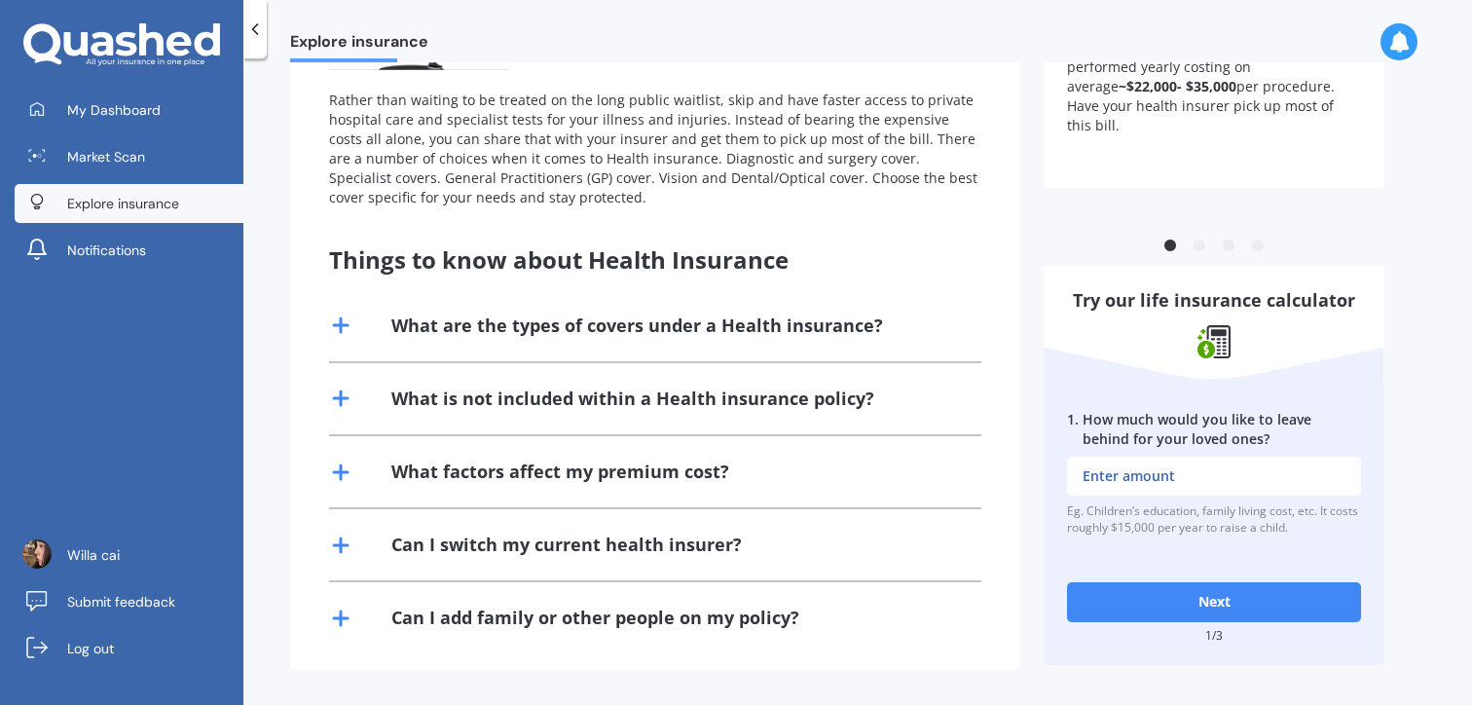
click at [1136, 596] on button "Next" at bounding box center [1214, 601] width 294 height 39
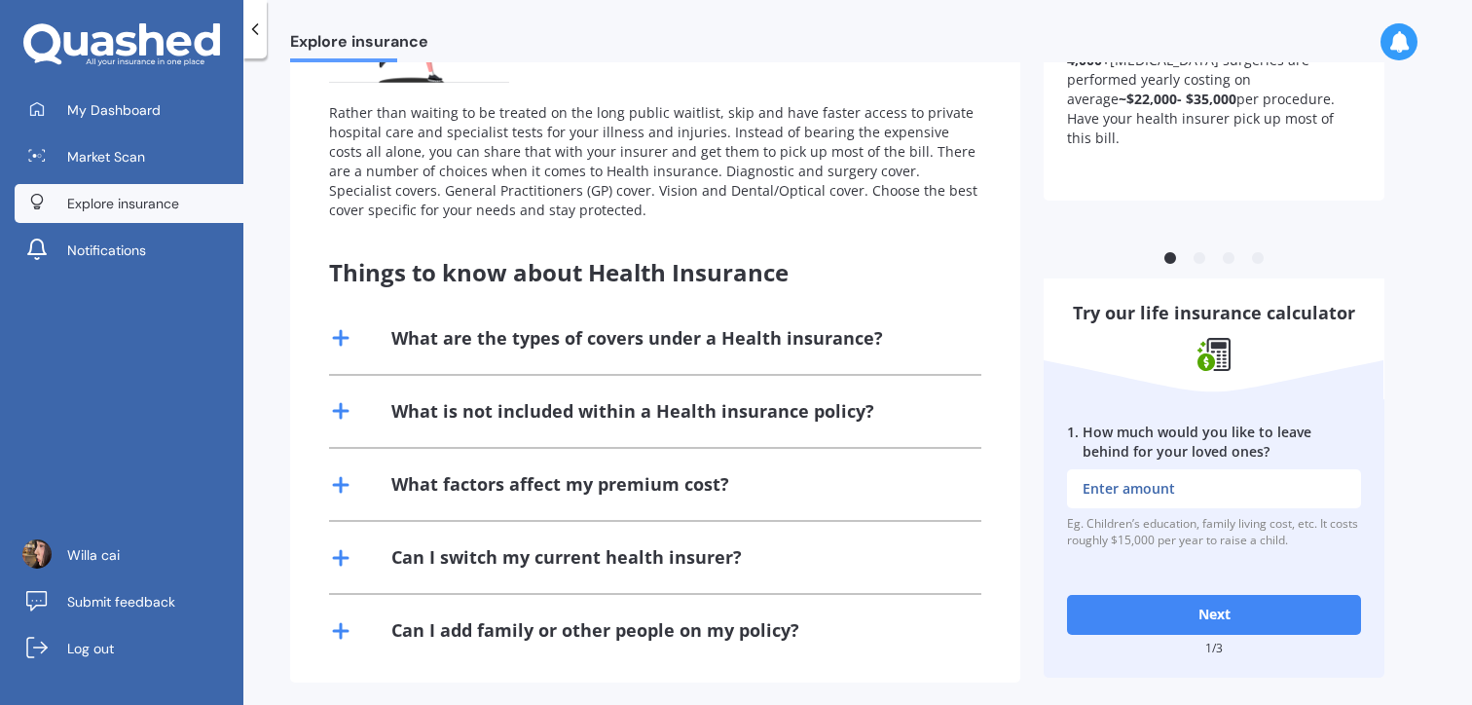
scroll to position [237, 0]
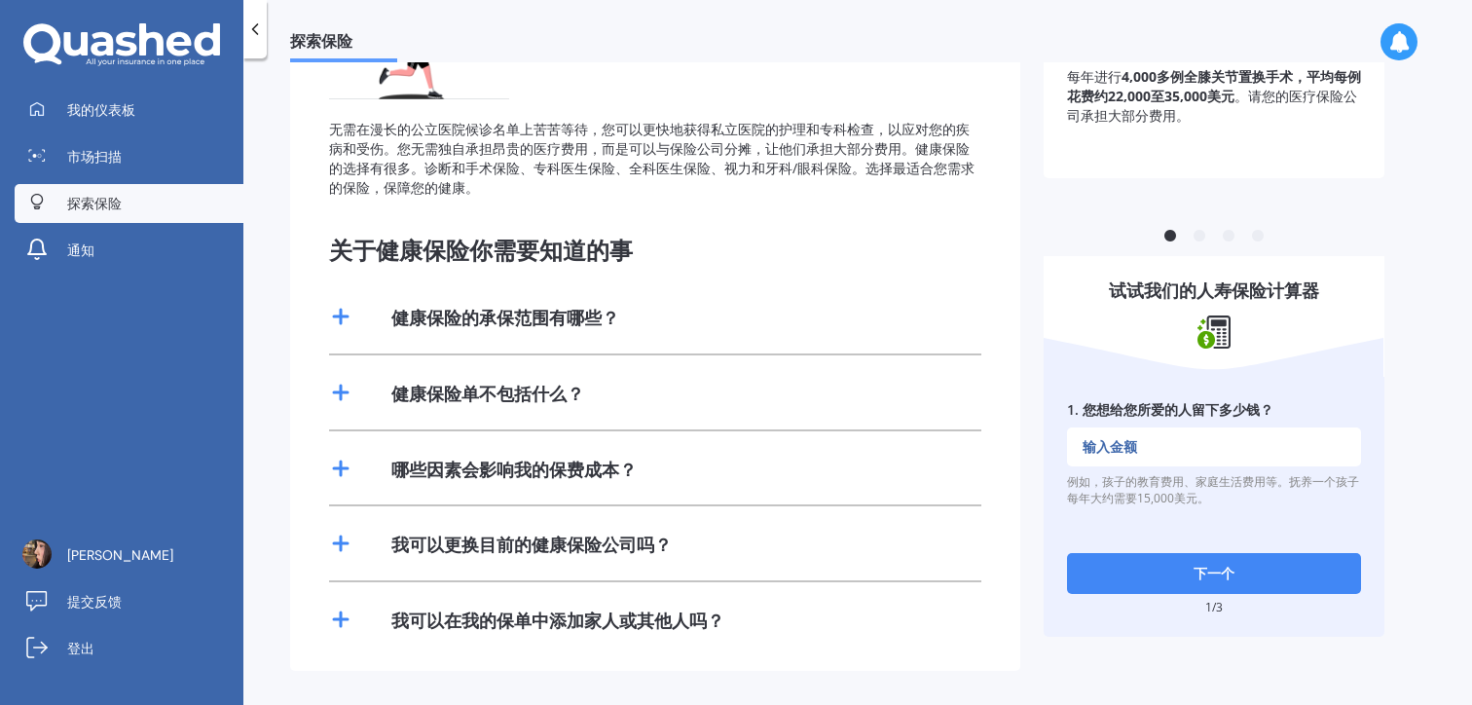
click at [1171, 449] on input "1 . 您想给您所爱的人留下多少钱？" at bounding box center [1214, 446] width 294 height 39
type input "$0"
click at [1187, 563] on button "下一个" at bounding box center [1214, 573] width 294 height 40
click at [1189, 441] on input "1 . 您想给您所爱的人留下多少钱？" at bounding box center [1214, 446] width 294 height 39
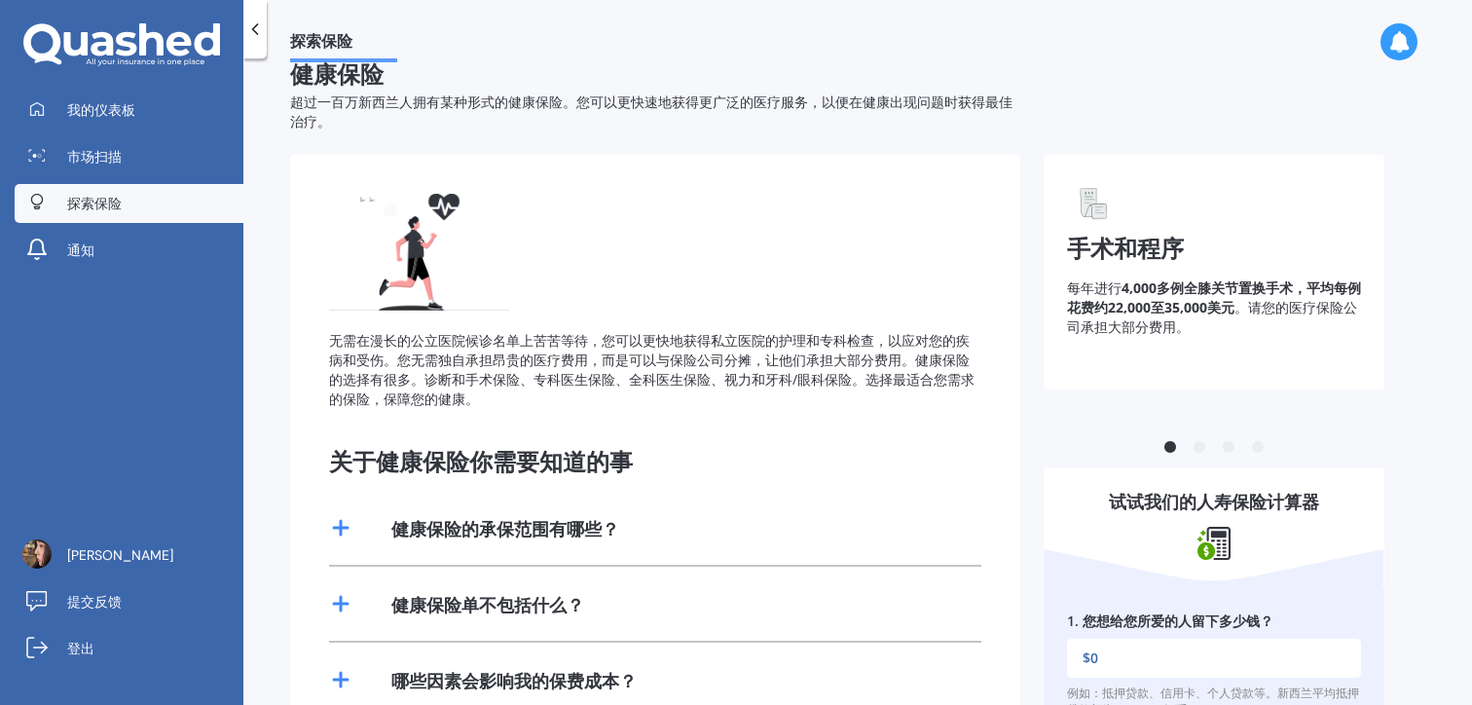
scroll to position [0, 0]
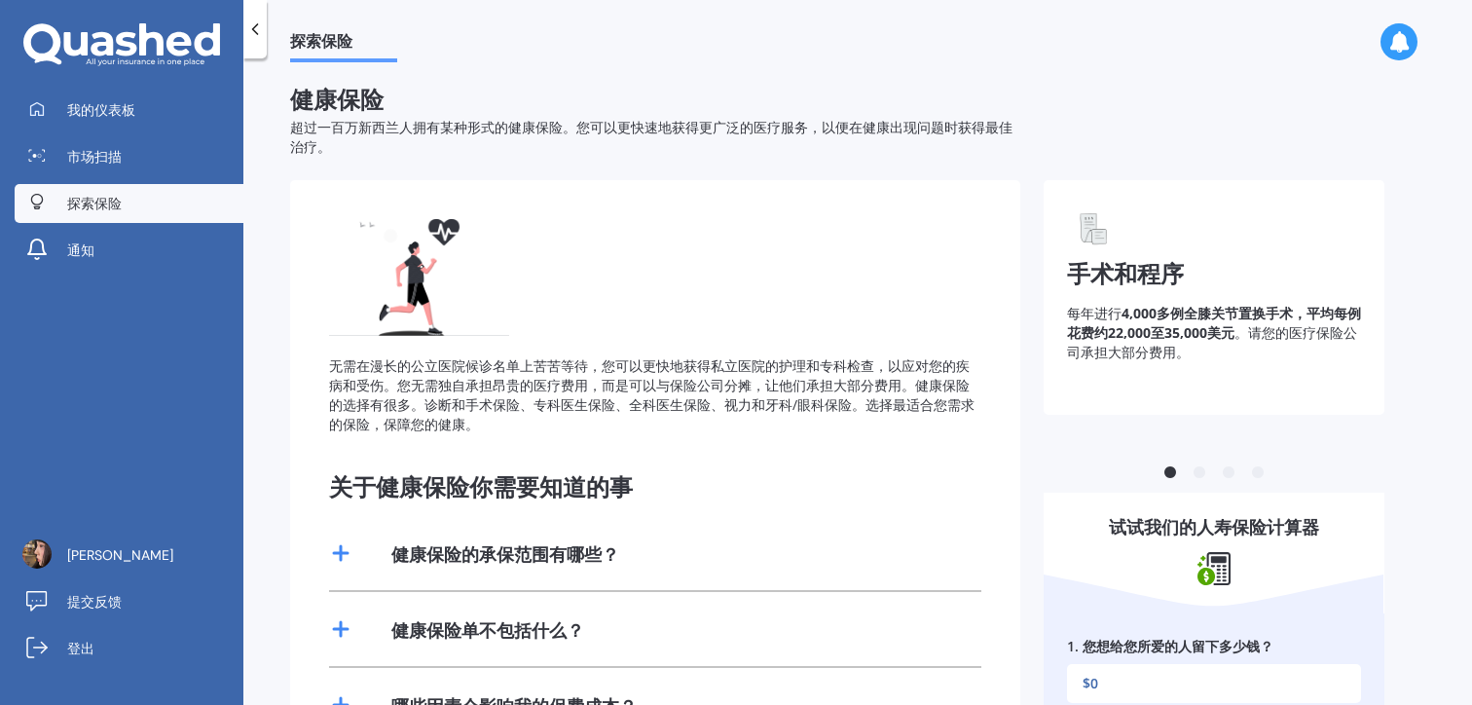
type input "$0"
click at [780, 568] on div "健康保险的承保范围有哪些？" at bounding box center [655, 554] width 652 height 74
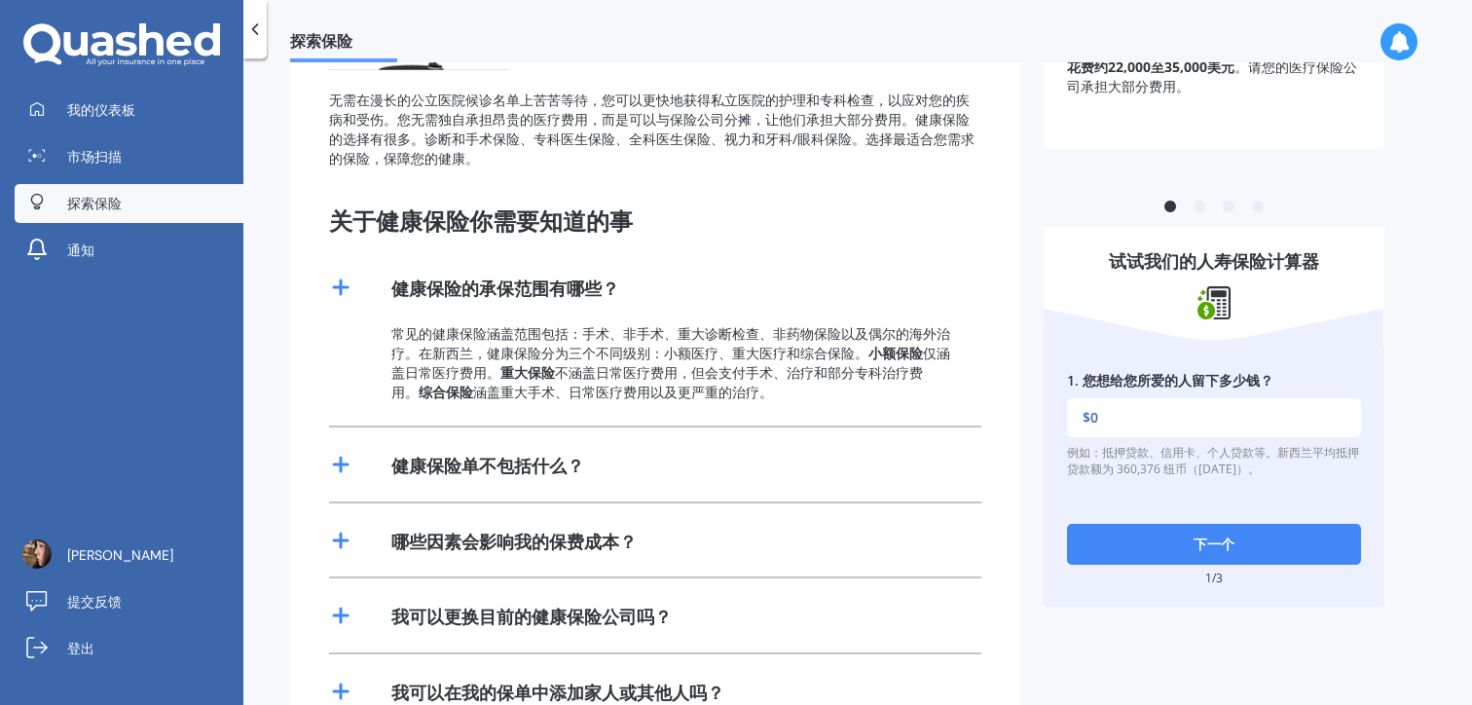
scroll to position [338, 0]
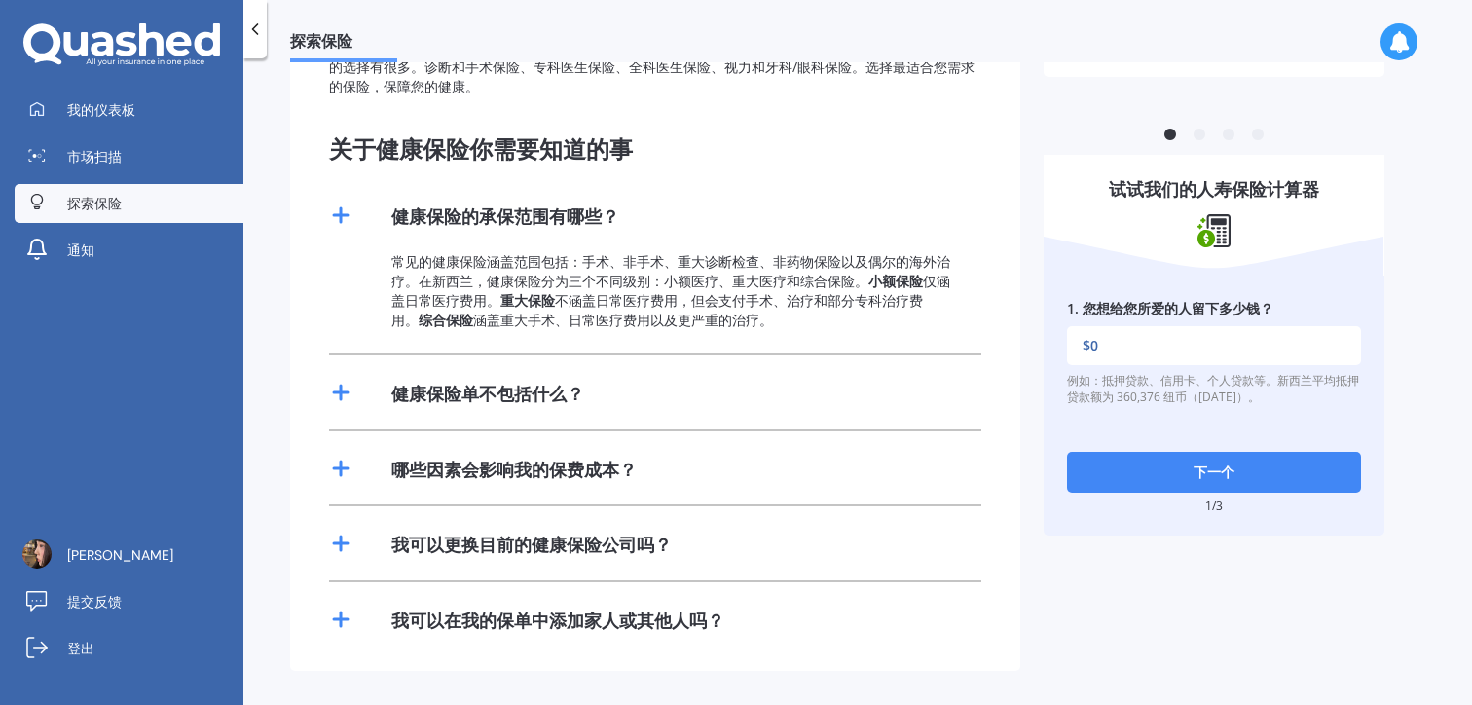
click at [629, 399] on div "健康保险单不包括什么？" at bounding box center [655, 392] width 652 height 74
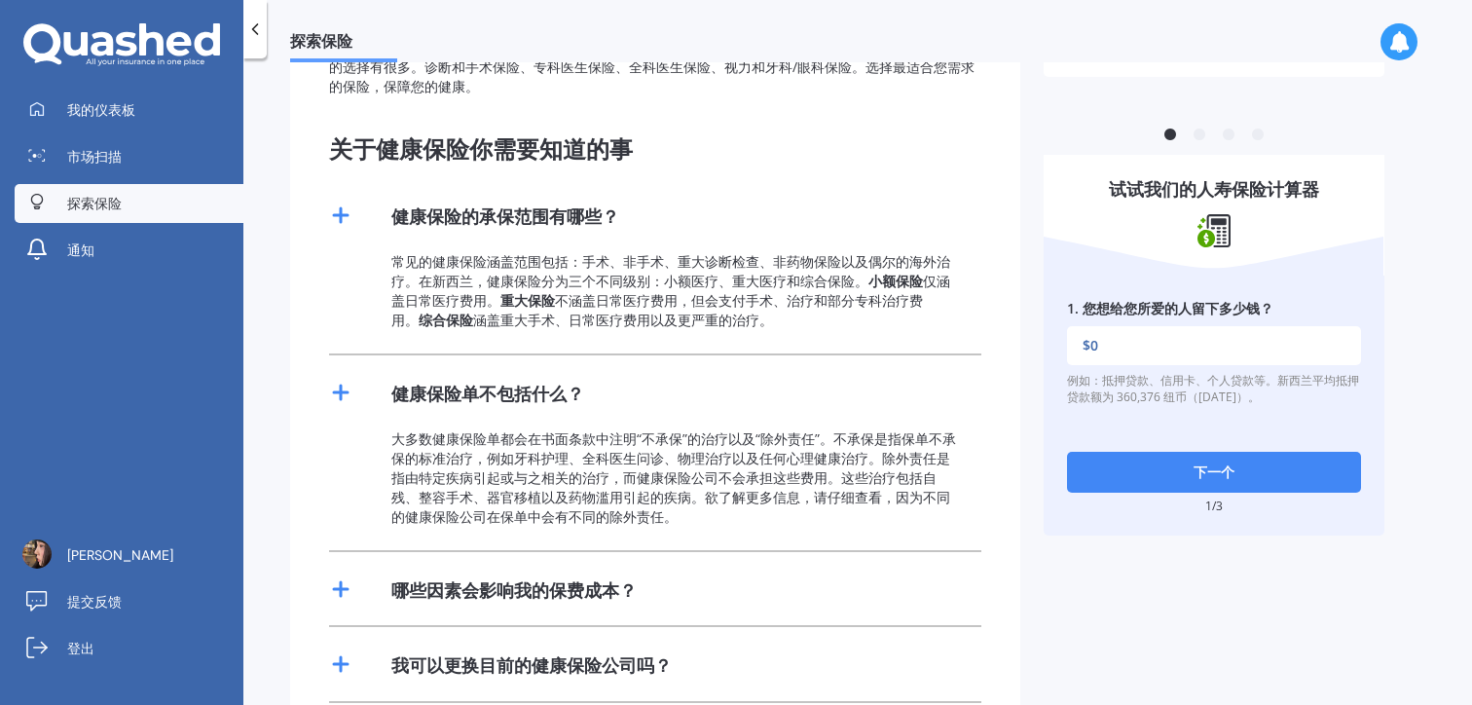
click at [651, 545] on div "大多数健康保险单都会在书面条款中注明“不承保”的治疗以及“除外责任”。不承保是指保单不承保的标准治疗，例如牙科护理、全科医生问诊、物理治疗以及任何心理健康治疗…" at bounding box center [655, 489] width 652 height 121
click at [660, 613] on div "哪些因素会影响我的保费成本？" at bounding box center [655, 589] width 652 height 74
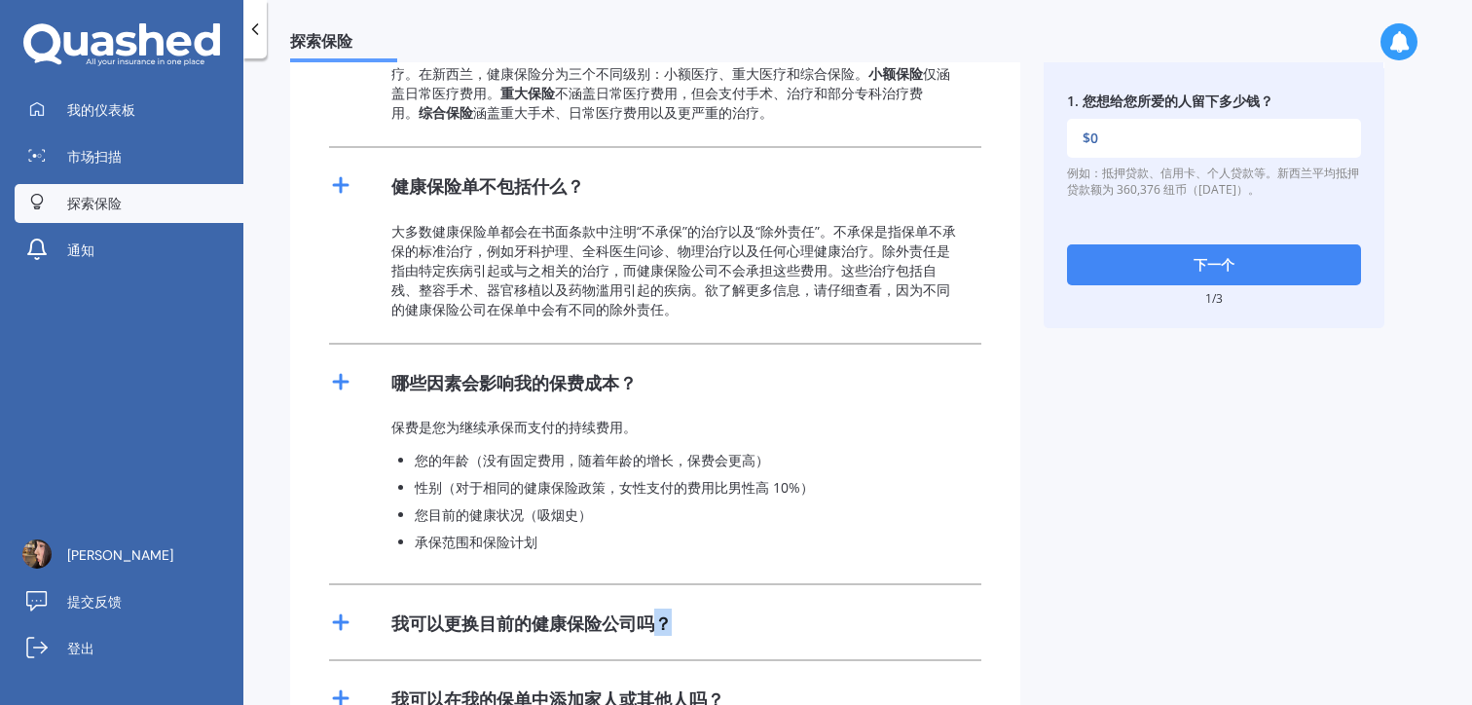
click at [660, 613] on font "我可以更换目前的健康保险公司吗？" at bounding box center [531, 622] width 280 height 23
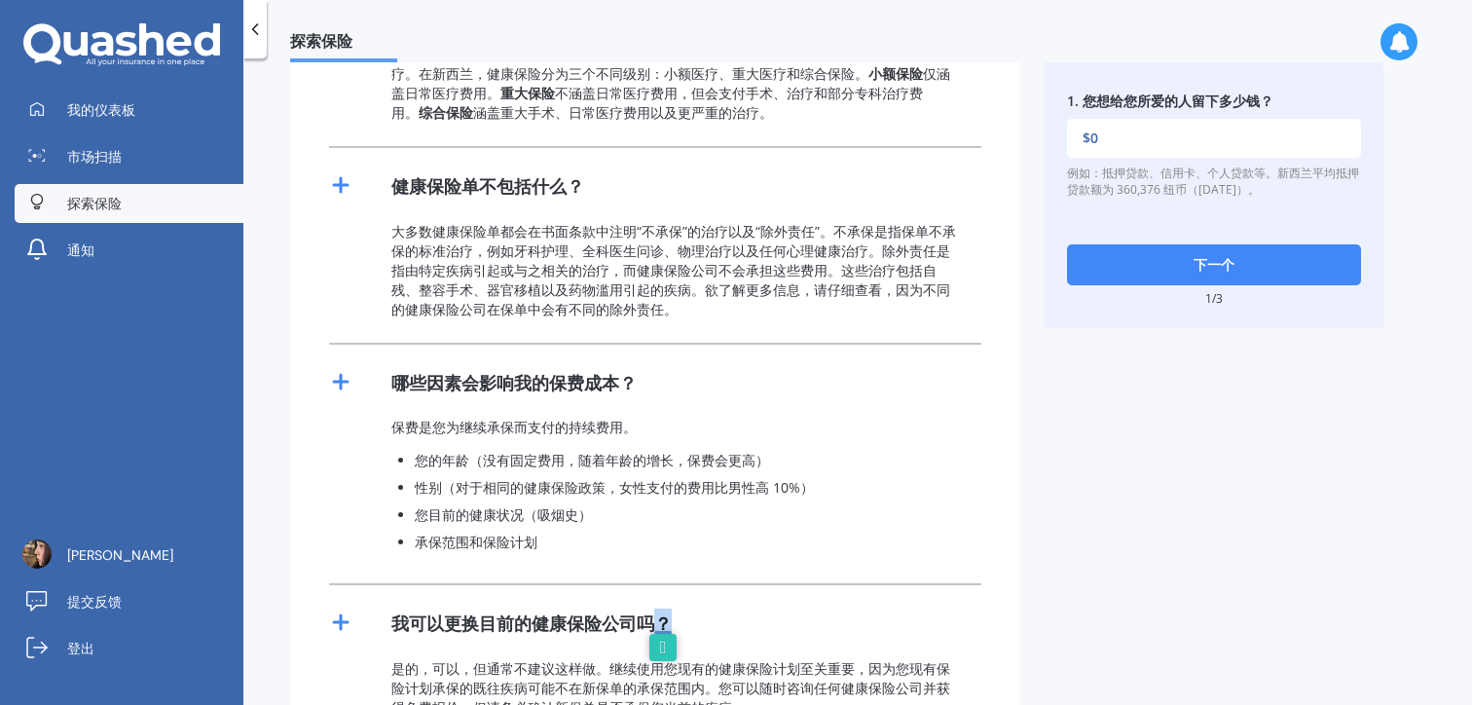
scroll to position [706, 0]
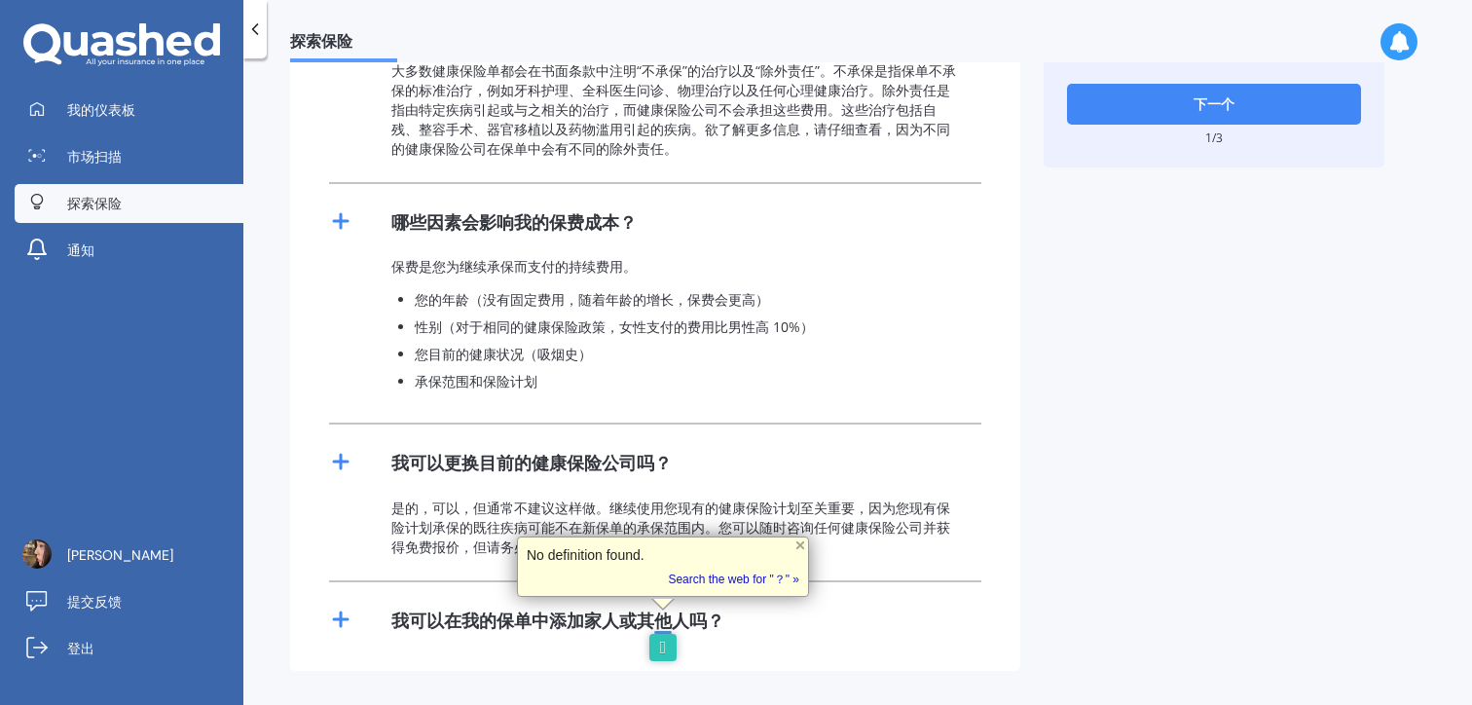
click at [583, 601] on div "我可以在我的保单中添加家人或其他人吗？" at bounding box center [655, 619] width 652 height 74
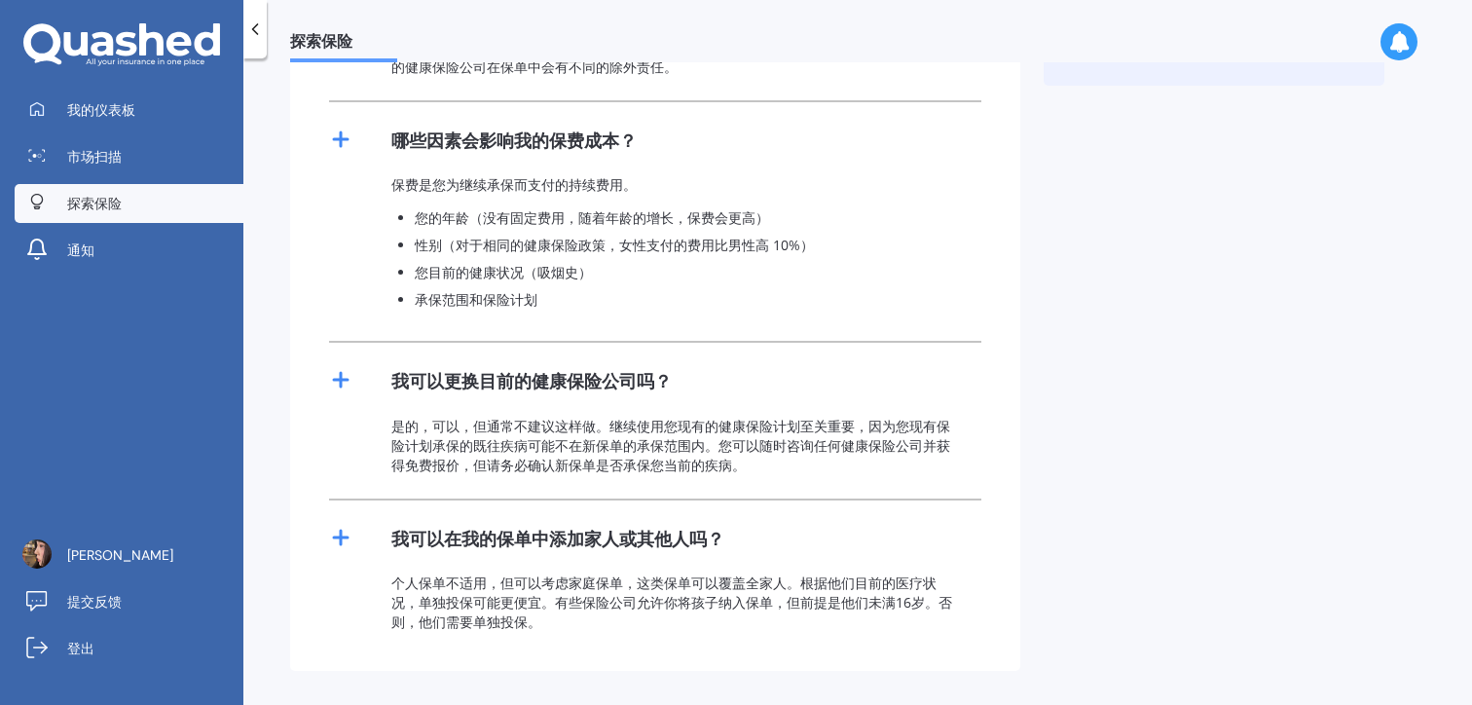
scroll to position [0, 0]
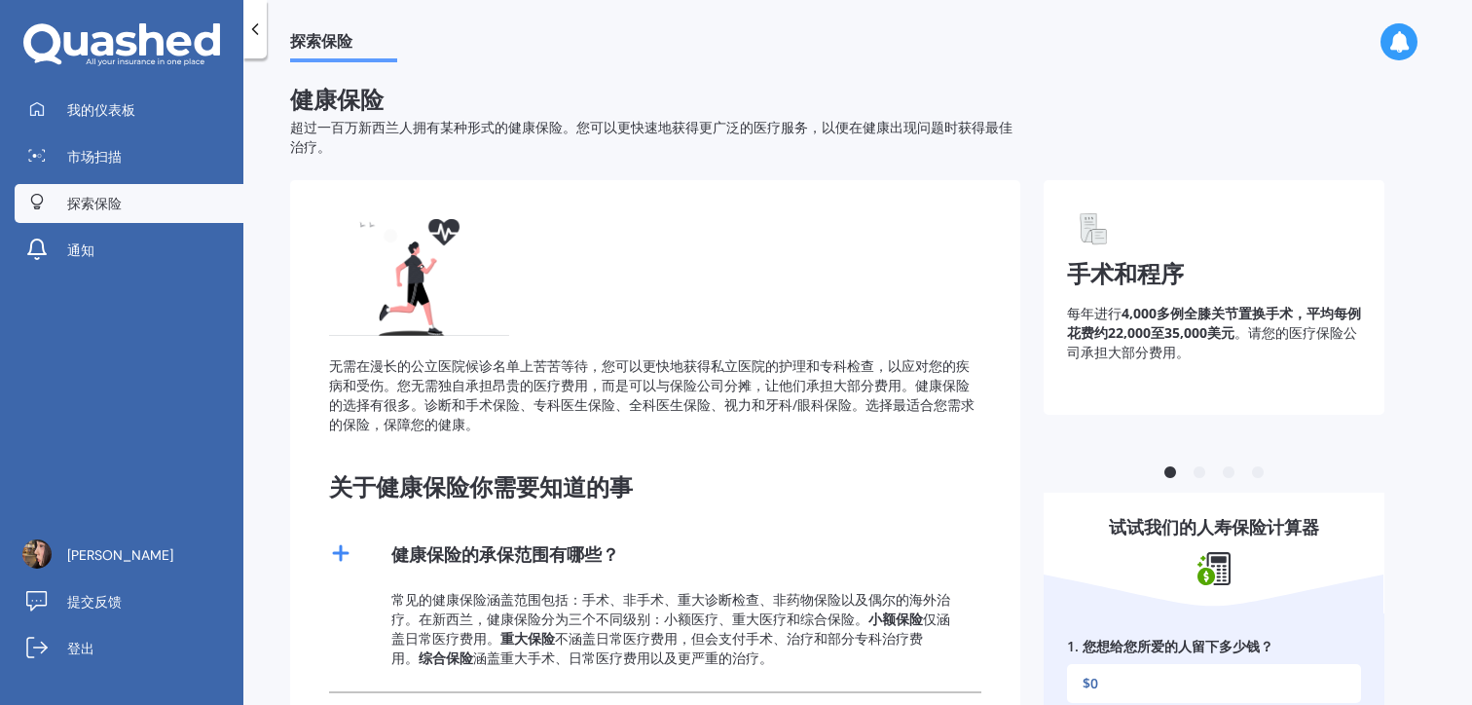
click at [262, 28] on icon at bounding box center [254, 28] width 19 height 19
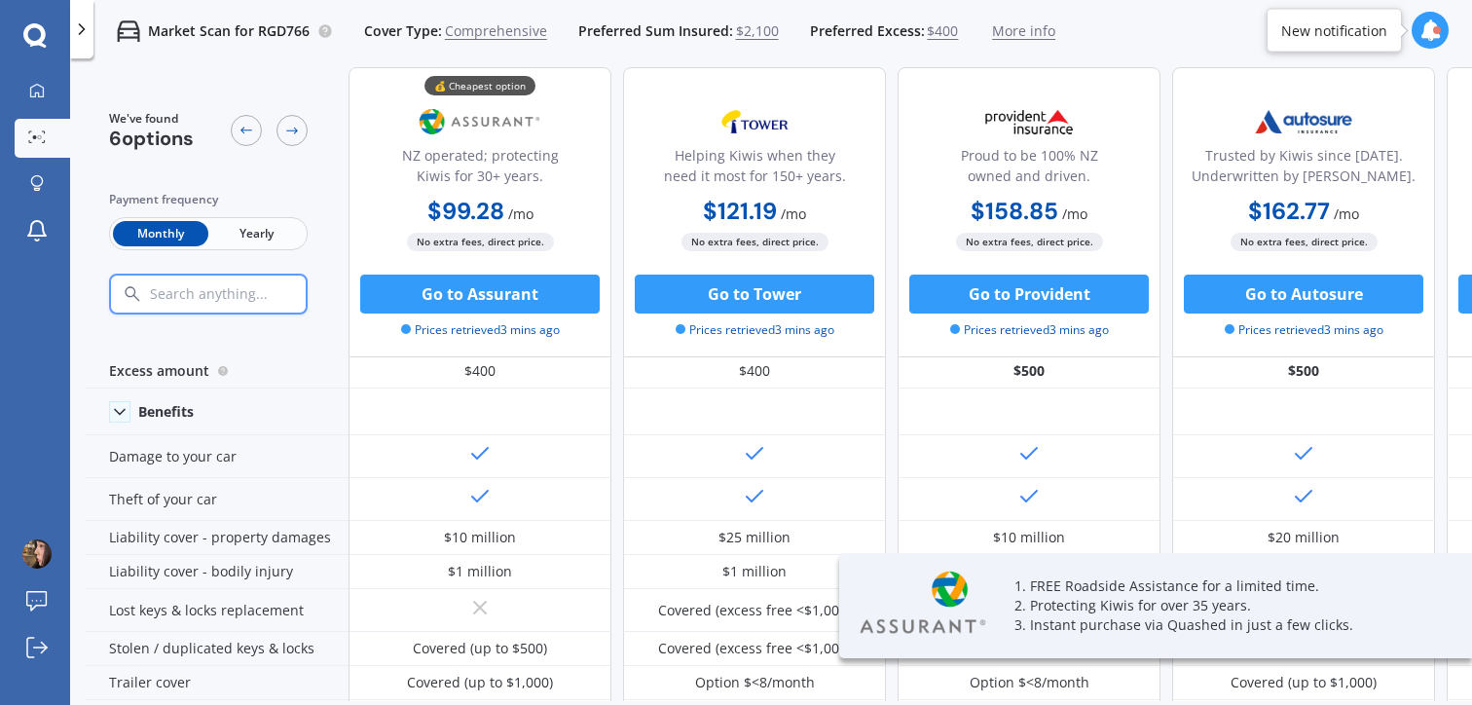
scroll to position [55, 0]
click at [255, 219] on div "Monthly Yearly" at bounding box center [208, 233] width 199 height 33
click at [260, 223] on span "Yearly" at bounding box center [255, 233] width 95 height 25
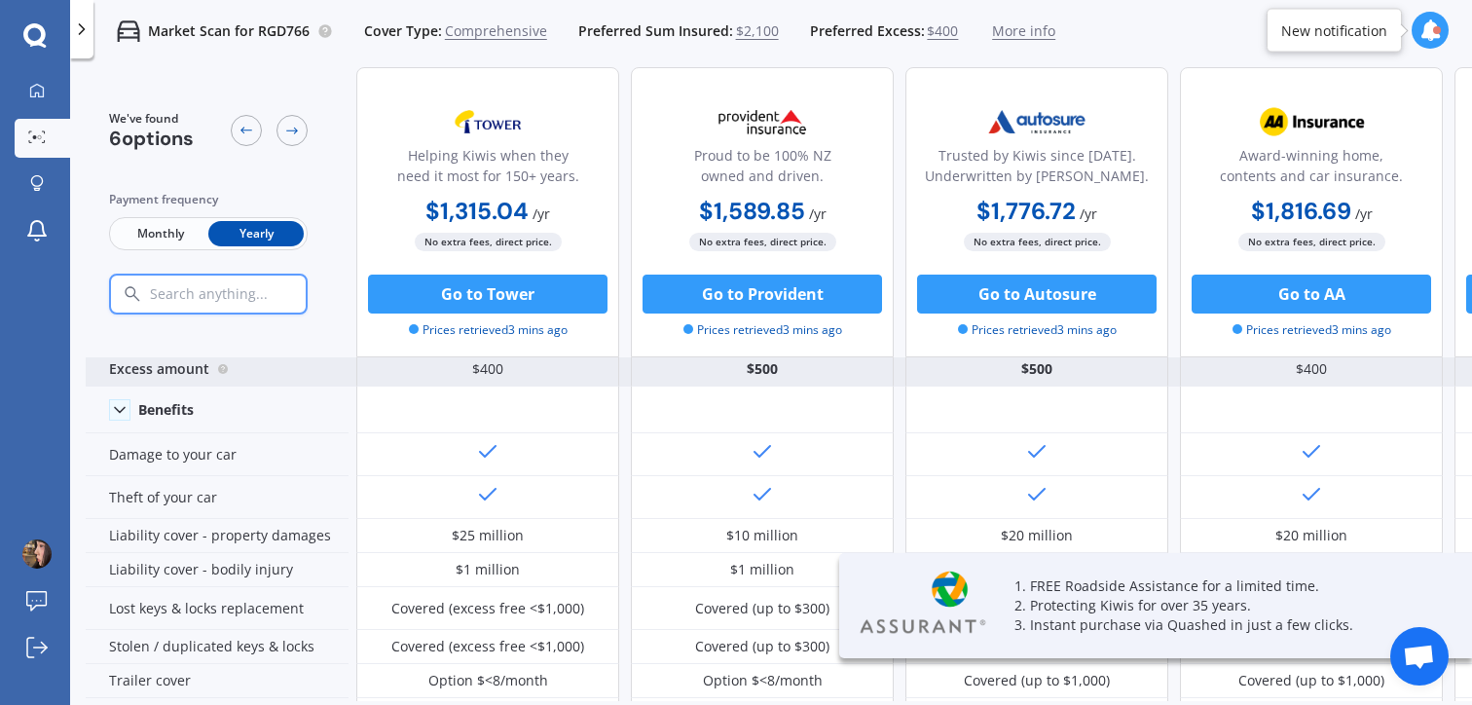
scroll to position [55, 522]
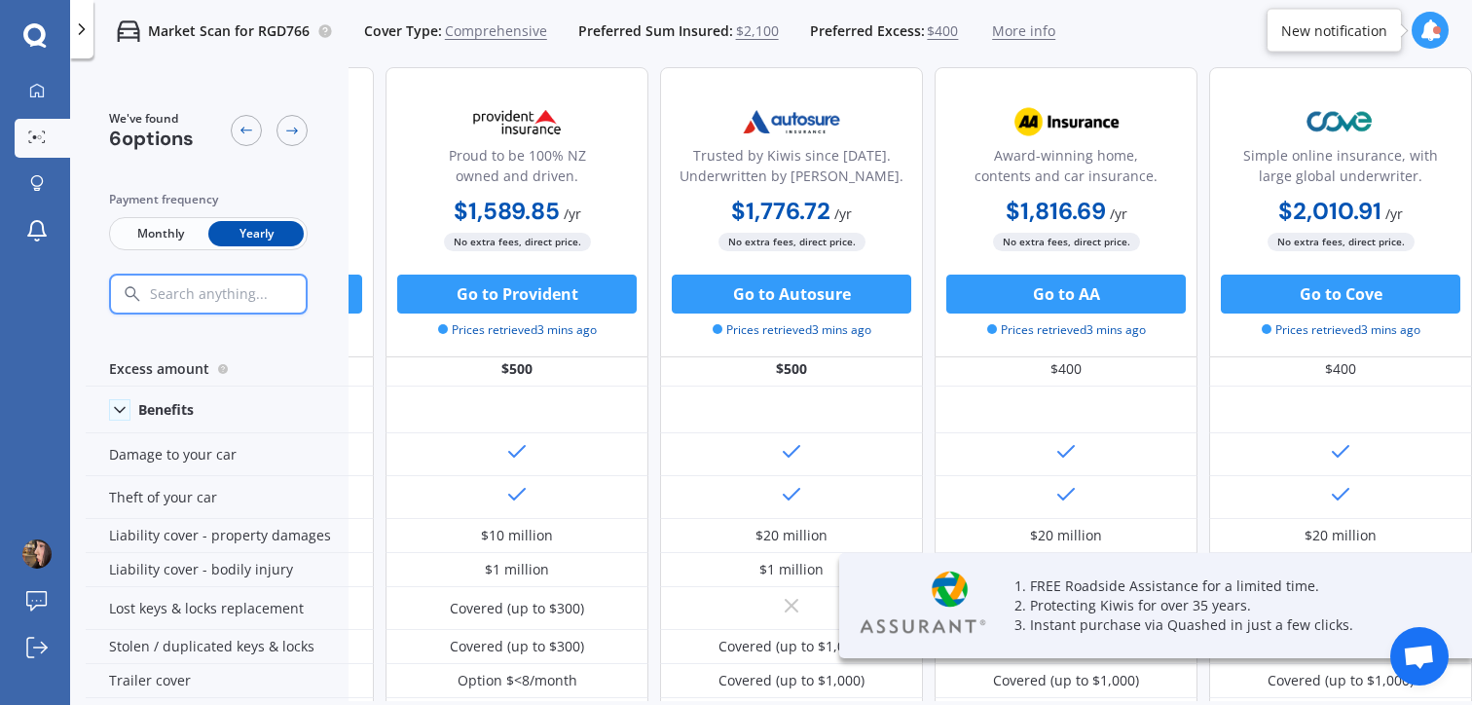
click at [1131, 56] on div "Market Scan for RGD766 Cover Type: Comprehensive Preferred Sum Insured: $2,100 …" at bounding box center [771, 31] width 1402 height 62
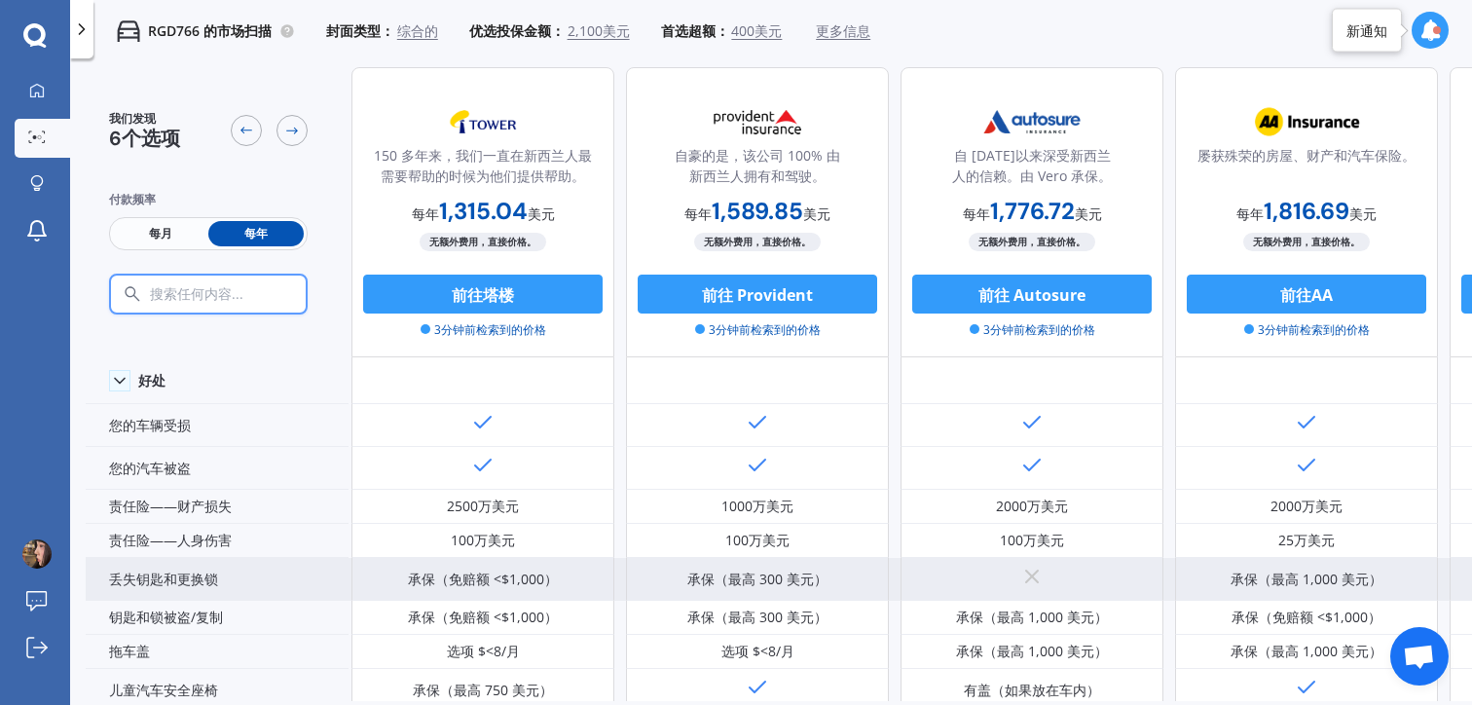
scroll to position [0, 272]
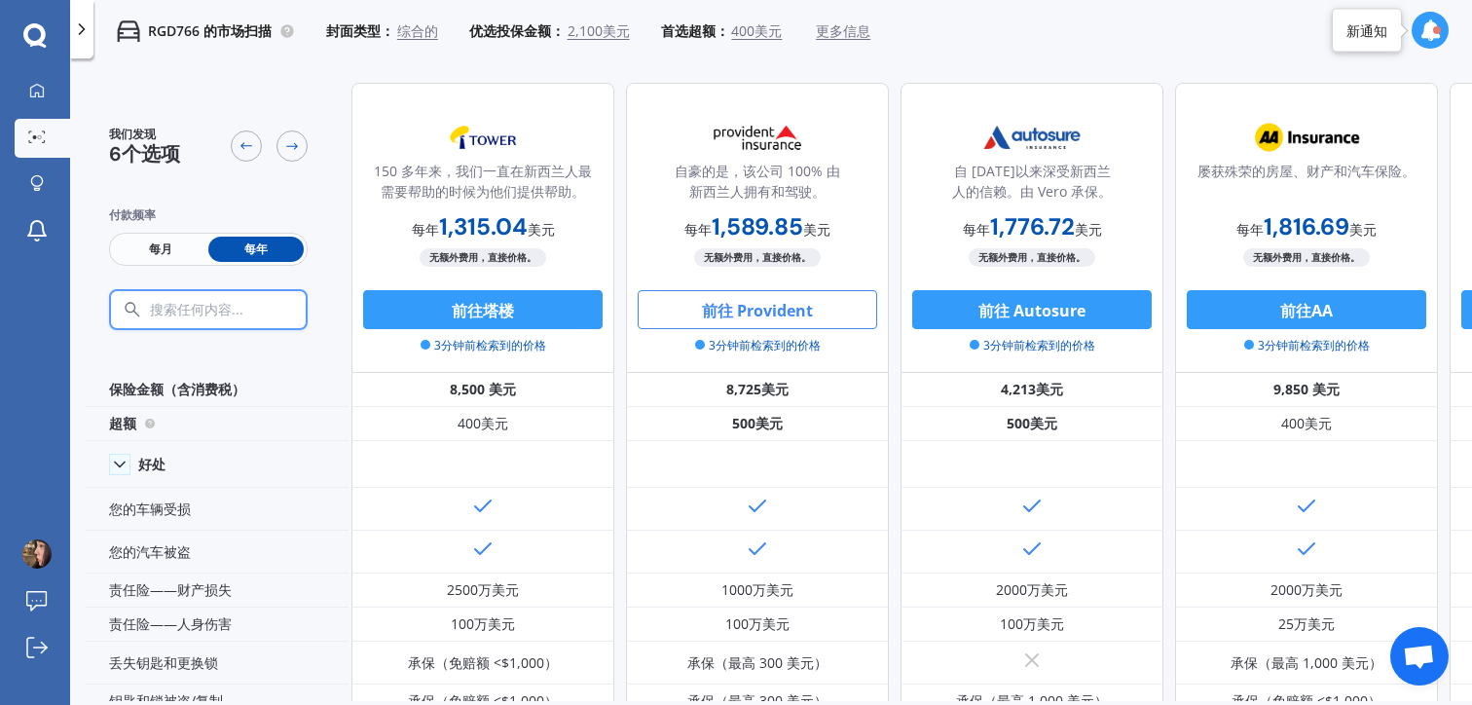
click at [783, 312] on font "前往 Provident" at bounding box center [757, 310] width 111 height 21
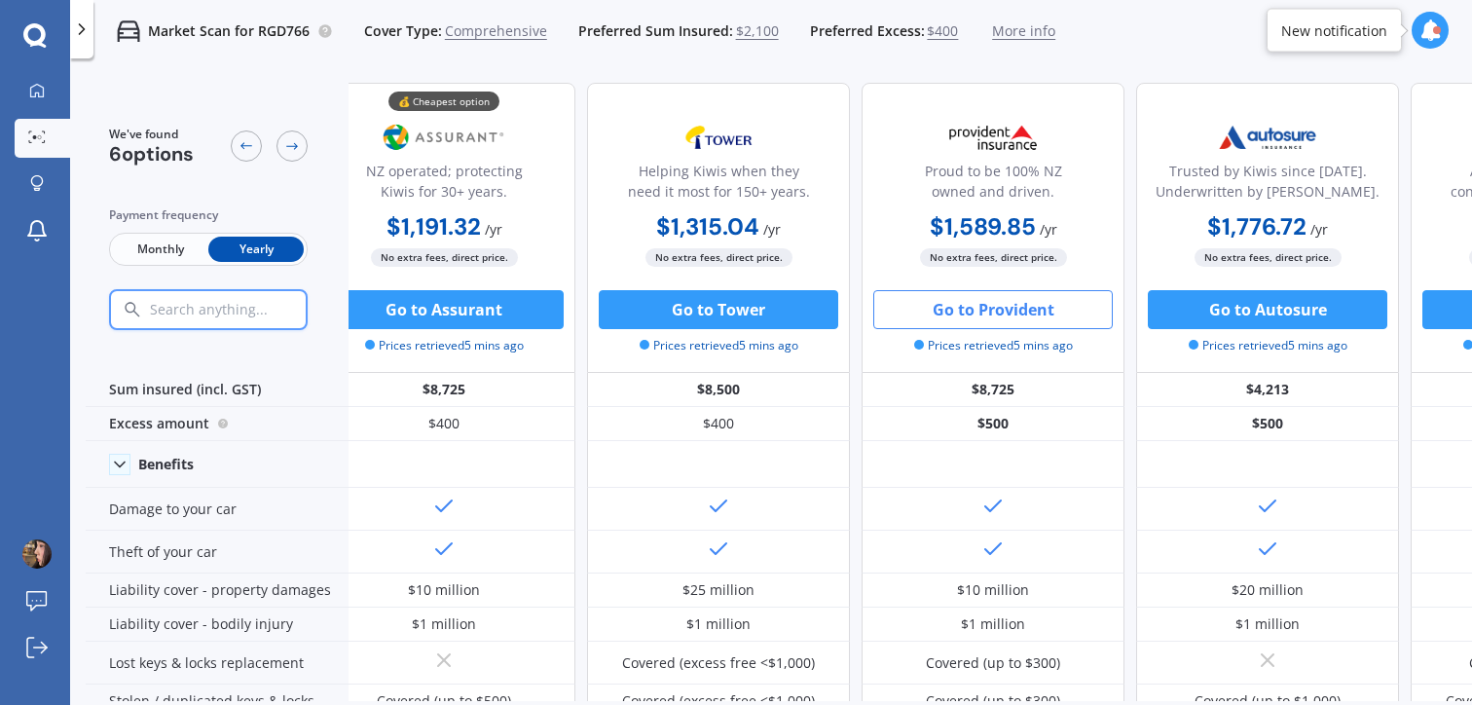
scroll to position [0, 61]
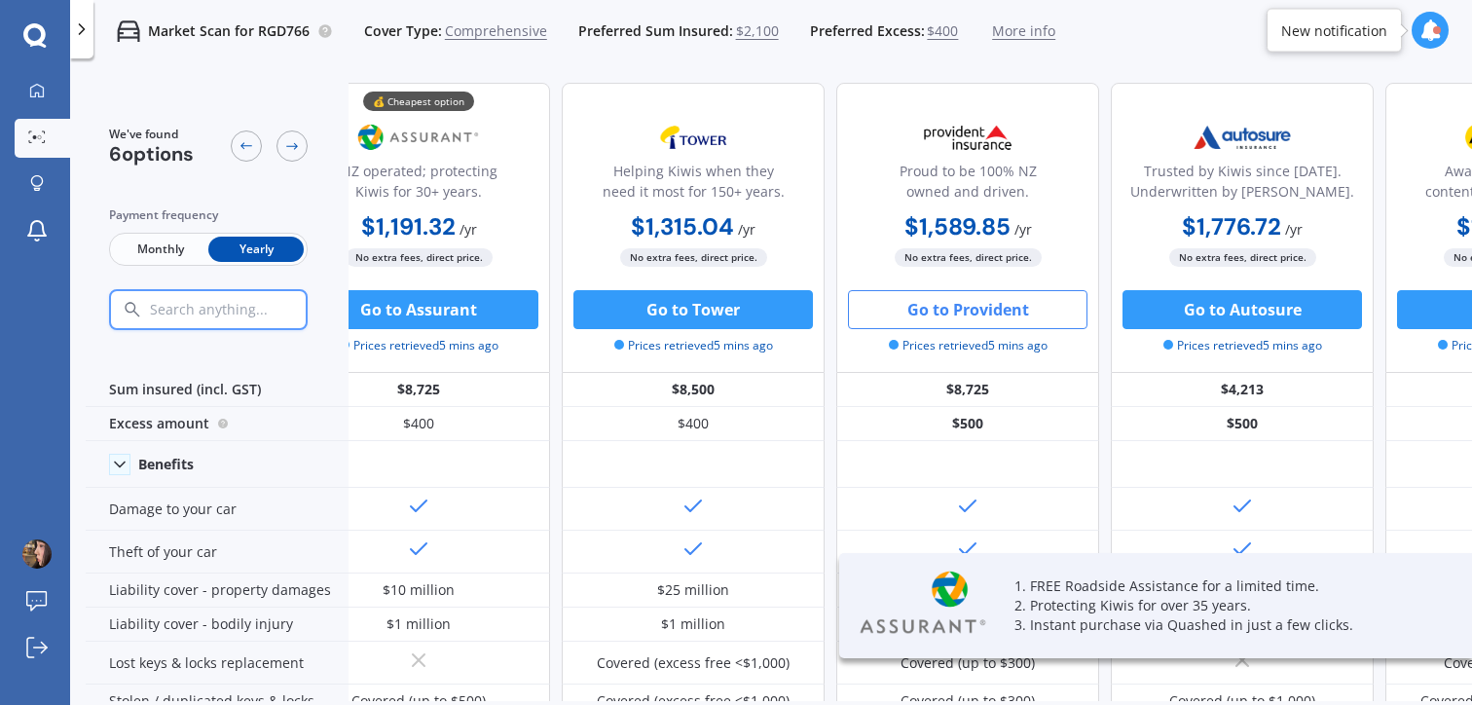
click at [995, 280] on div "No extra fees, direct price. Go to Provident Prices retrieved 5 mins ago" at bounding box center [967, 300] width 263 height 107
click at [995, 290] on button "Go to Provident" at bounding box center [967, 309] width 239 height 39
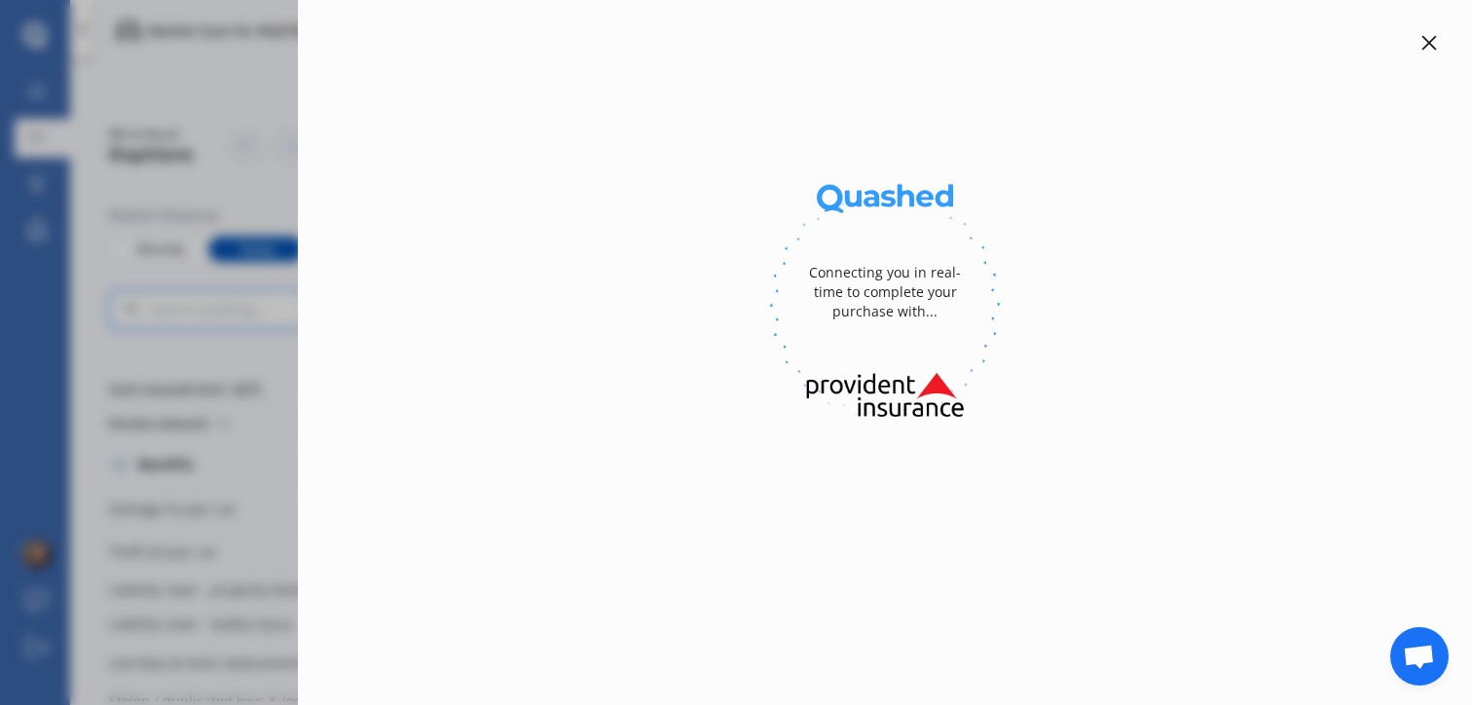
select select "full"
select select "64 Lyons Avenue, Murrays Bay, Auckland 0630新西兰"
select select "SUBARU"
select select "IMPREZA"
select select "NO"
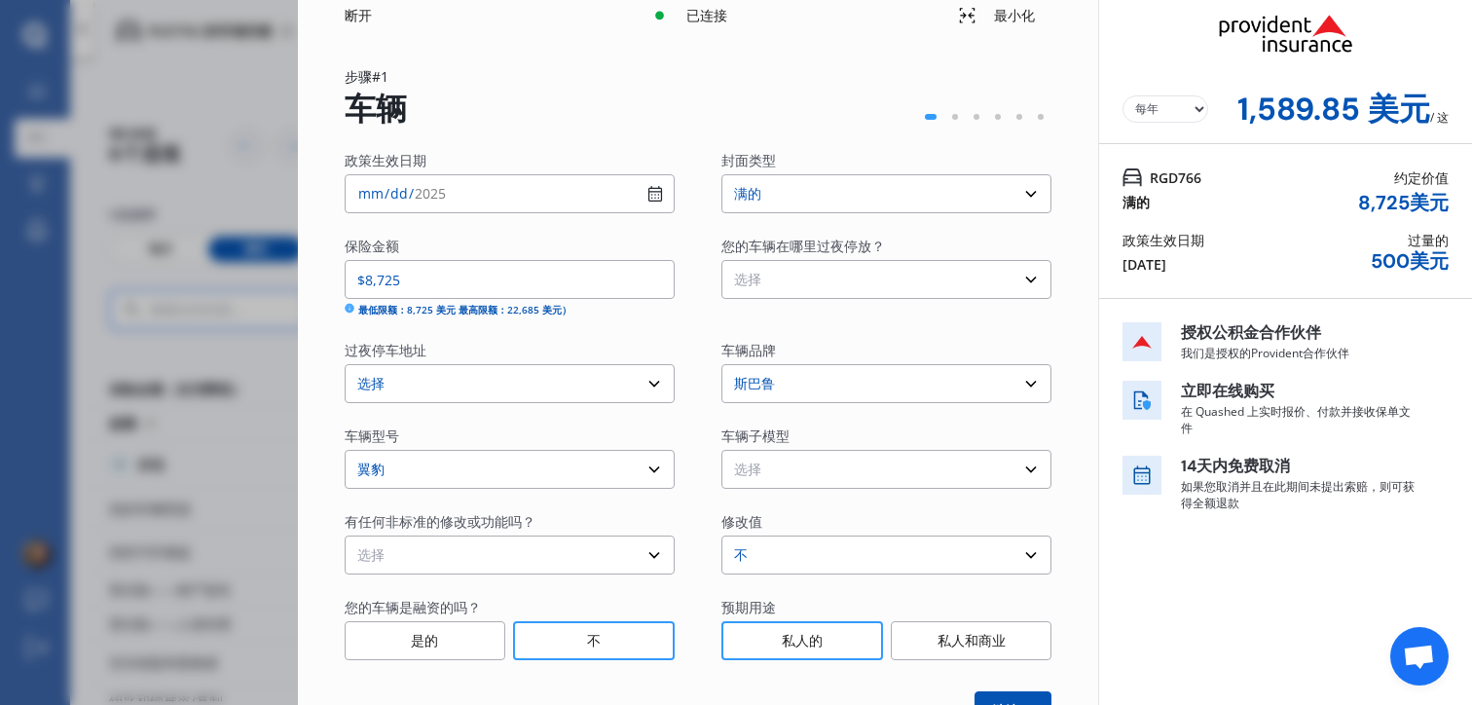
scroll to position [0, 0]
